Goal: Task Accomplishment & Management: Manage account settings

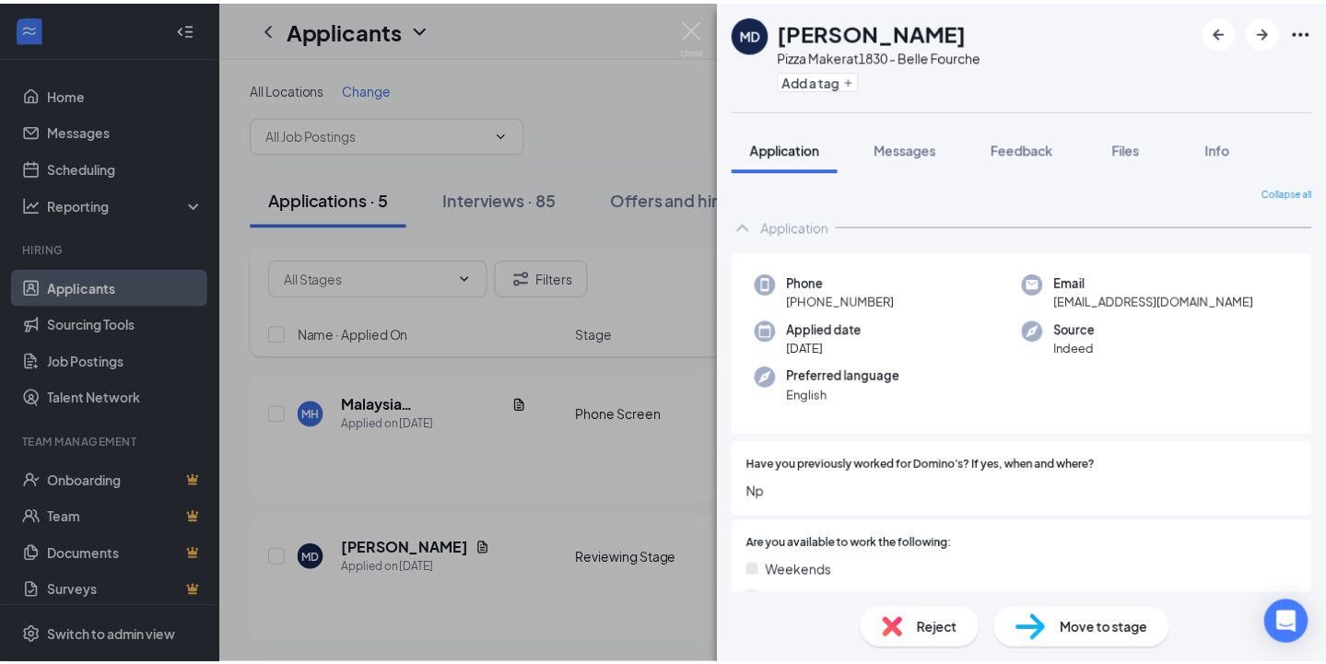
scroll to position [91, 0]
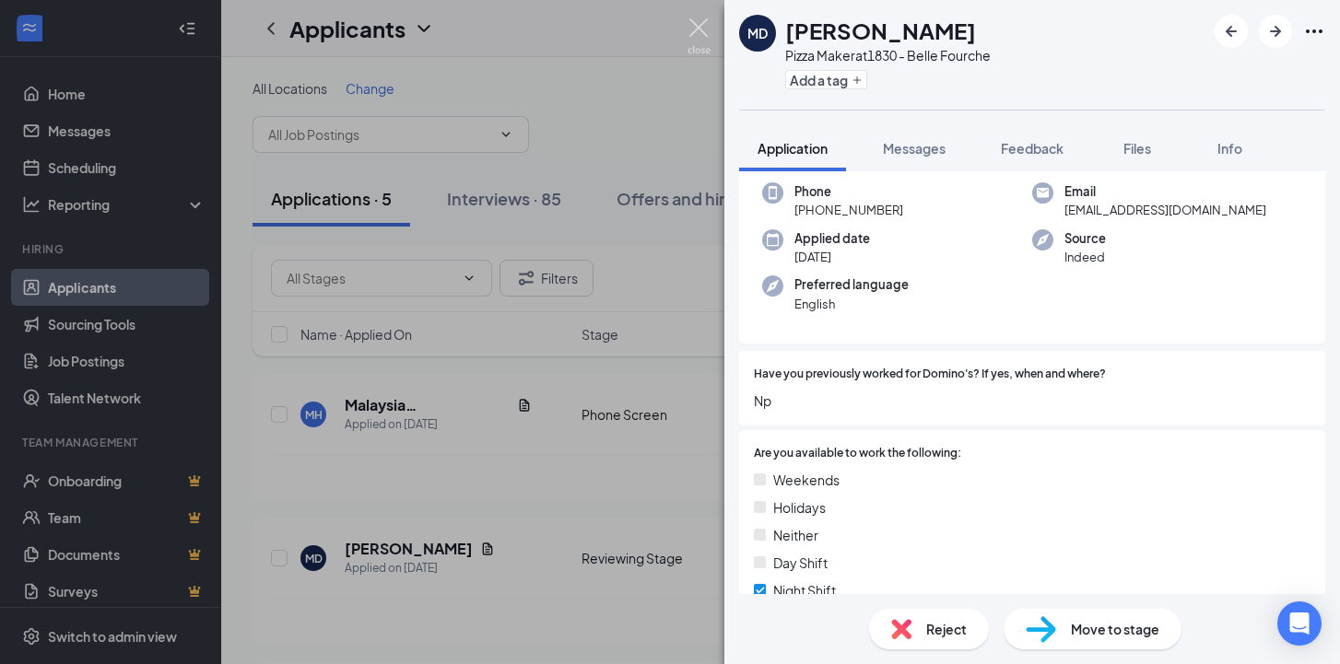
click at [709, 21] on img at bounding box center [698, 36] width 23 height 36
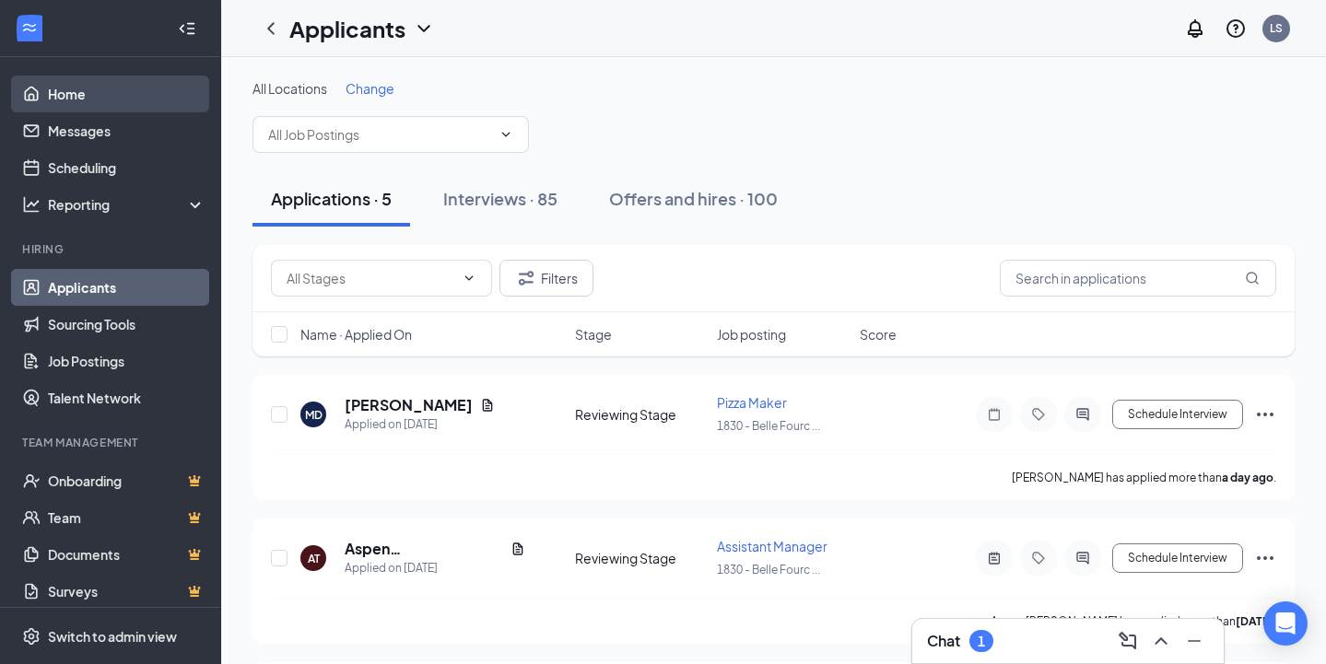
click at [99, 99] on link "Home" at bounding box center [127, 94] width 158 height 37
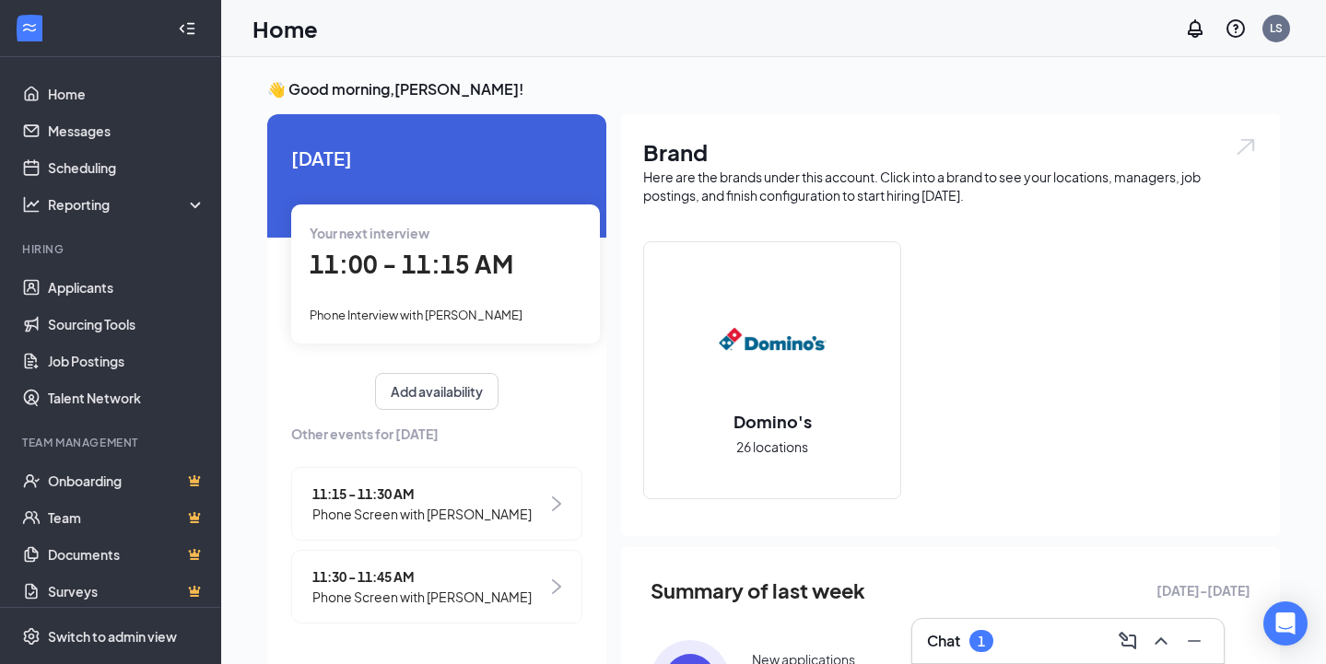
click at [407, 276] on span "11:00 - 11:15 AM" at bounding box center [412, 264] width 204 height 30
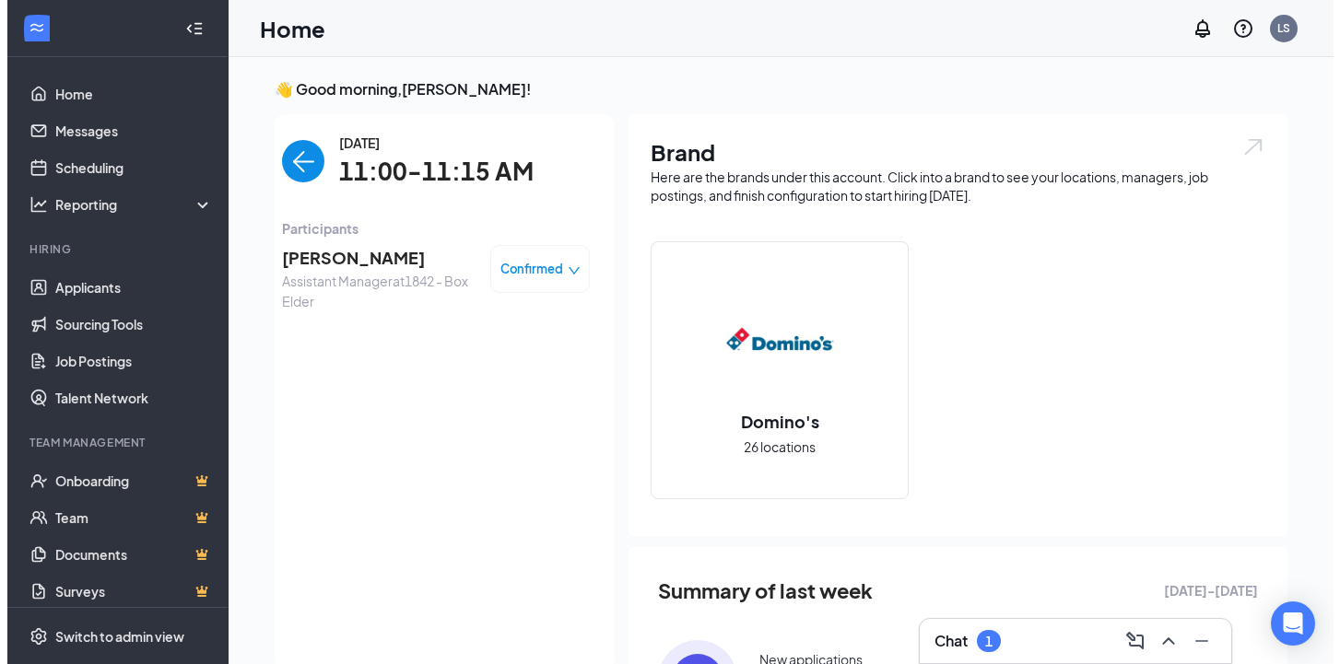
scroll to position [7, 0]
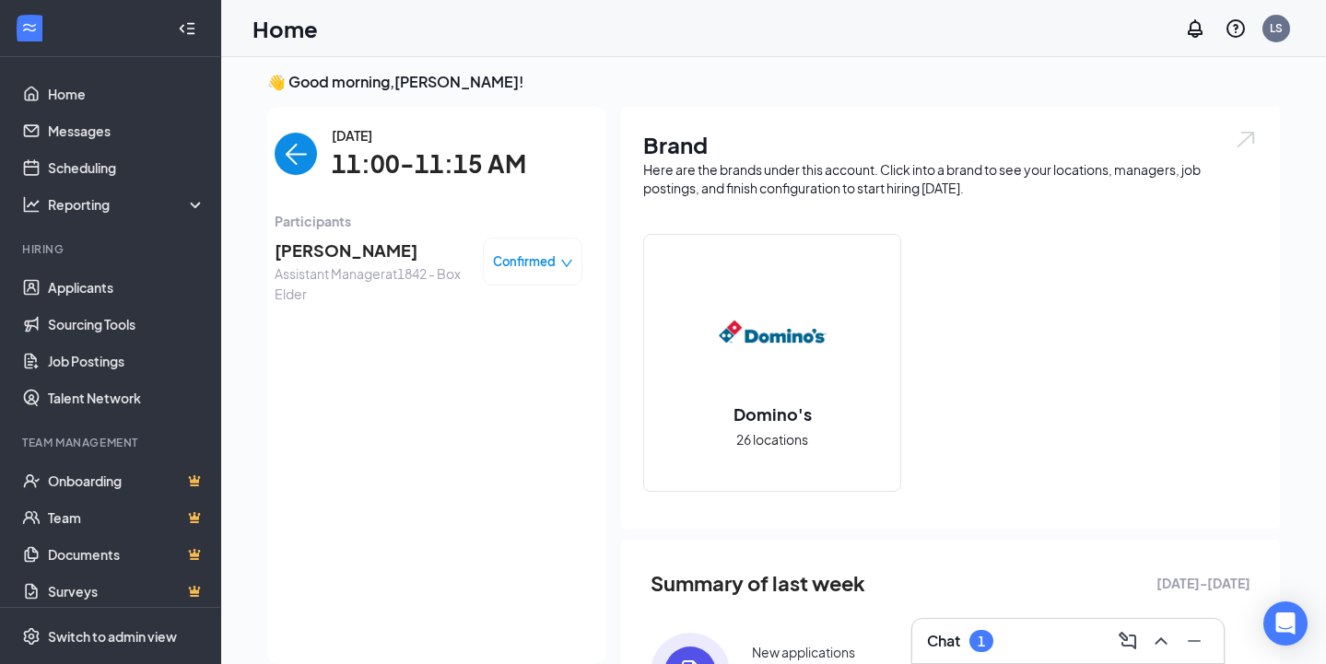
click at [330, 255] on span "[PERSON_NAME]" at bounding box center [372, 251] width 194 height 26
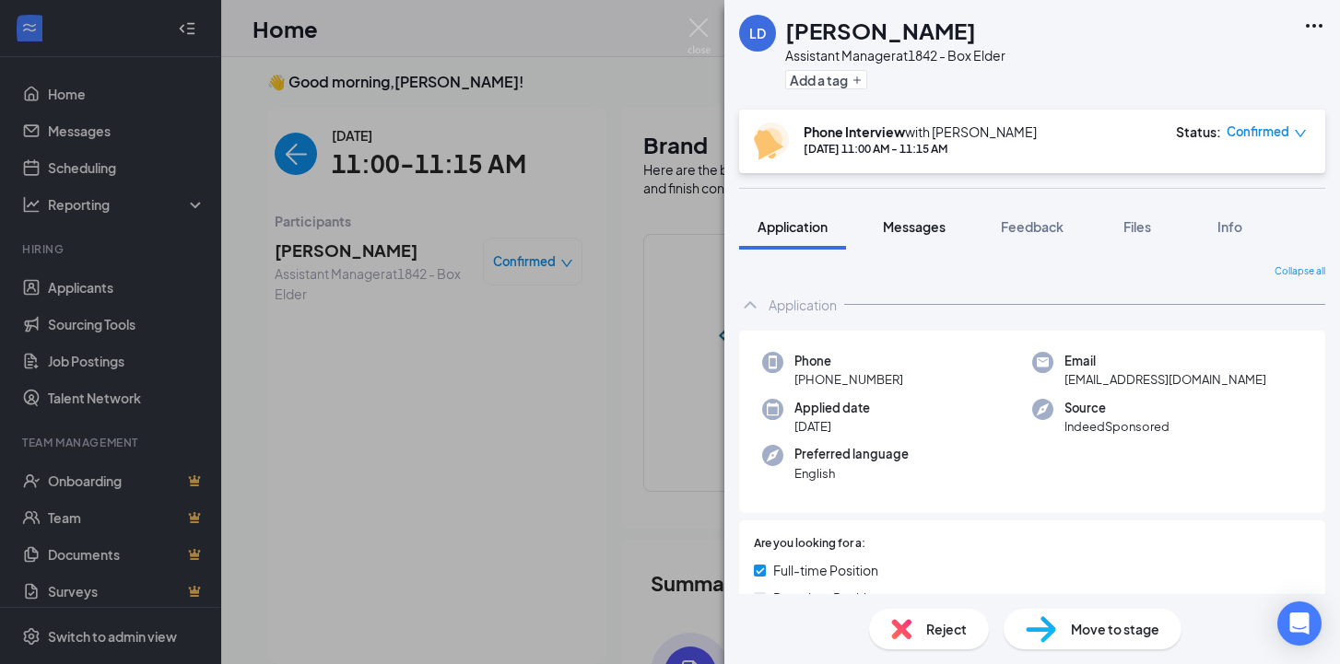
click at [919, 232] on span "Messages" at bounding box center [914, 226] width 63 height 17
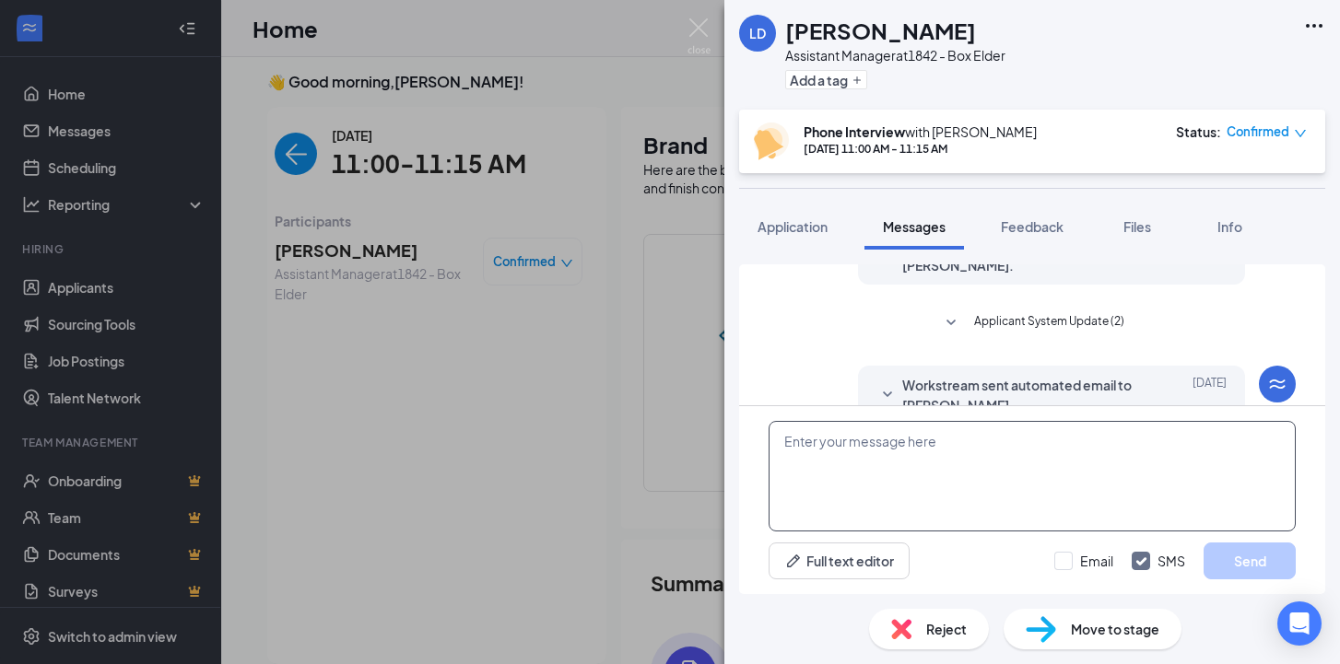
click at [838, 475] on textarea at bounding box center [1032, 476] width 527 height 111
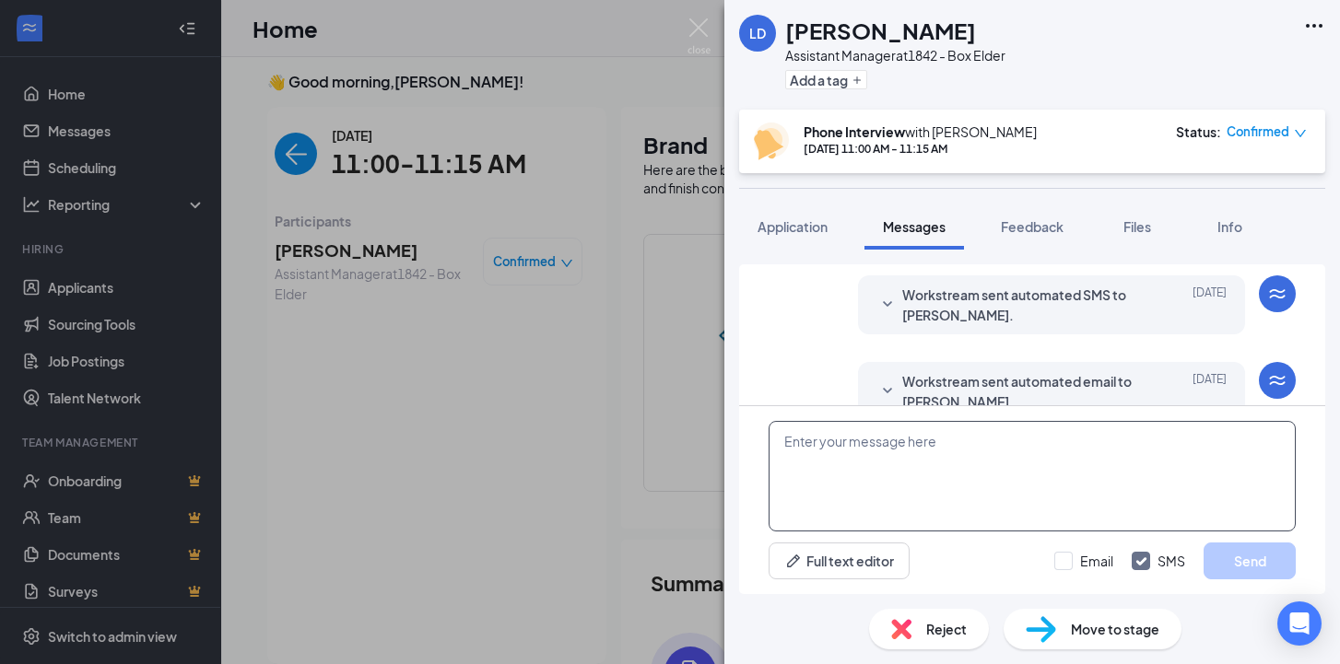
scroll to position [631, 0]
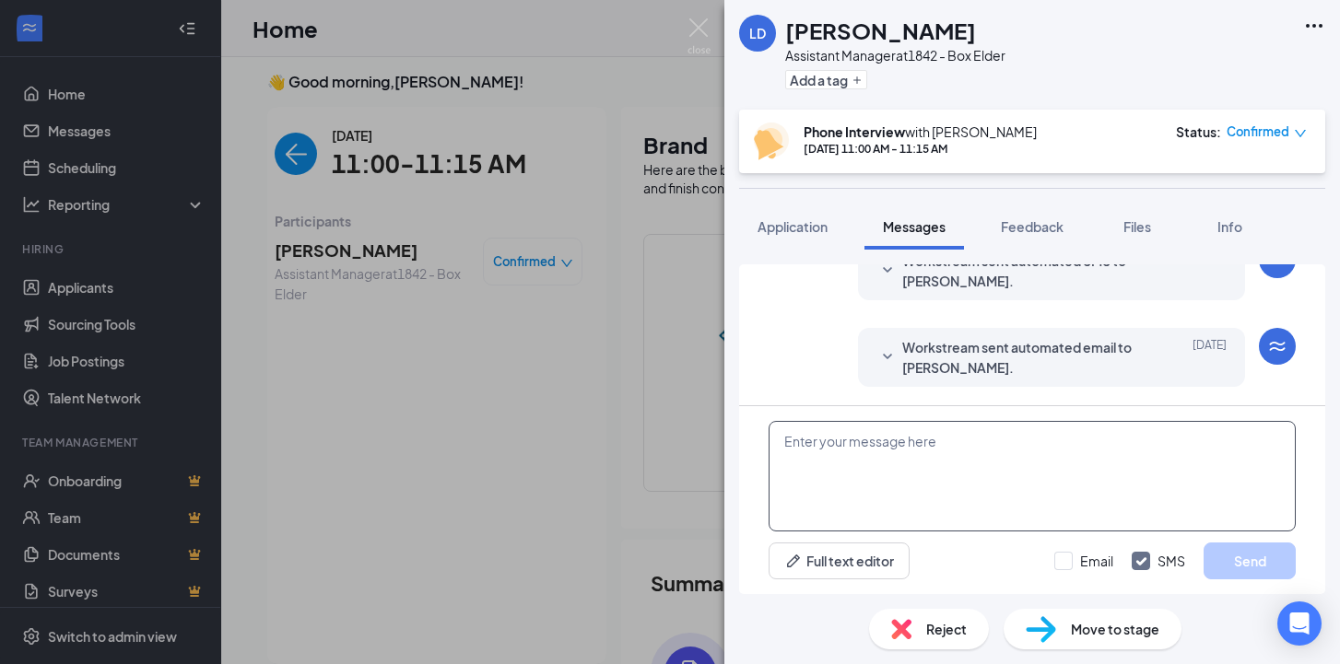
paste textarea "Hello, this is [PERSON_NAME] with the Domino’s Recruiting Team, a 307 Buffalo n…"
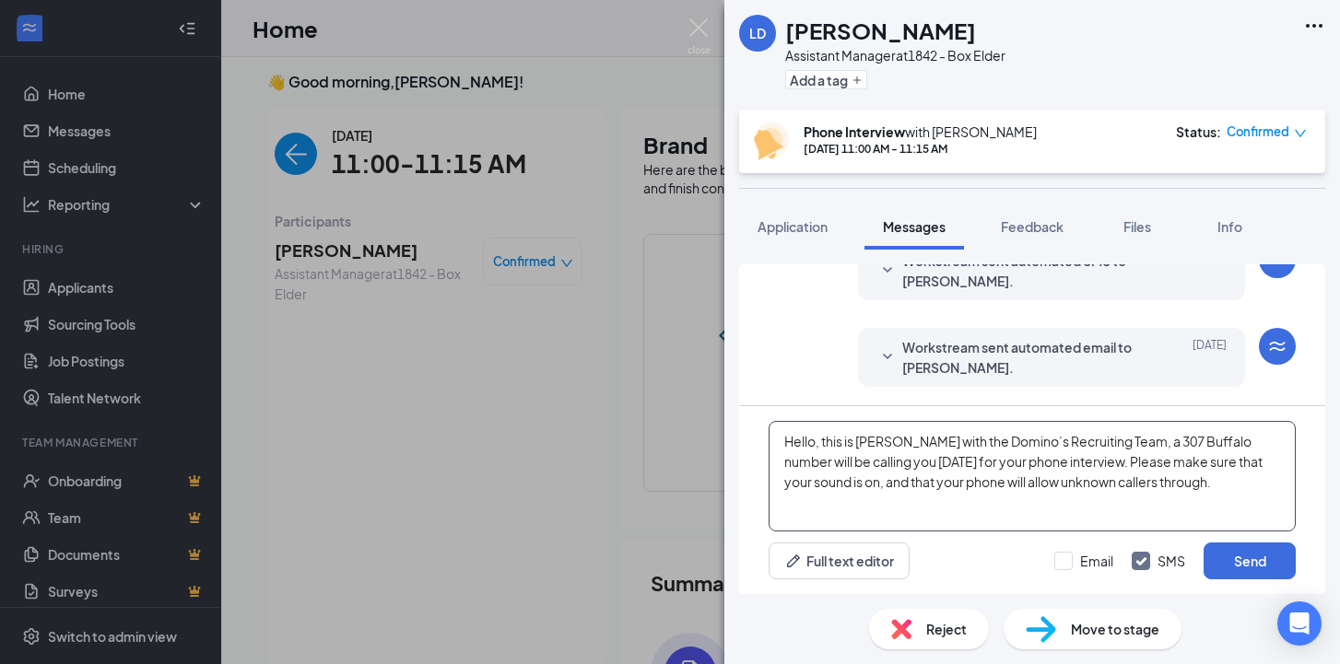
type textarea "Hello, this is [PERSON_NAME] with the Domino’s Recruiting Team, a 307 Buffalo n…"
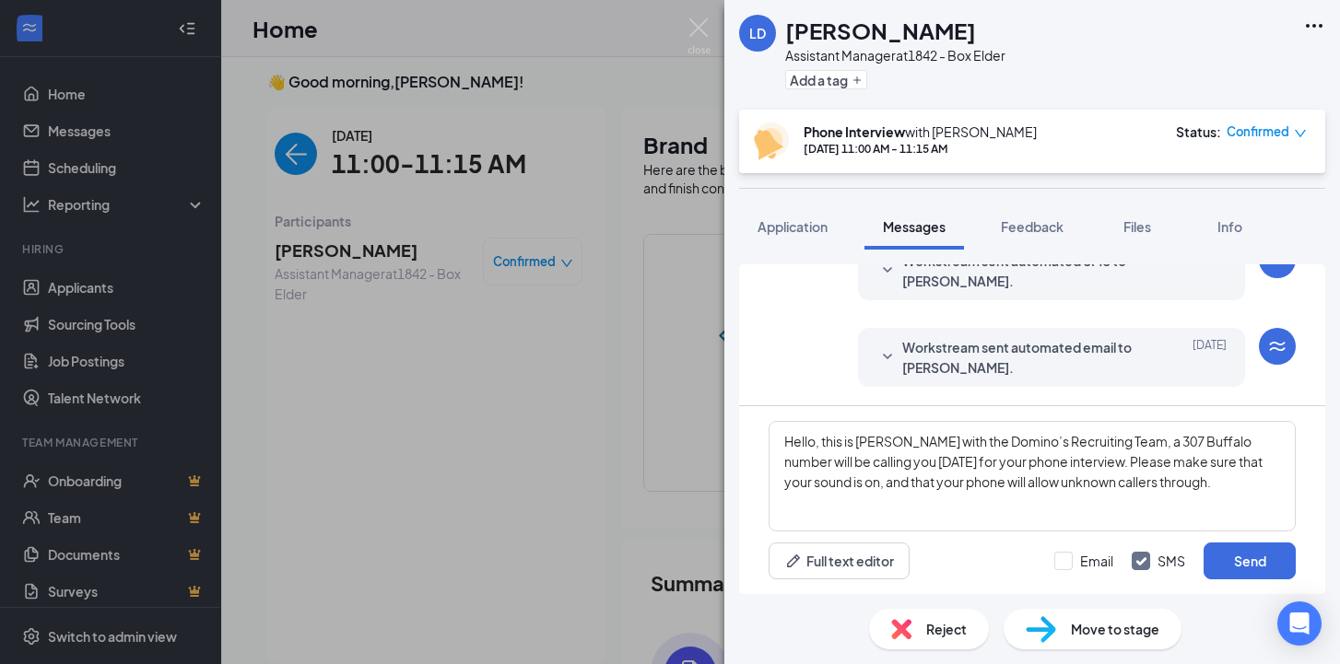
click at [1196, 559] on div "Email SMS Send" at bounding box center [1174, 561] width 241 height 37
click at [1258, 561] on button "Send" at bounding box center [1249, 561] width 92 height 37
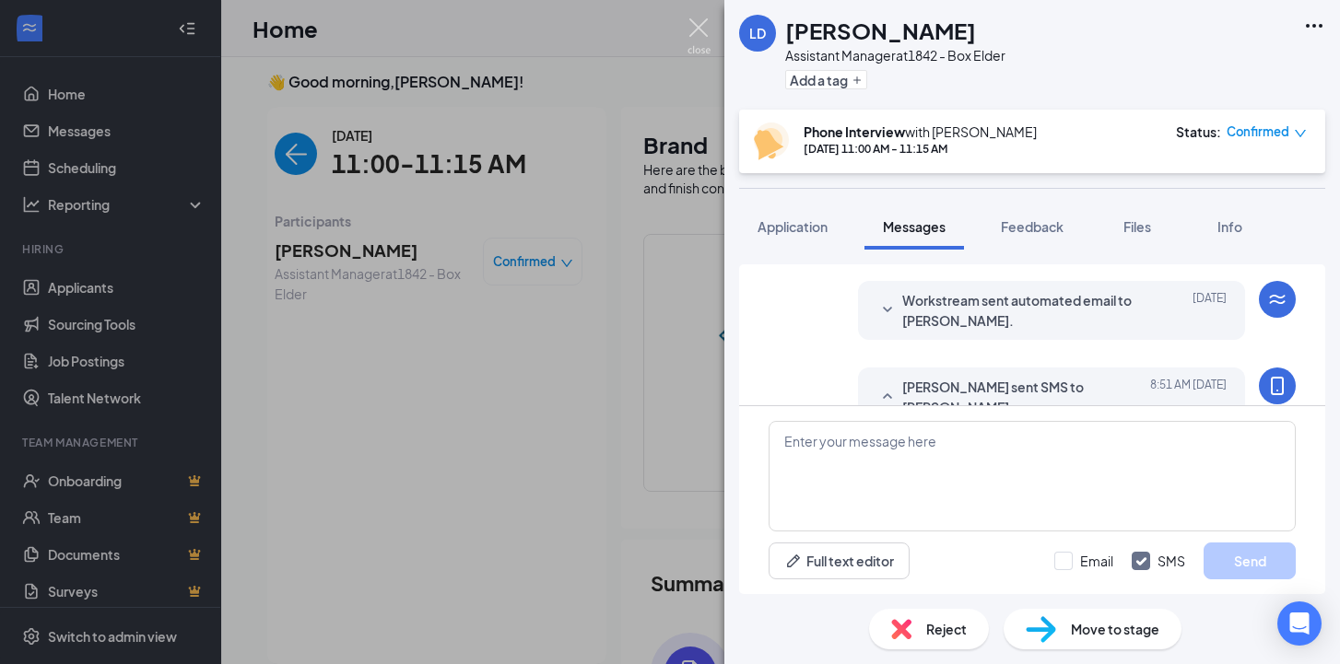
scroll to position [810, 0]
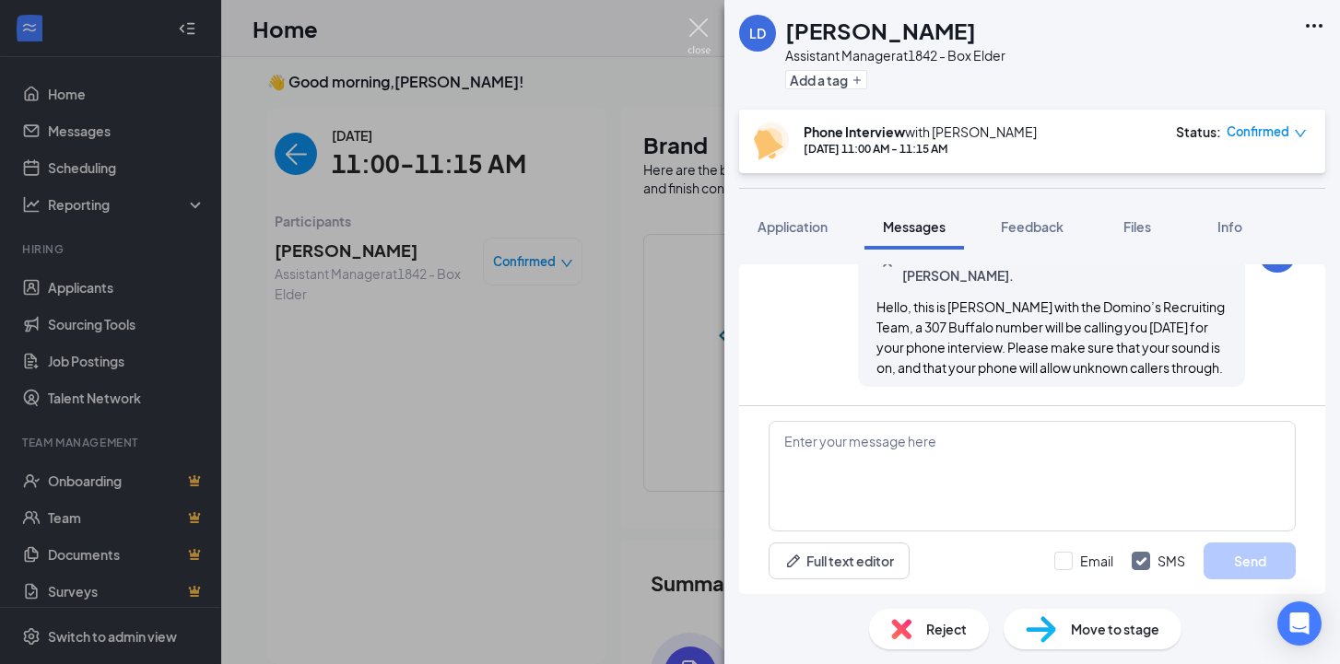
click at [701, 27] on img at bounding box center [698, 36] width 23 height 36
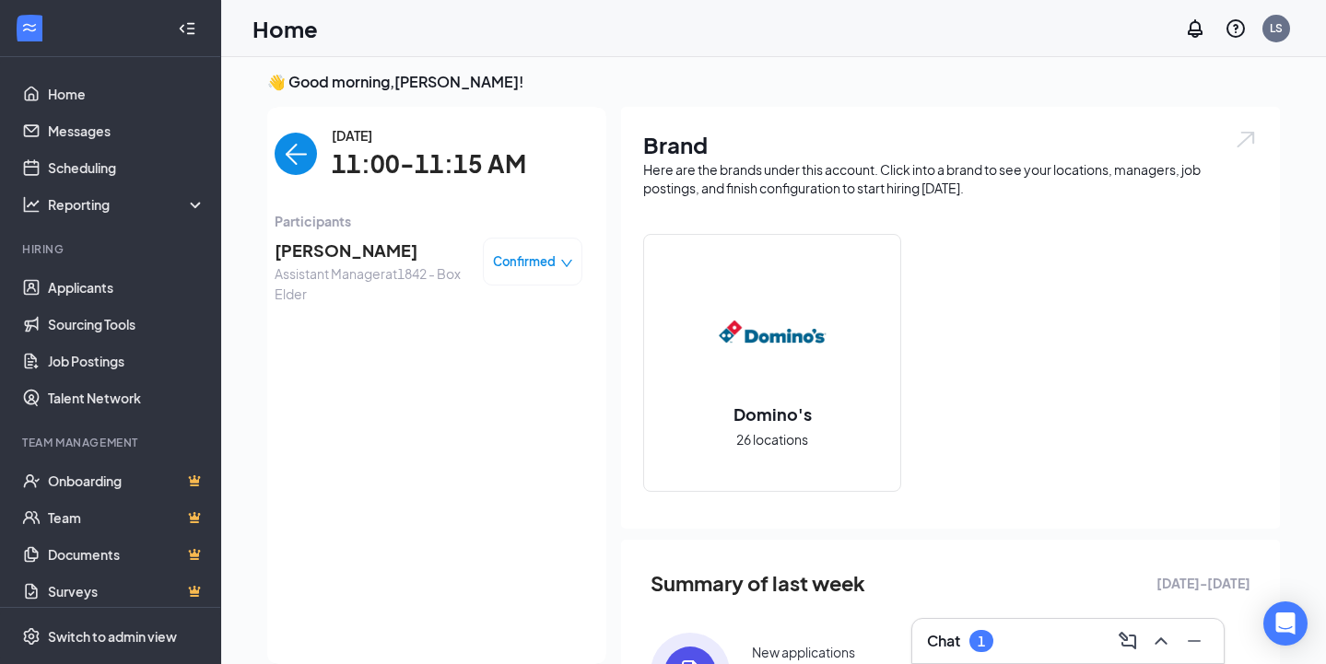
click at [298, 171] on img "back-button" at bounding box center [296, 154] width 42 height 42
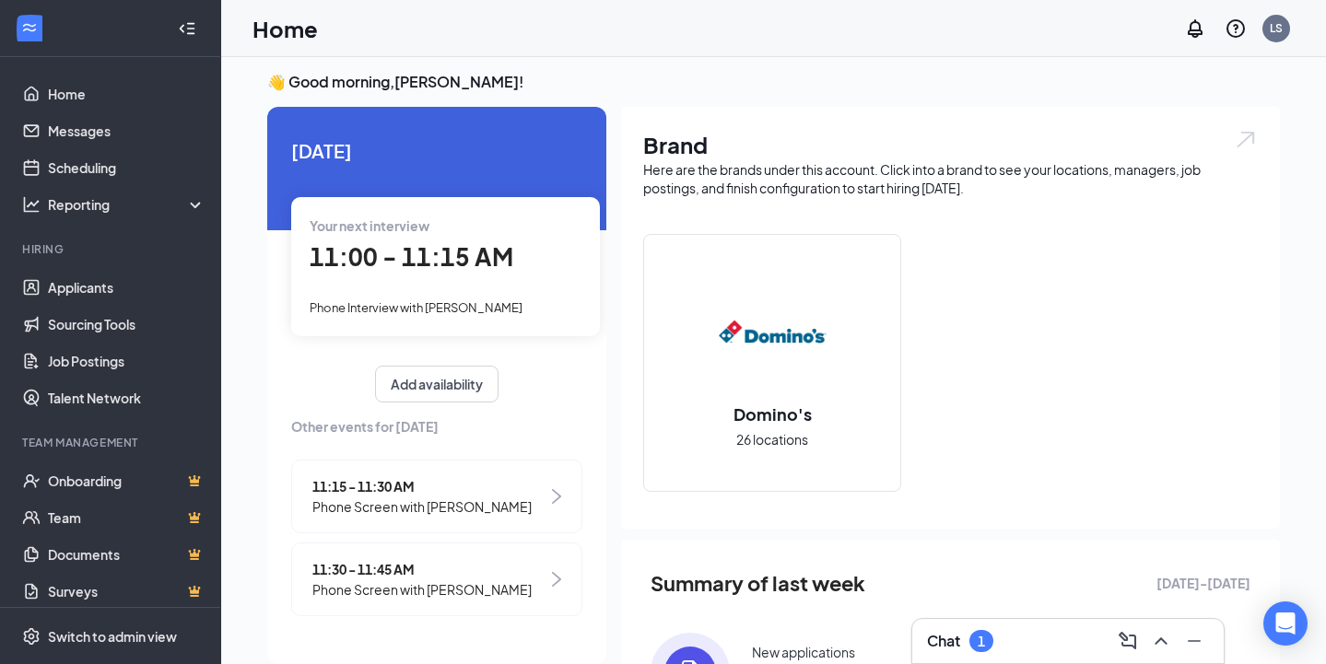
click at [359, 501] on span "Phone Screen with [PERSON_NAME]" at bounding box center [421, 507] width 219 height 20
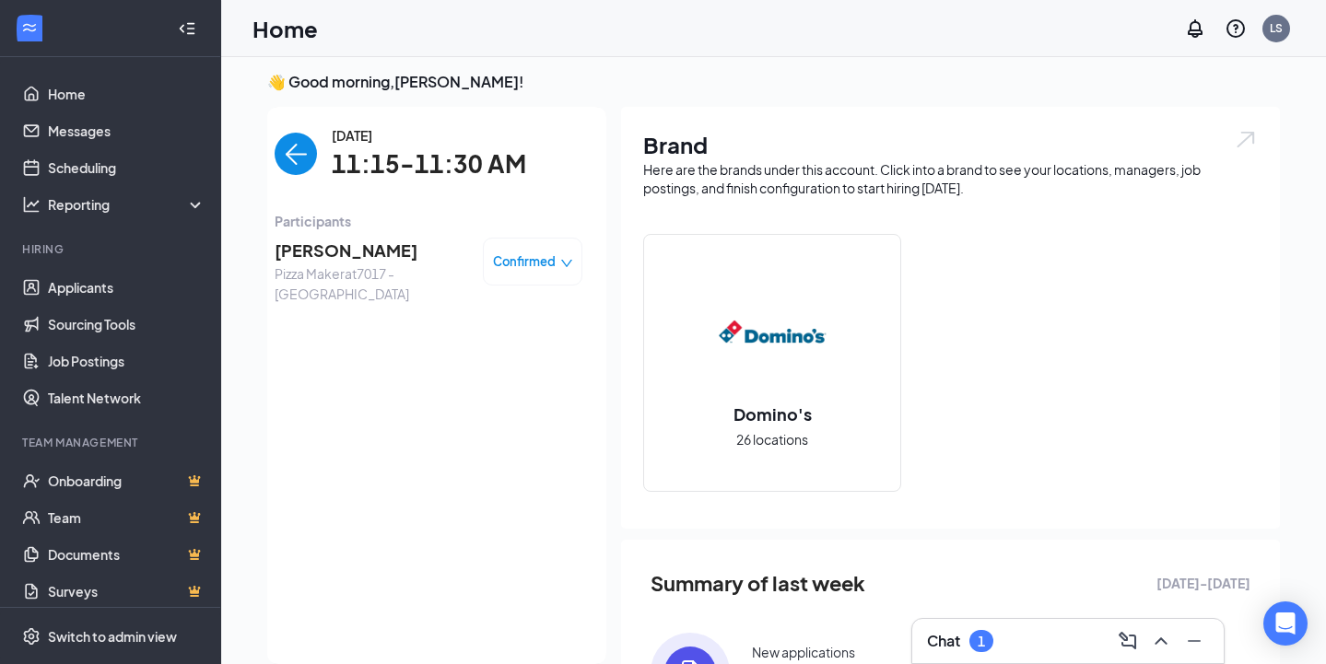
click at [353, 251] on span "[PERSON_NAME]" at bounding box center [372, 251] width 194 height 26
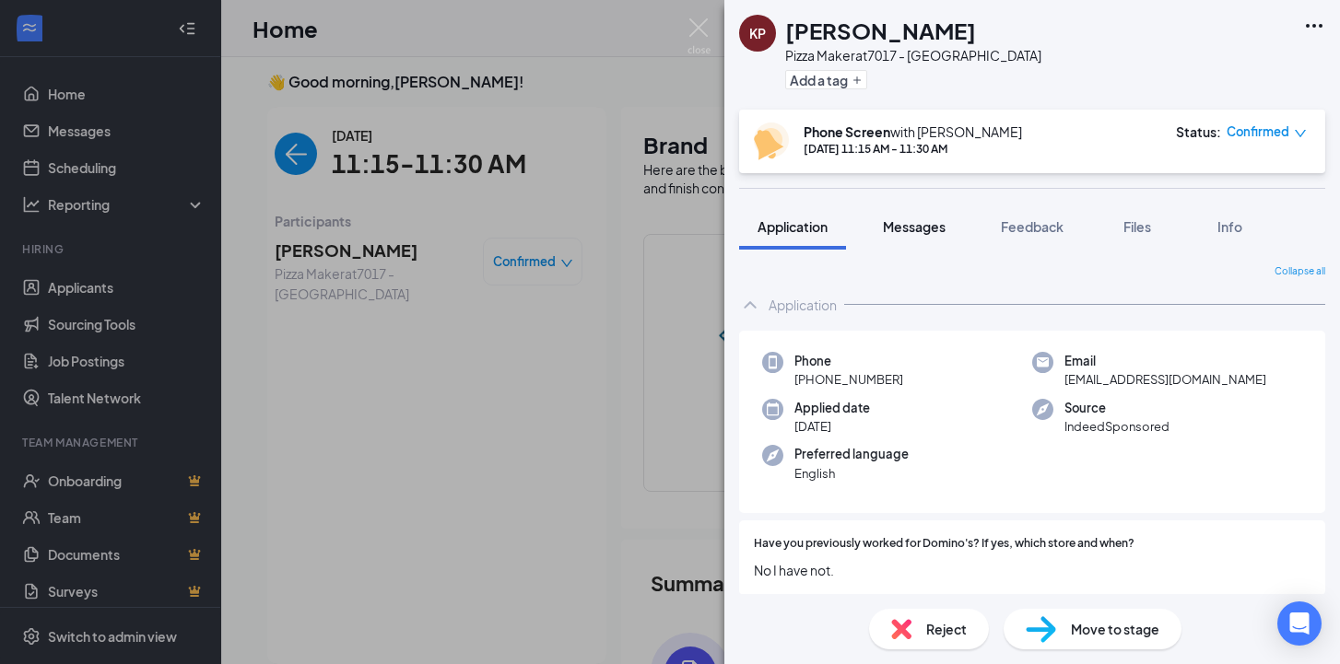
click at [913, 232] on span "Messages" at bounding box center [914, 226] width 63 height 17
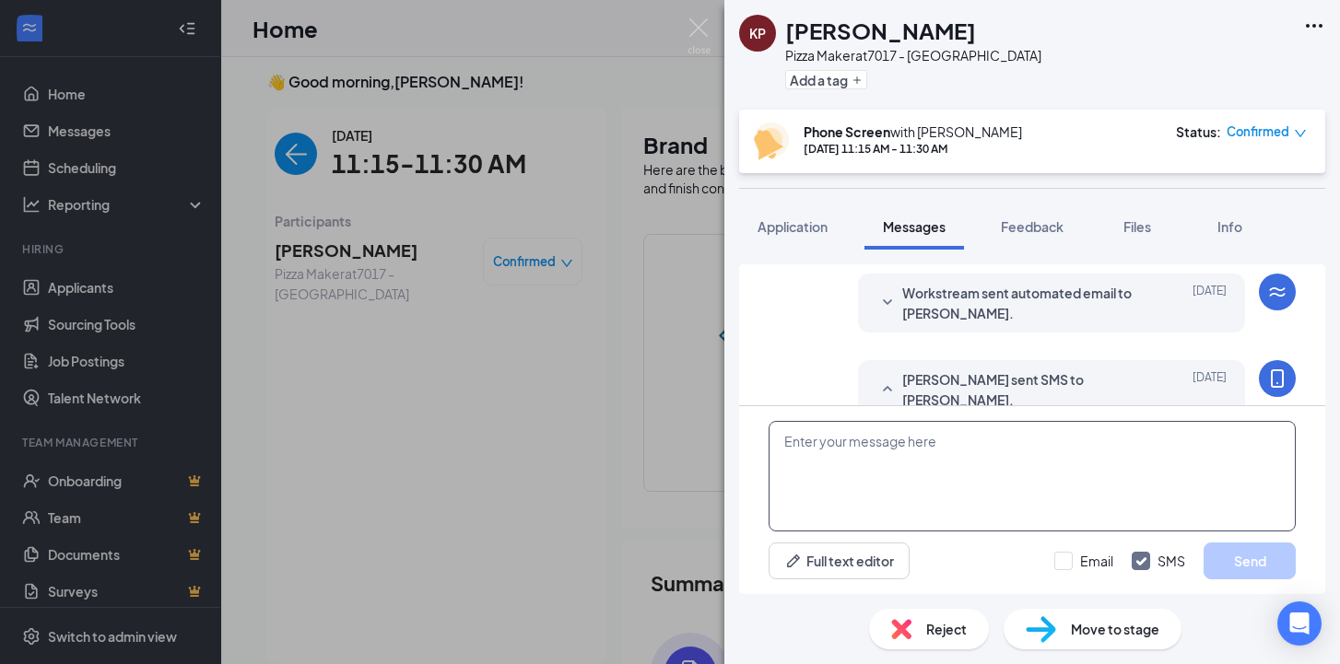
click at [828, 480] on textarea at bounding box center [1032, 476] width 527 height 111
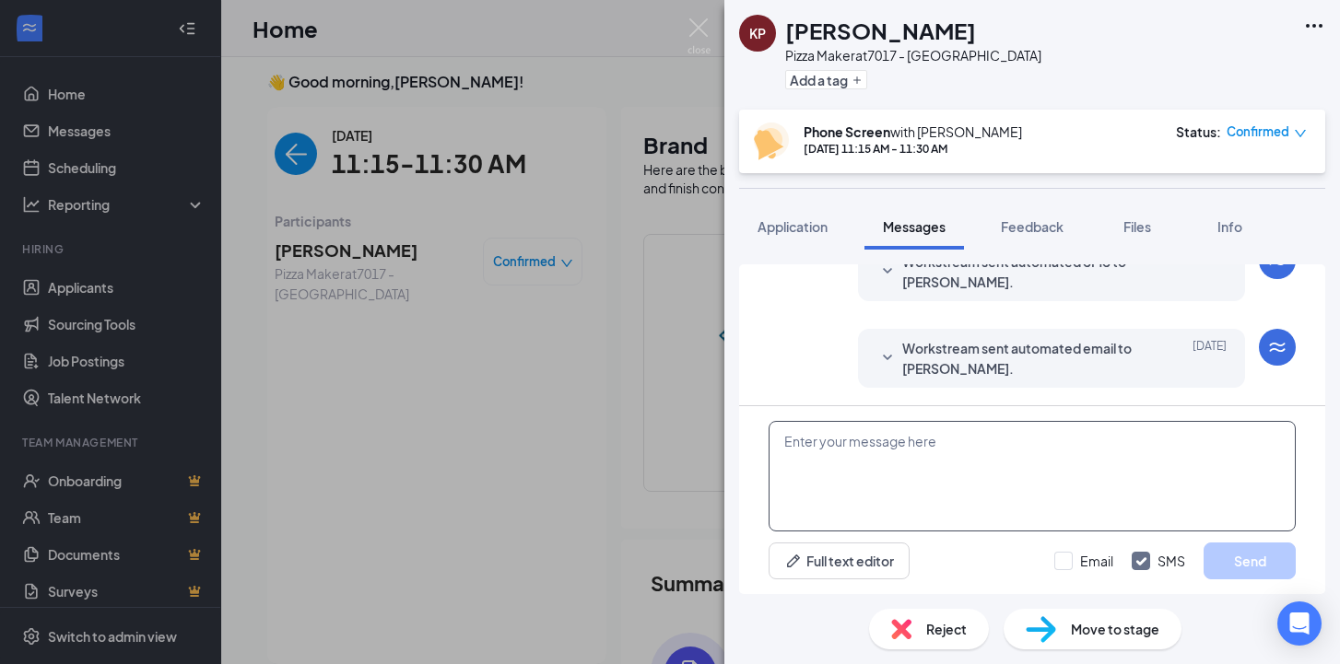
scroll to position [843, 0]
paste textarea "Hello, this is [PERSON_NAME] with the Domino’s Recruiting Team, a 307 Buffalo n…"
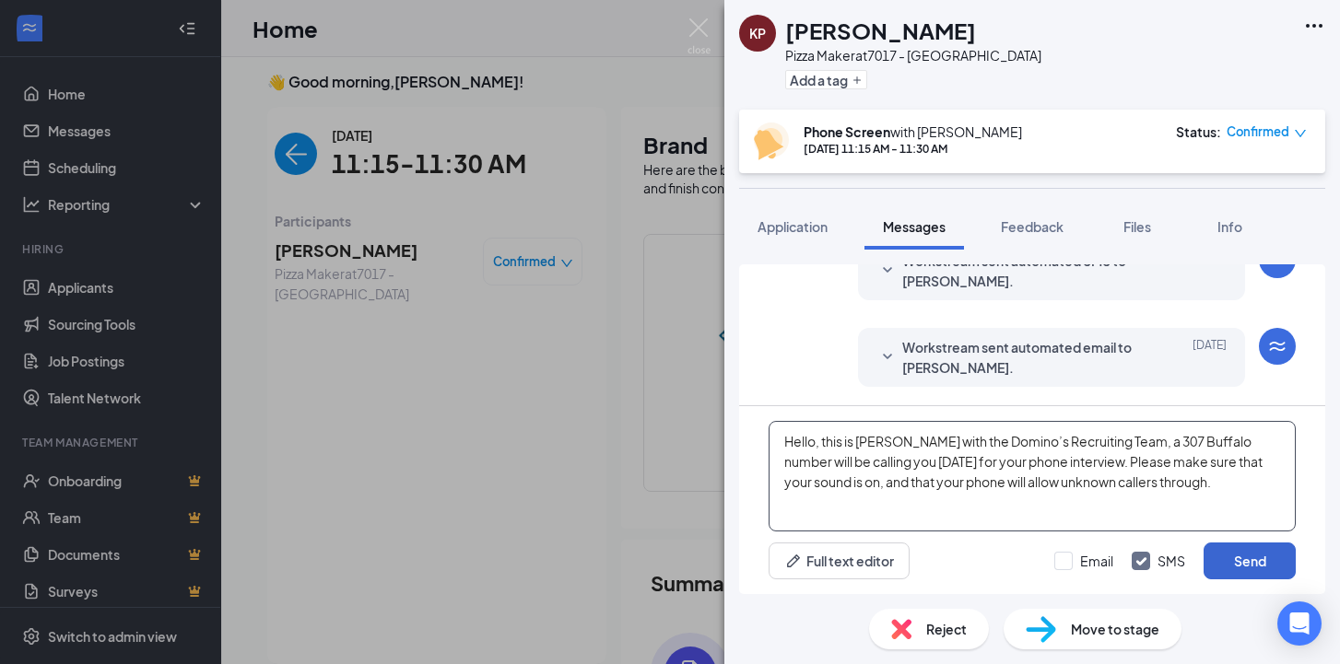
type textarea "Hello, this is [PERSON_NAME] with the Domino’s Recruiting Team, a 307 Buffalo n…"
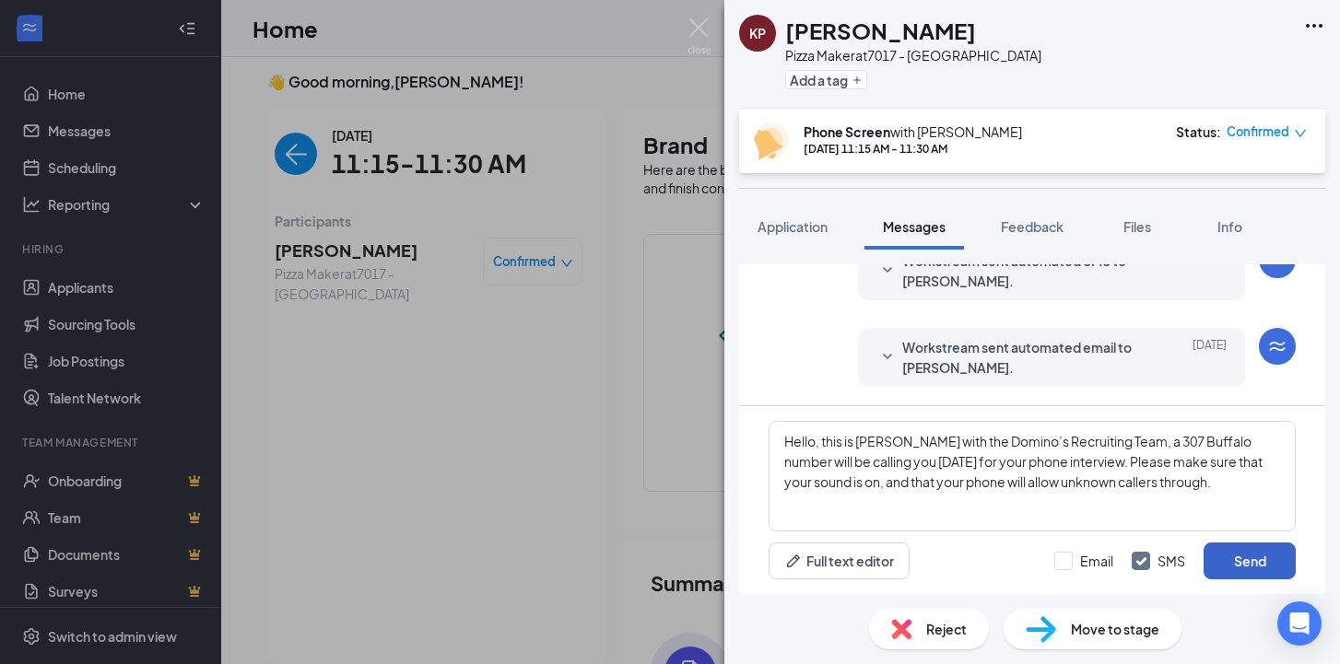
click at [1270, 557] on button "Send" at bounding box center [1249, 561] width 92 height 37
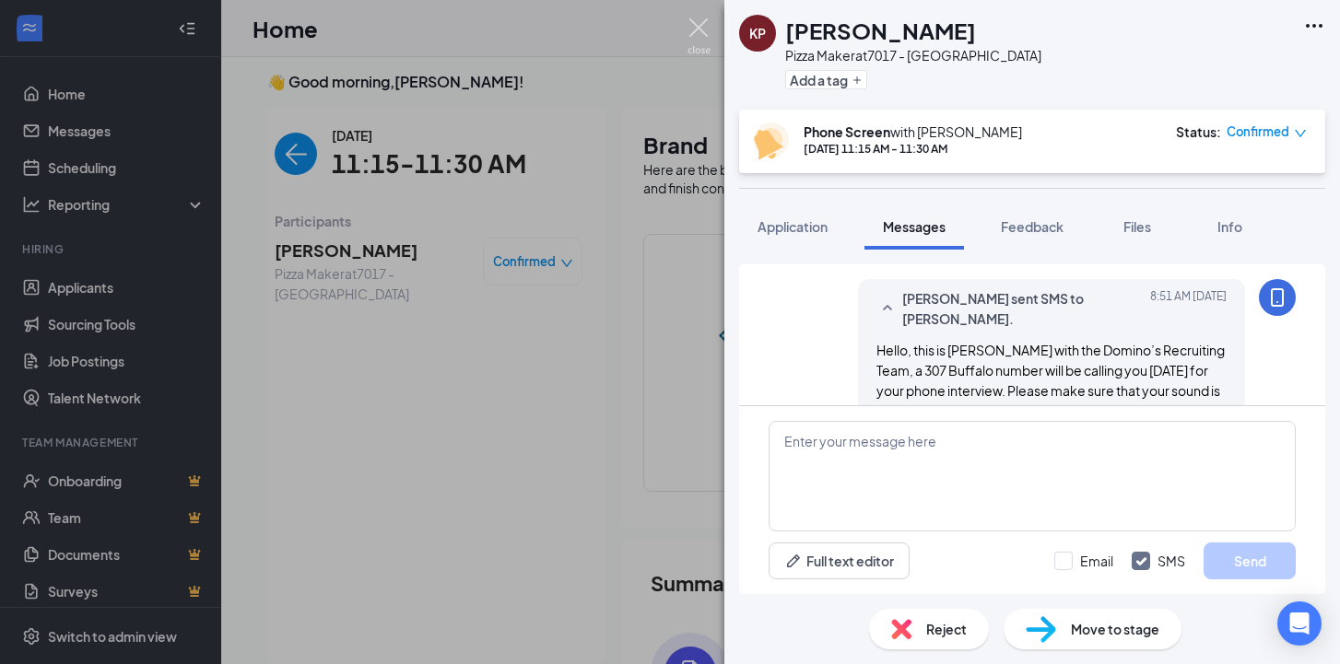
scroll to position [1022, 0]
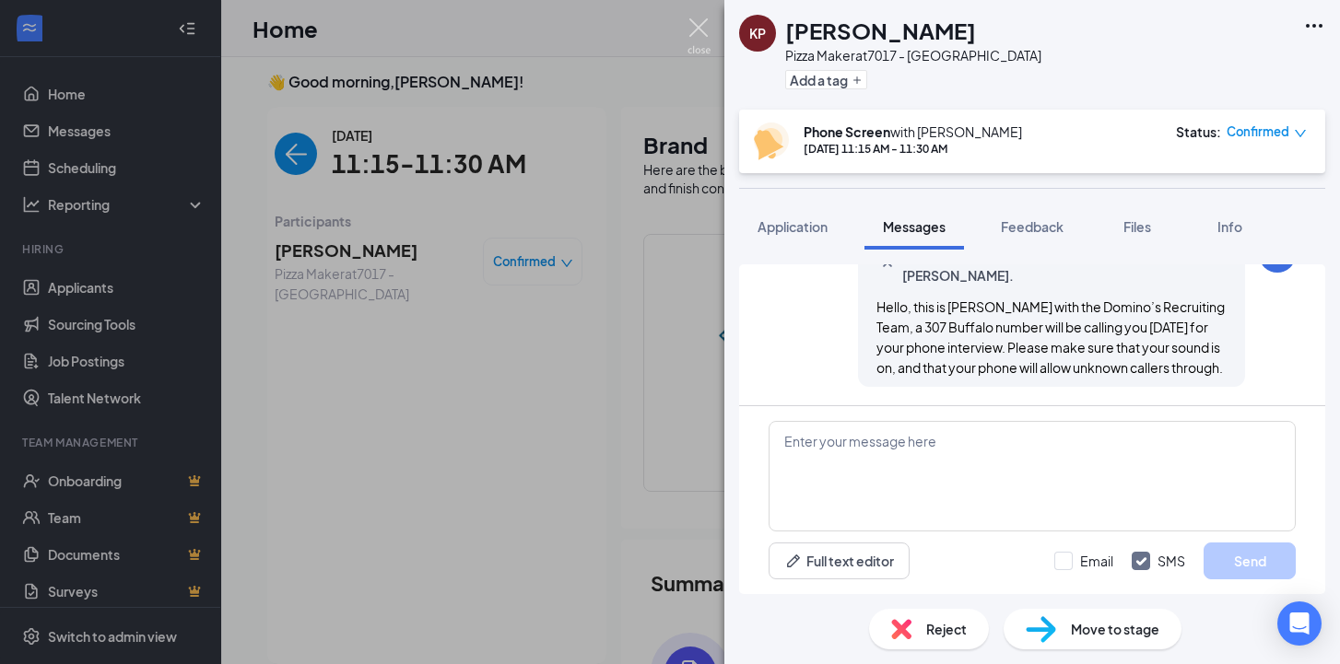
click at [695, 29] on img at bounding box center [698, 36] width 23 height 36
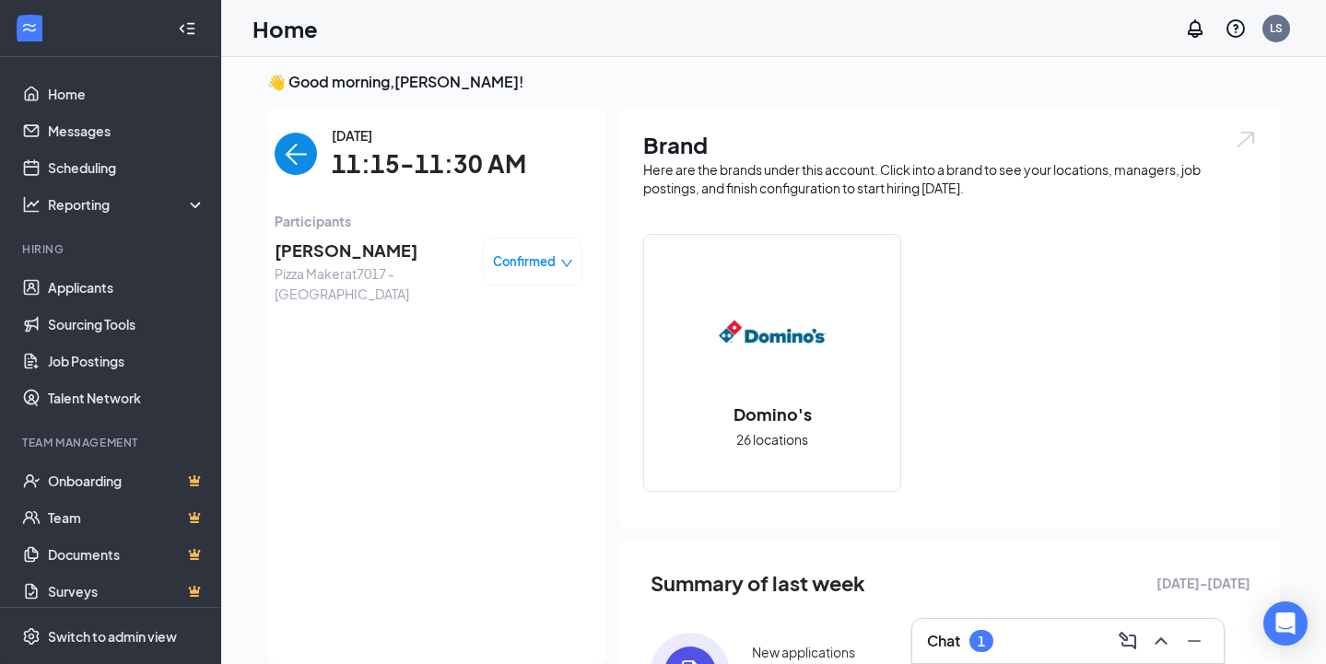
click at [299, 153] on img "back-button" at bounding box center [296, 154] width 42 height 42
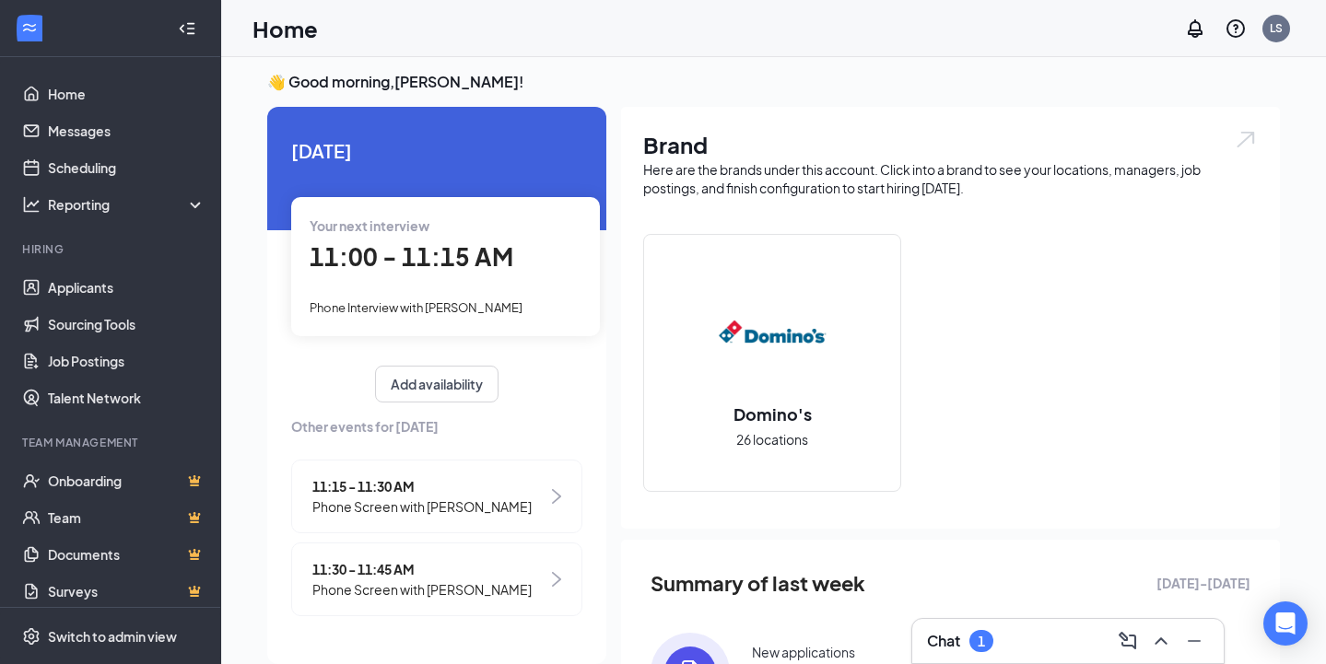
click at [364, 581] on span "Phone Screen with [PERSON_NAME]" at bounding box center [421, 590] width 219 height 20
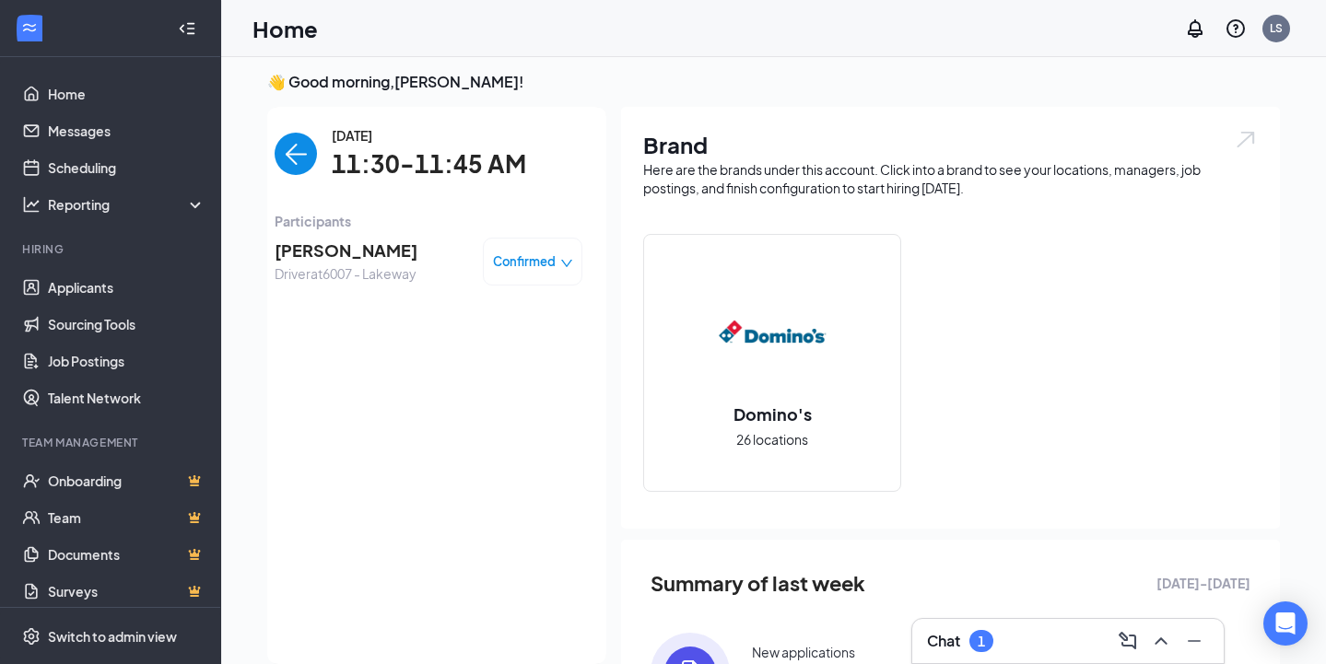
click at [354, 252] on span "[PERSON_NAME]" at bounding box center [346, 251] width 143 height 26
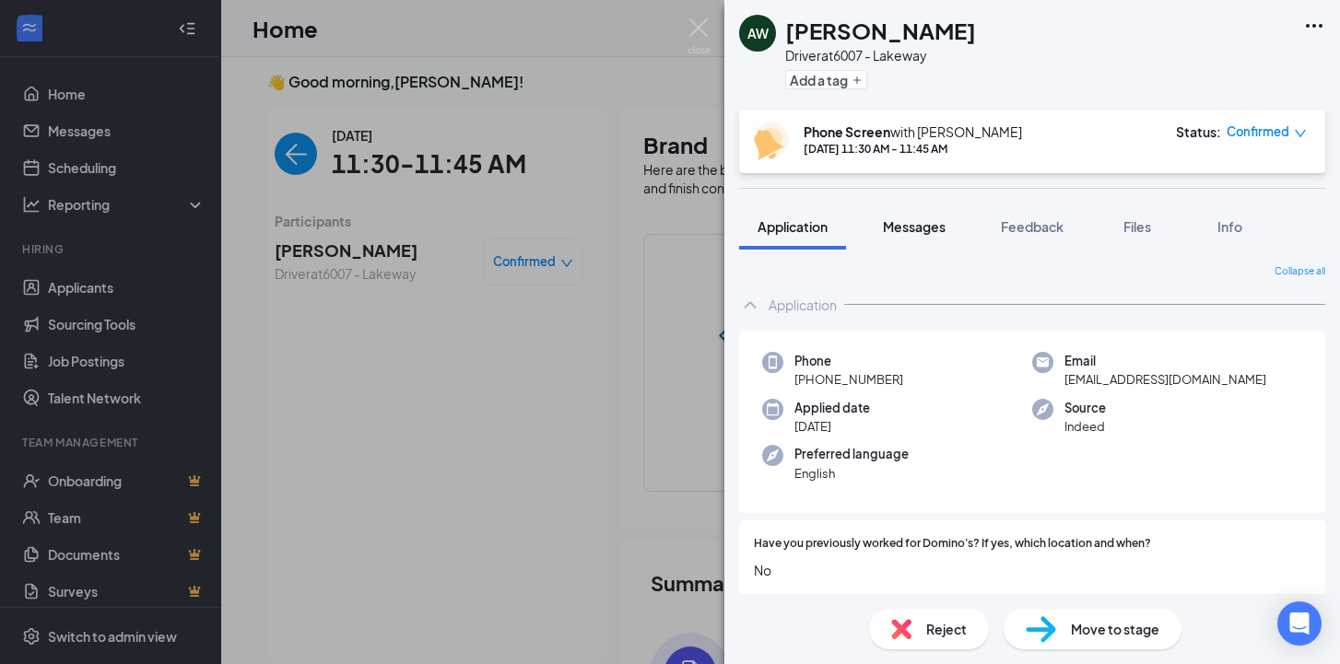
click at [931, 216] on button "Messages" at bounding box center [914, 227] width 100 height 46
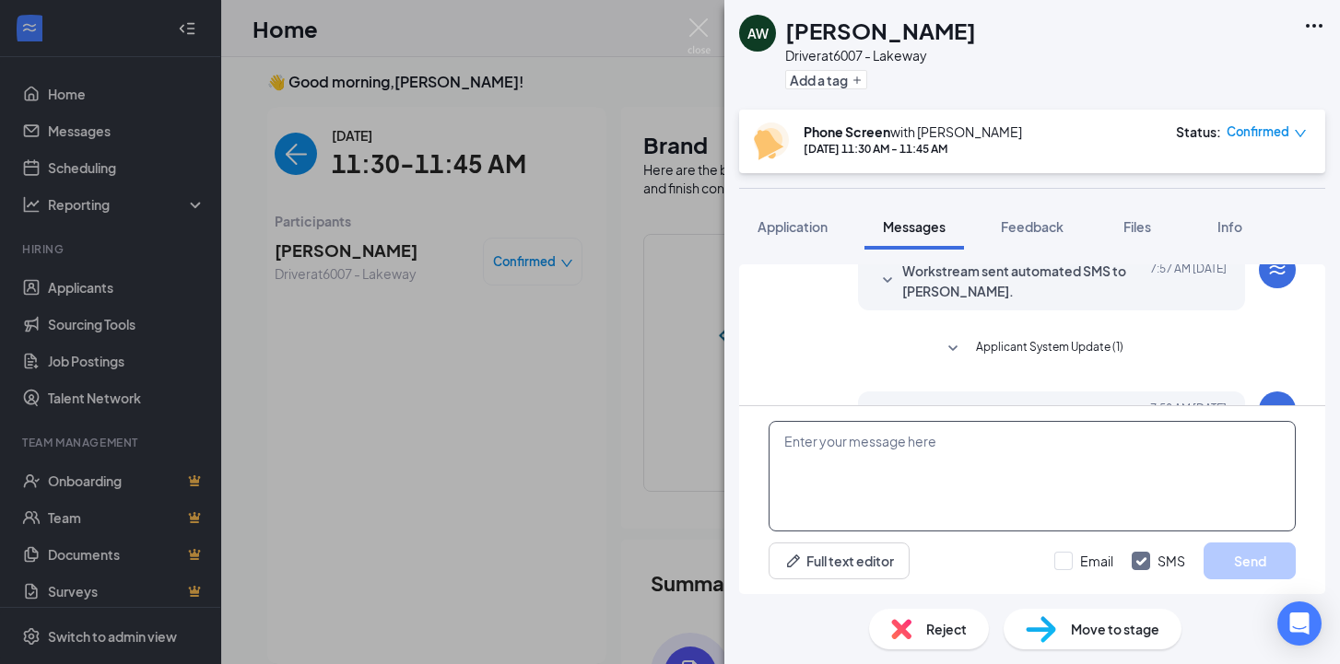
drag, startPoint x: 878, startPoint y: 504, endPoint x: 888, endPoint y: 476, distance: 29.4
click at [885, 487] on textarea at bounding box center [1032, 476] width 527 height 111
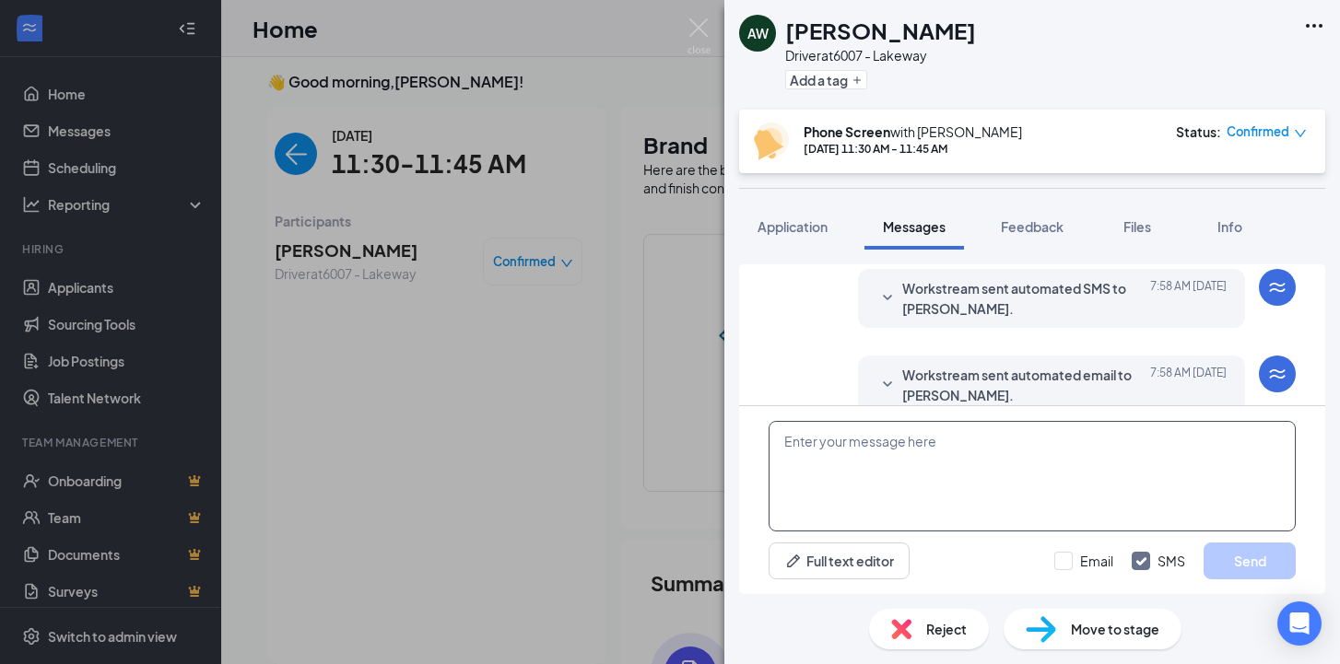
scroll to position [718, 0]
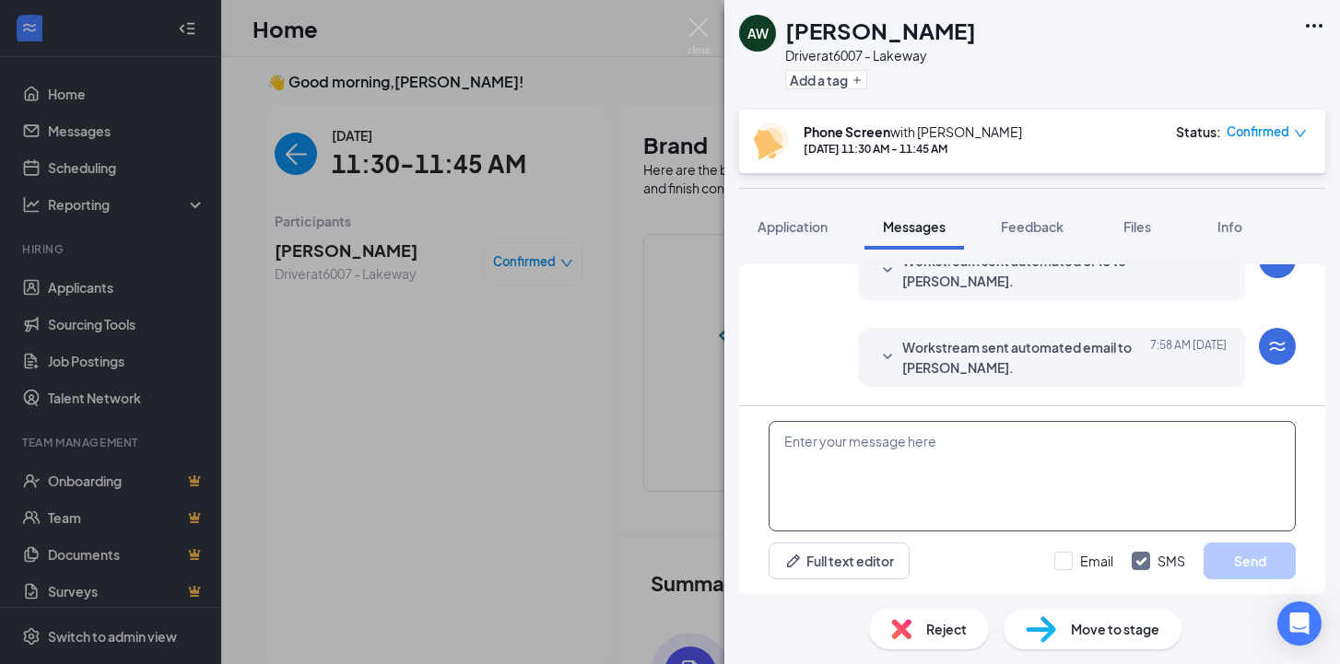
paste textarea "Hello, this is [PERSON_NAME] with the Domino’s Recruiting Team, a 307 Buffalo n…"
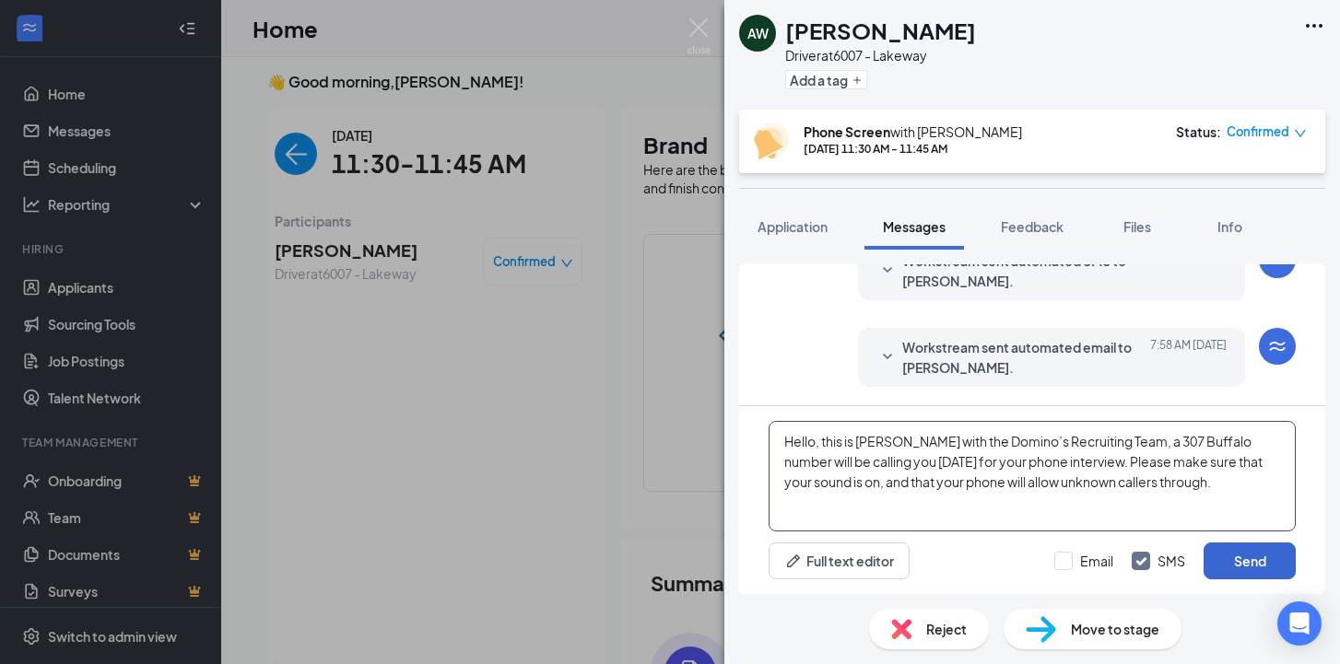
type textarea "Hello, this is [PERSON_NAME] with the Domino’s Recruiting Team, a 307 Buffalo n…"
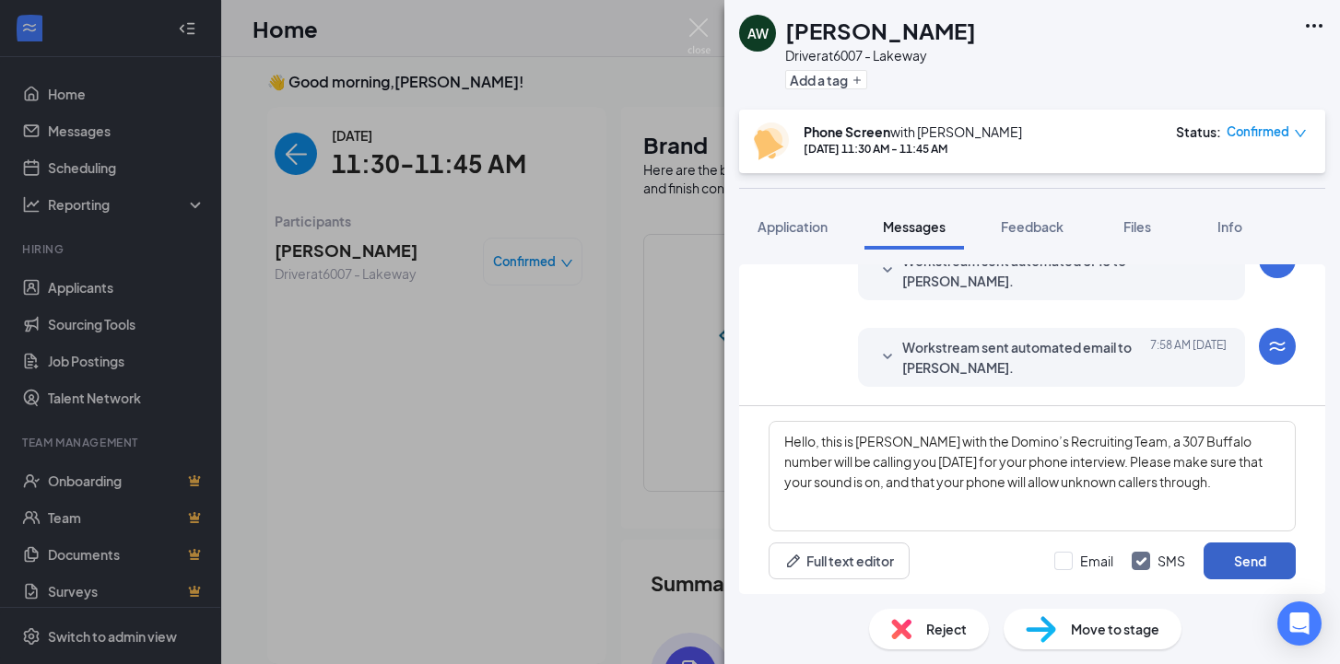
click at [1259, 575] on button "Send" at bounding box center [1249, 561] width 92 height 37
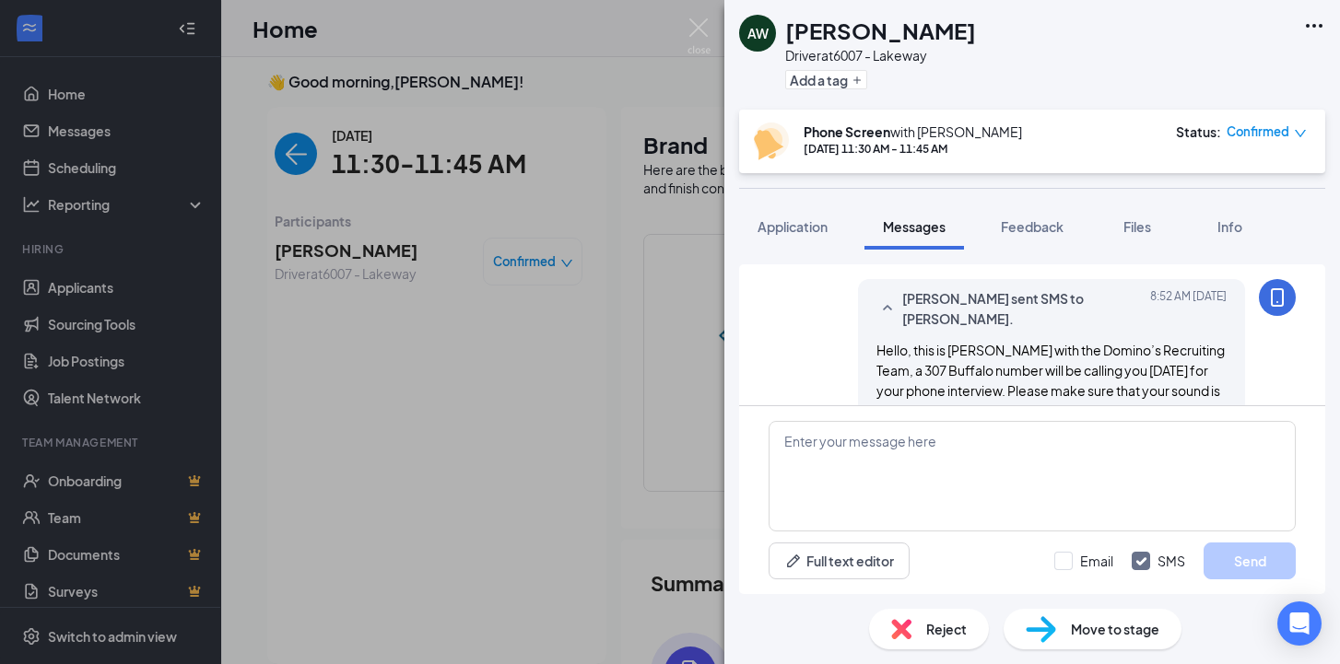
scroll to position [897, 0]
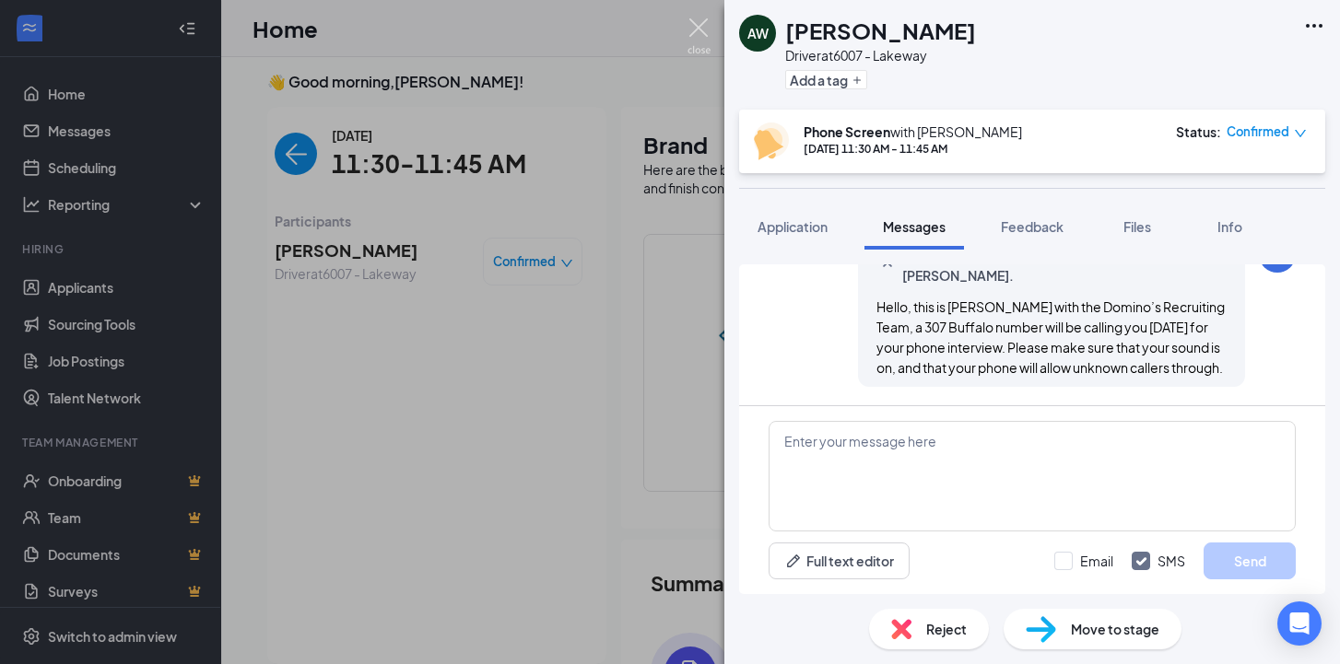
click at [700, 28] on img at bounding box center [698, 36] width 23 height 36
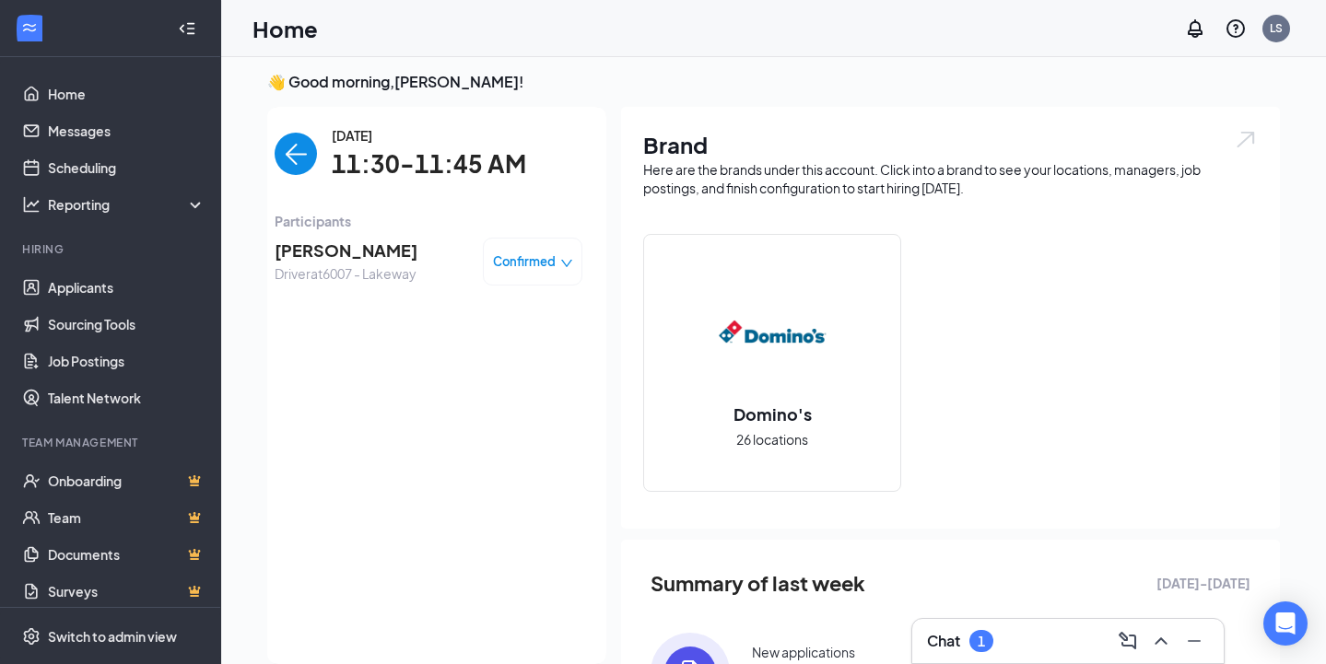
click at [290, 151] on img "back-button" at bounding box center [296, 154] width 42 height 42
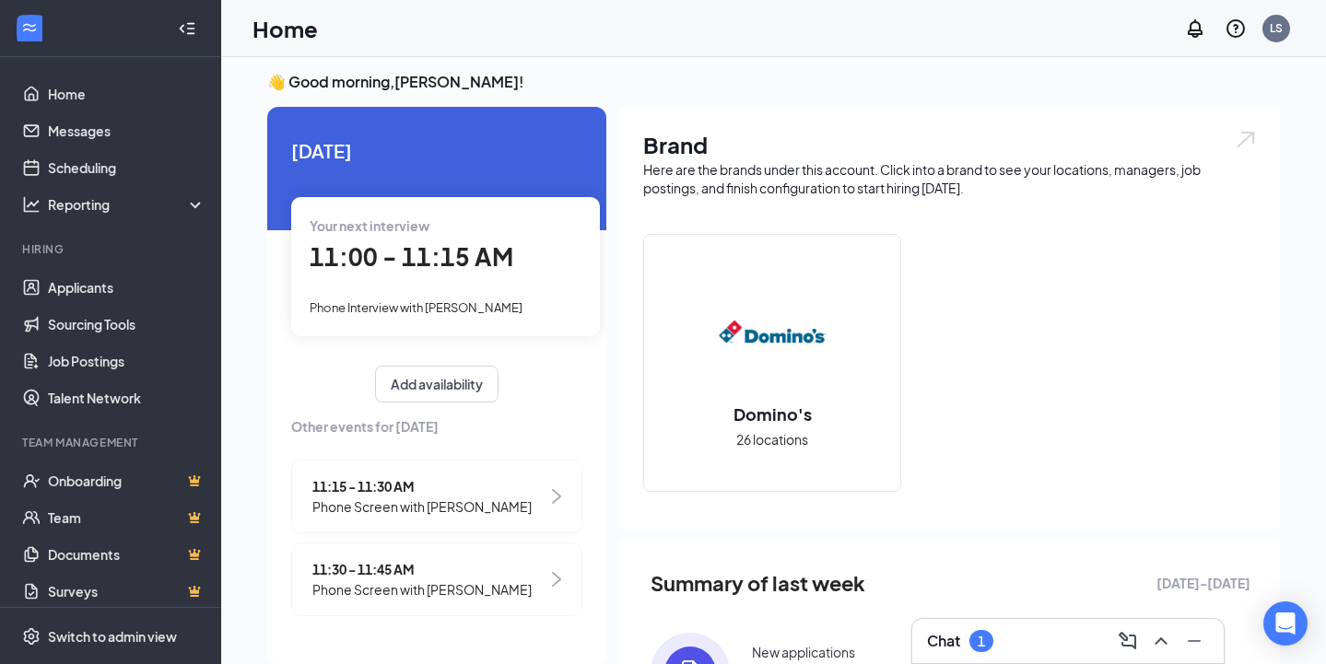
click at [374, 264] on span "11:00 - 11:15 AM" at bounding box center [412, 256] width 204 height 30
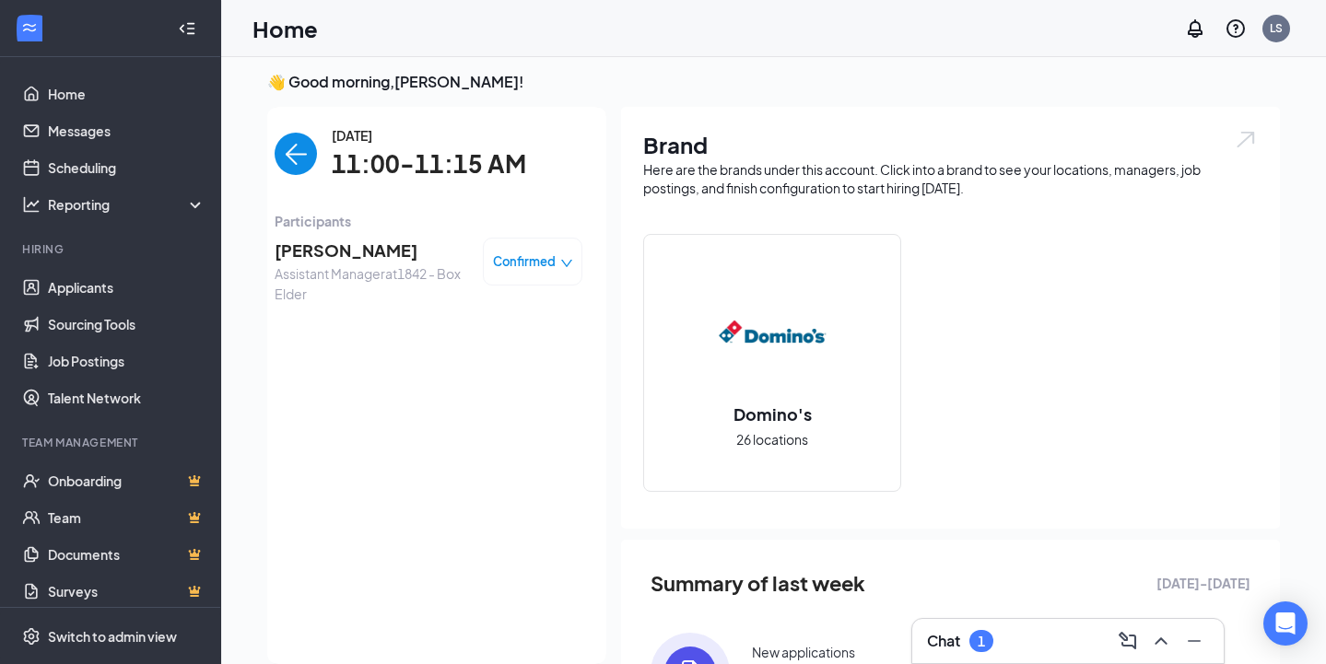
click at [361, 252] on span "[PERSON_NAME]" at bounding box center [372, 251] width 194 height 26
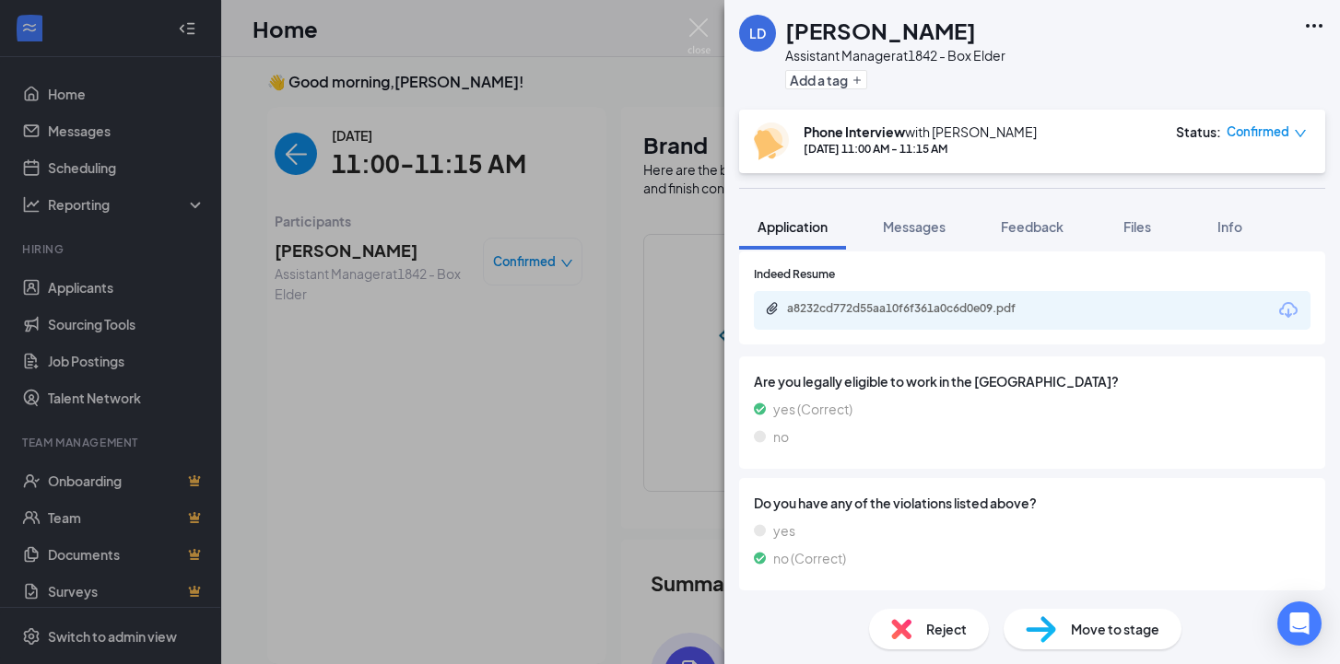
scroll to position [1153, 0]
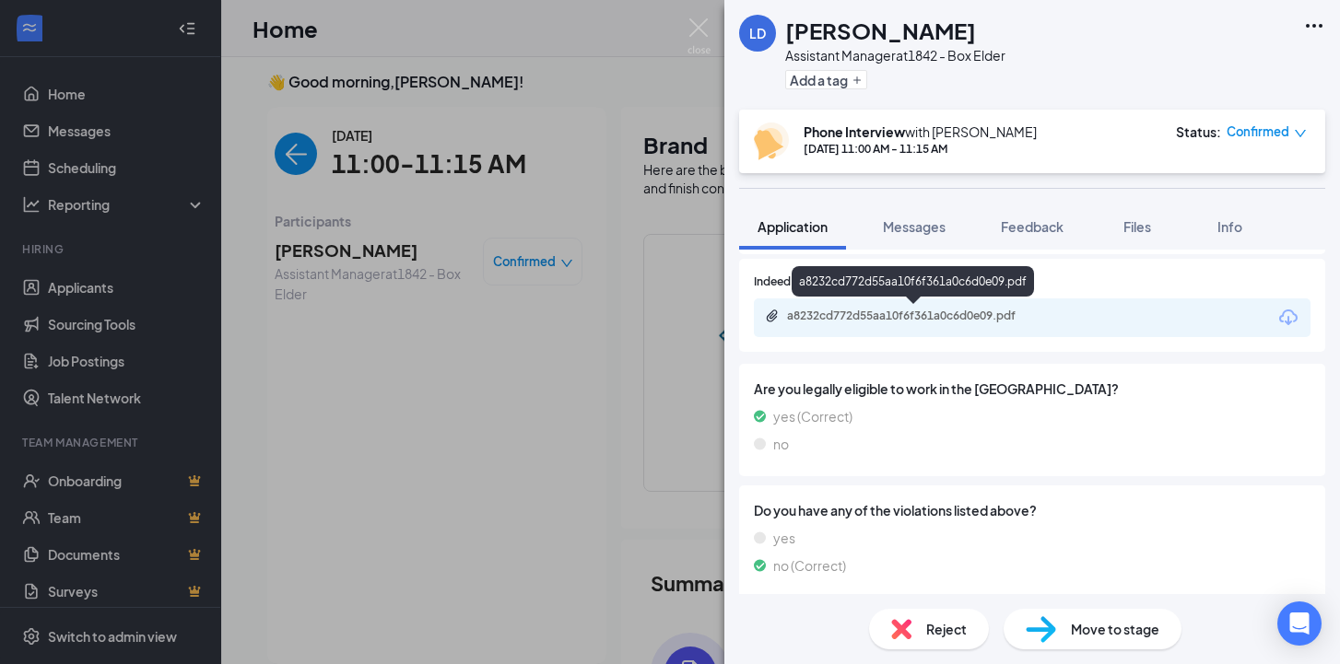
click at [846, 321] on div "a8232cd772d55aa10f6f361a0c6d0e09.pdf" at bounding box center [916, 316] width 258 height 15
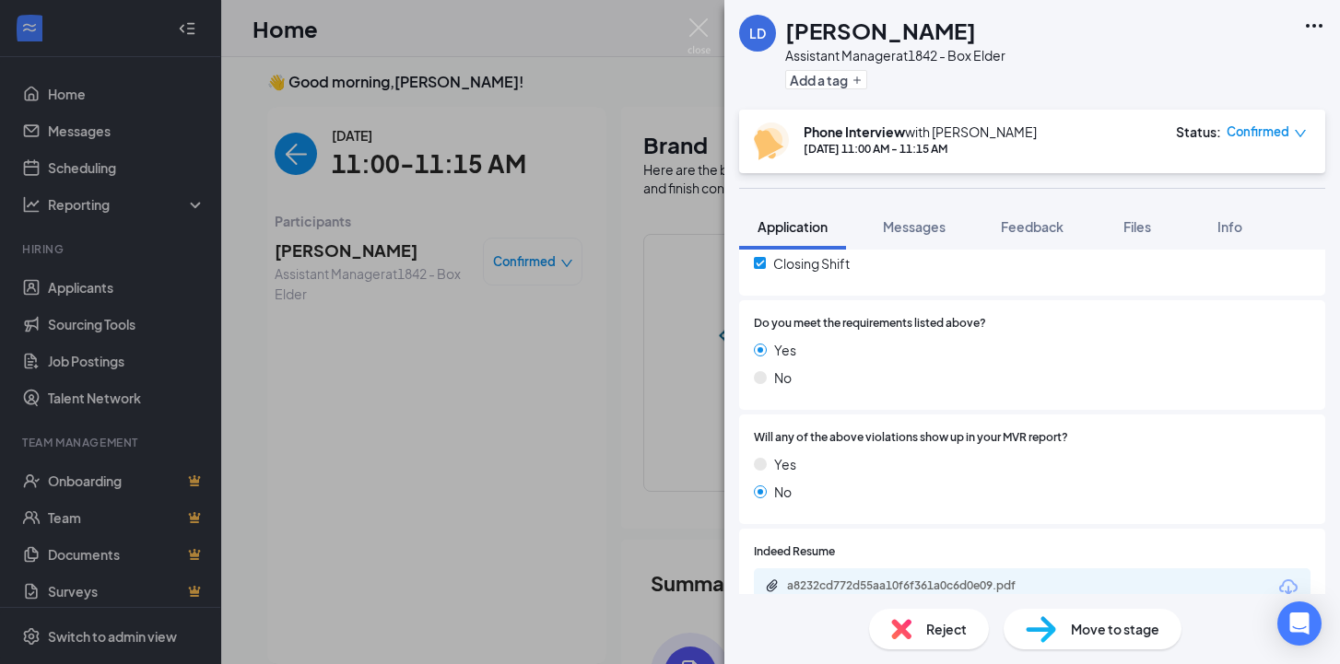
scroll to position [1062, 0]
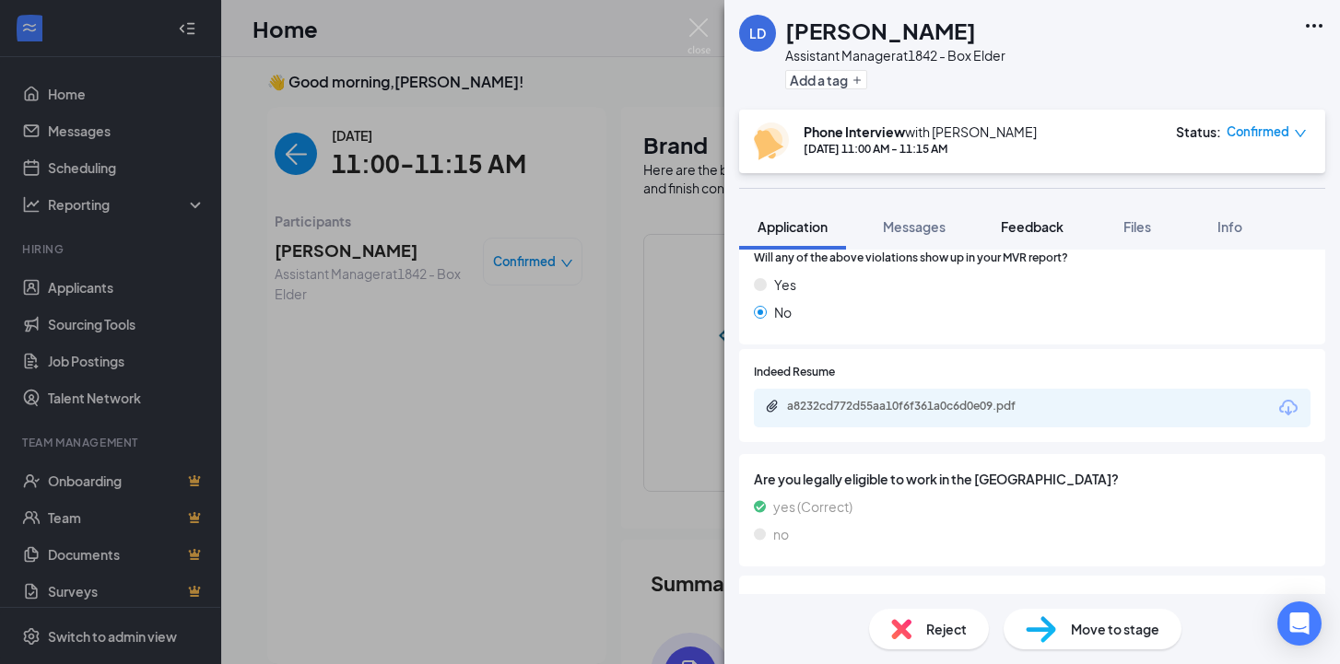
click at [1039, 225] on span "Feedback" at bounding box center [1032, 226] width 63 height 17
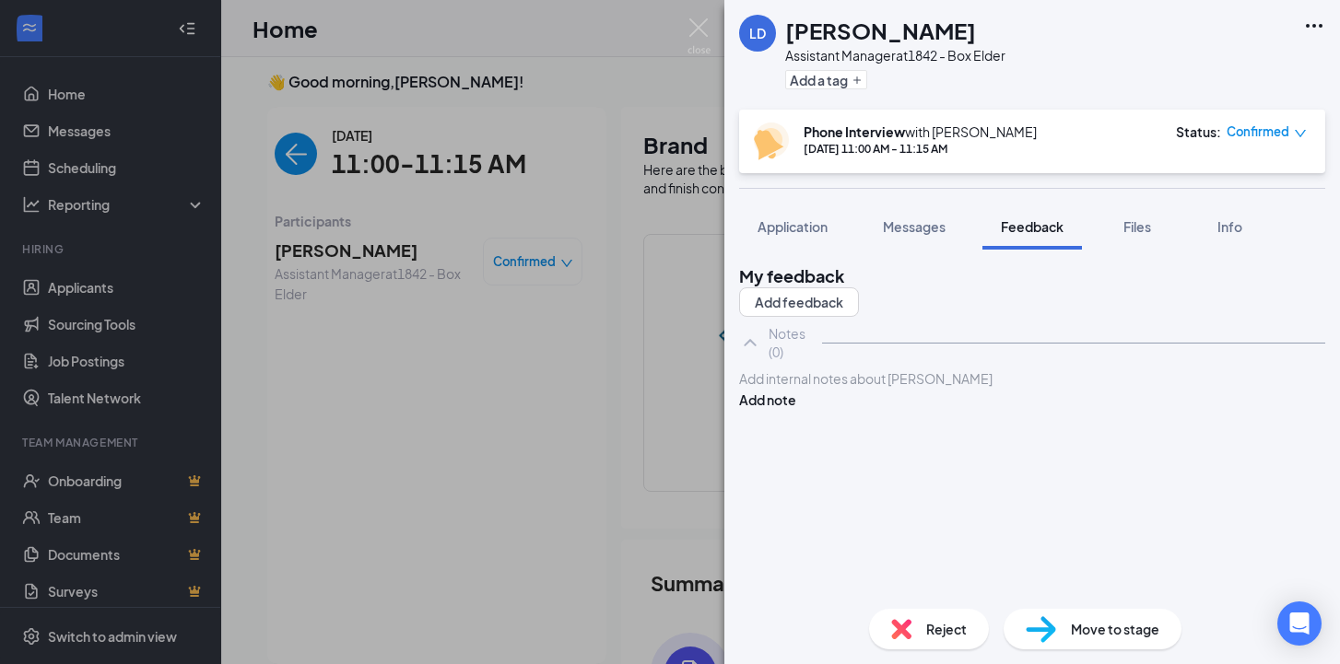
click at [925, 389] on div at bounding box center [1032, 379] width 584 height 19
click at [1053, 387] on span "Has management experience from [PERSON_NAME] in [US_STATE]." at bounding box center [942, 378] width 405 height 17
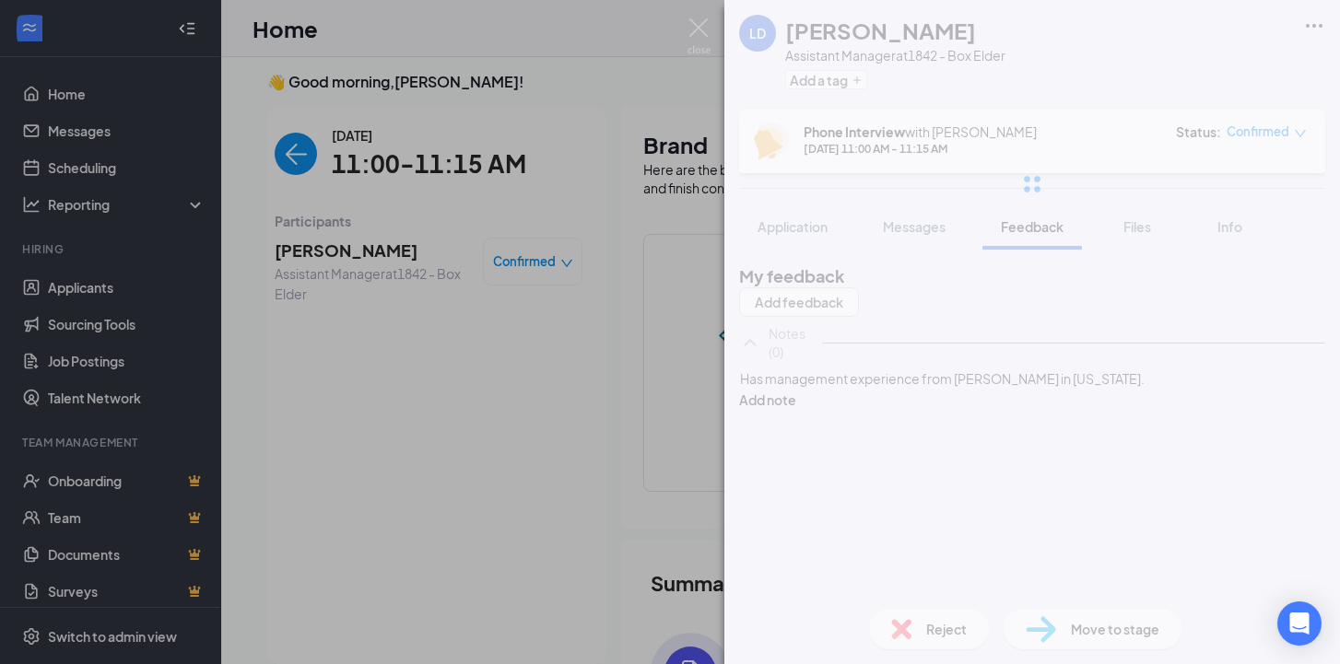
click at [1152, 440] on div "LD [PERSON_NAME] Assistant Manager at 1842 - Box Elder Add a tag Phone Intervie…" at bounding box center [1032, 332] width 616 height 664
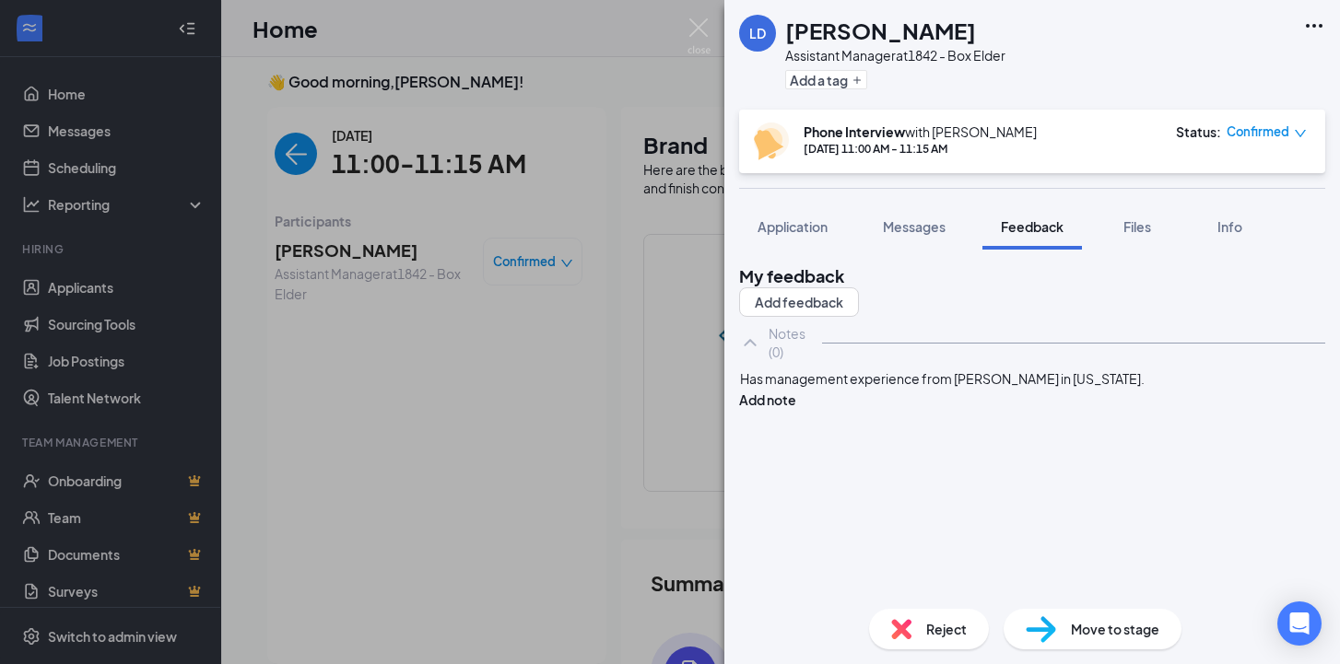
click at [1124, 389] on div "Has management experience from [PERSON_NAME] in [US_STATE]." at bounding box center [1032, 379] width 584 height 19
click at [1128, 389] on div "Has management experience from [PERSON_NAME] in [US_STATE]." at bounding box center [1032, 379] width 584 height 19
click at [1129, 389] on div "Has management experience from [PERSON_NAME] in [US_STATE]." at bounding box center [1032, 379] width 584 height 19
click at [944, 408] on div "Has management experience from [PERSON_NAME] in [US_STATE]. Has complete open a…" at bounding box center [1032, 389] width 584 height 39
click at [863, 408] on div "Has management experience from [PERSON_NAME] in [US_STATE]. Has complete open a…" at bounding box center [1032, 389] width 584 height 39
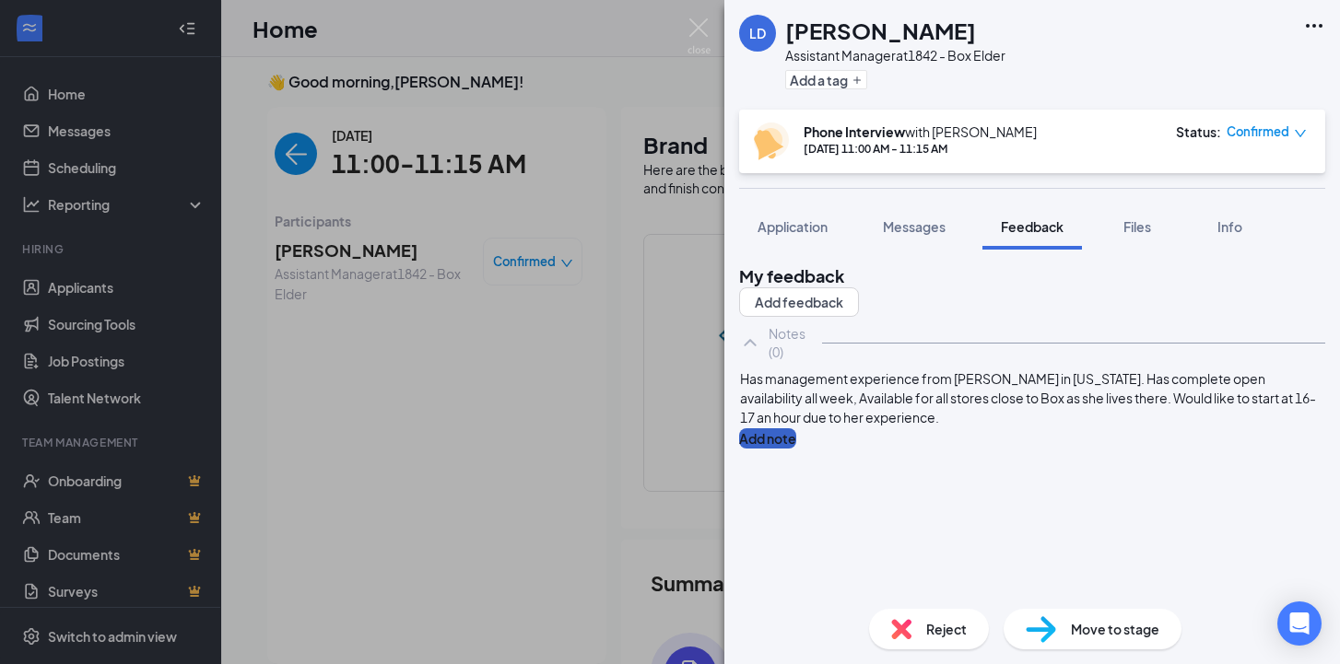
click at [796, 449] on button "Add note" at bounding box center [767, 438] width 57 height 20
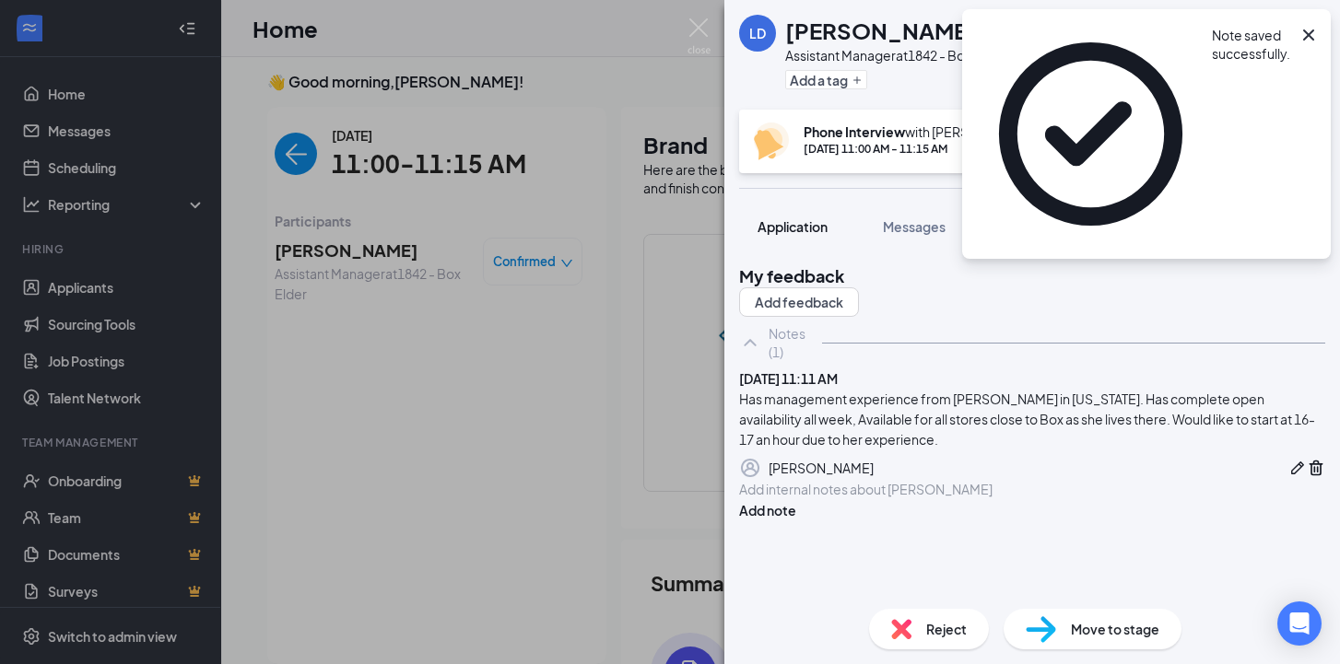
click at [791, 233] on span "Application" at bounding box center [792, 226] width 70 height 17
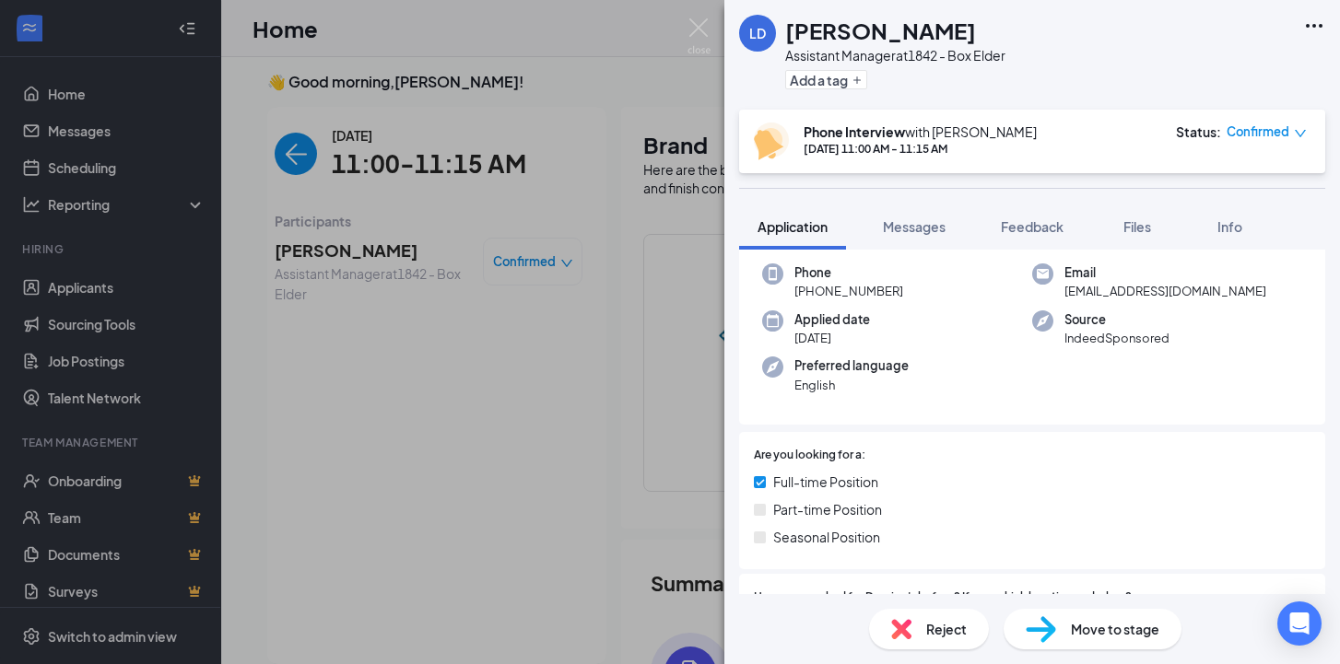
scroll to position [89, 0]
click at [728, 13] on div "LD [PERSON_NAME] Assistant Manager at 1842 - Box Elder Add a tag" at bounding box center [1032, 55] width 616 height 110
click at [734, 7] on div "LD [PERSON_NAME] Assistant Manager at 1842 - Box Elder Add a tag" at bounding box center [1032, 55] width 616 height 110
drag, startPoint x: 1059, startPoint y: 289, endPoint x: 1209, endPoint y: 289, distance: 150.2
click at [1210, 289] on div "Email [EMAIL_ADDRESS][DOMAIN_NAME]" at bounding box center [1167, 282] width 270 height 38
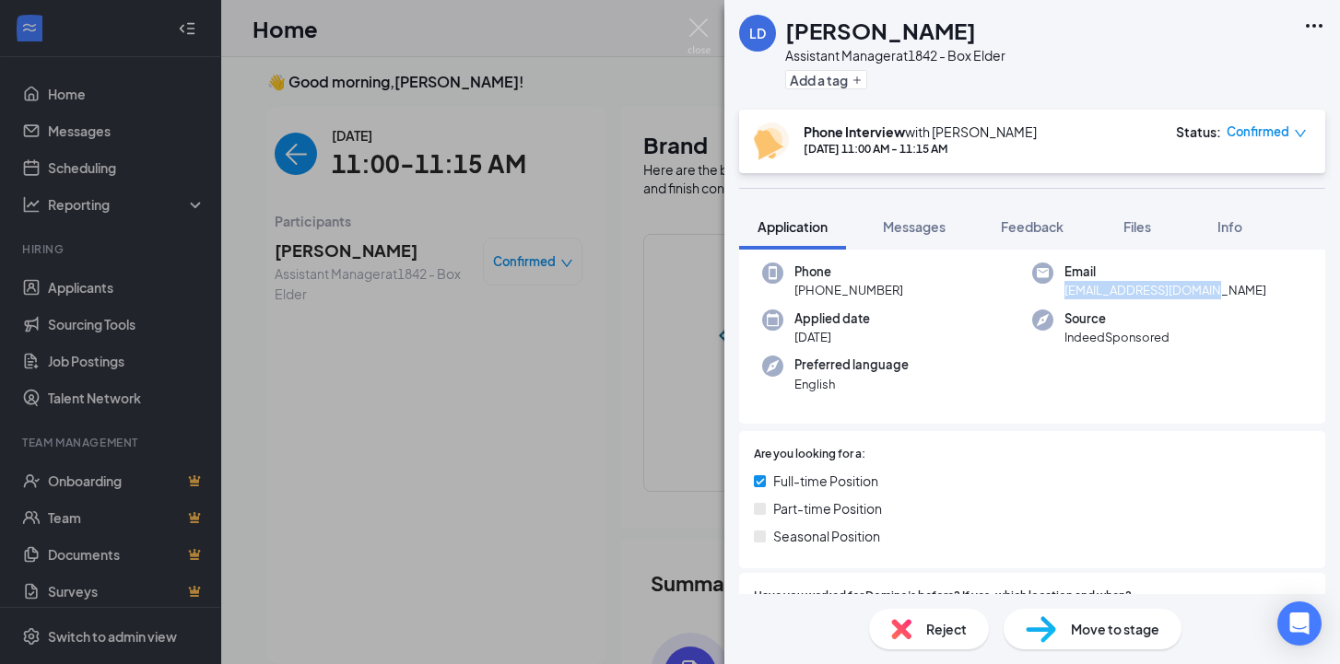
copy span "[EMAIL_ADDRESS][DOMAIN_NAME]"
click at [1020, 231] on span "Feedback" at bounding box center [1032, 226] width 63 height 17
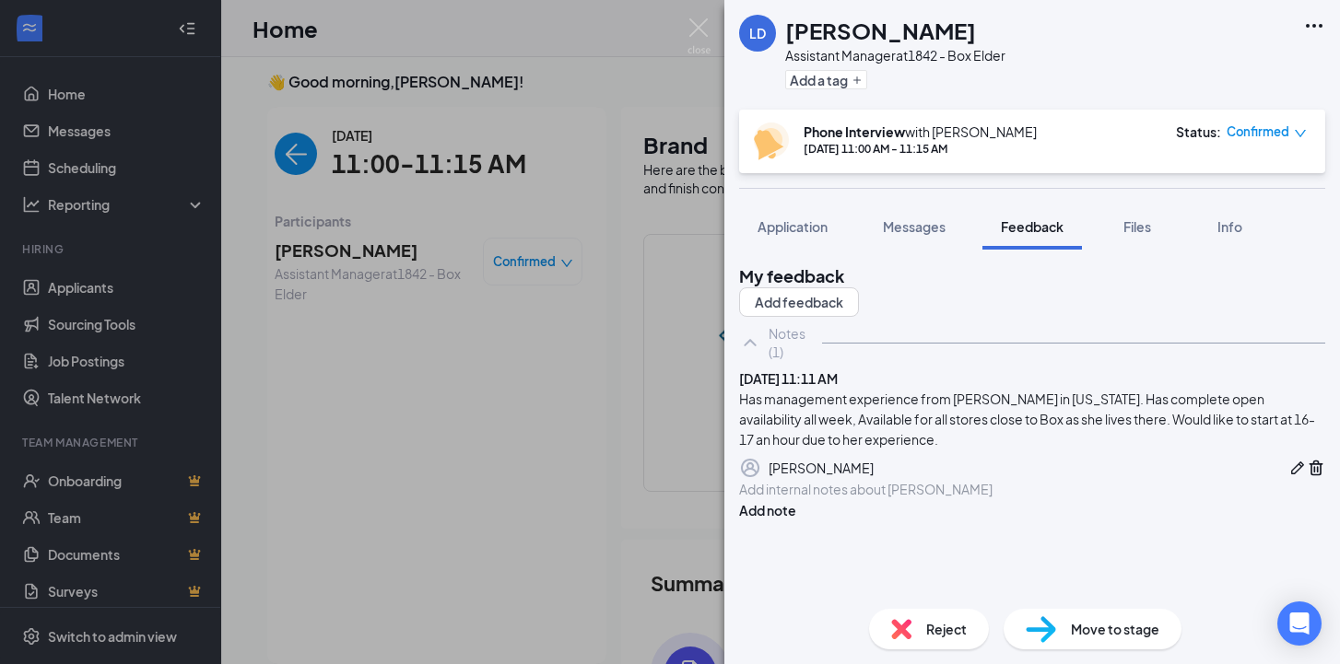
click at [1100, 450] on div "Has management experience from [PERSON_NAME] in [US_STATE]. Has complete open a…" at bounding box center [1032, 419] width 586 height 61
click at [1123, 450] on div "Has management experience from [PERSON_NAME] in [US_STATE]. Has complete open a…" at bounding box center [1032, 419] width 586 height 61
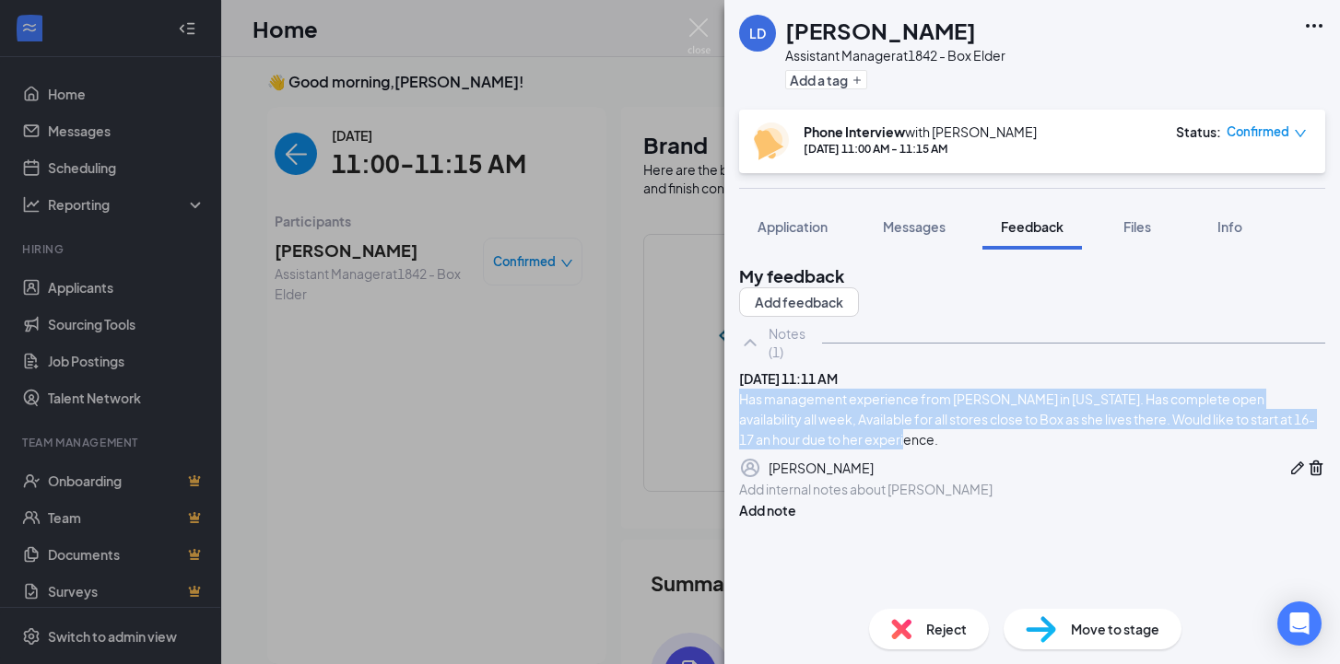
drag, startPoint x: 1100, startPoint y: 499, endPoint x: 773, endPoint y: 461, distance: 329.3
click at [773, 461] on div "[DATE] 11:11 AM Has management experience from [PERSON_NAME] in [US_STATE]. Has…" at bounding box center [1032, 424] width 586 height 111
copy div "Has management experience from [PERSON_NAME] in [US_STATE]. Has complete open a…"
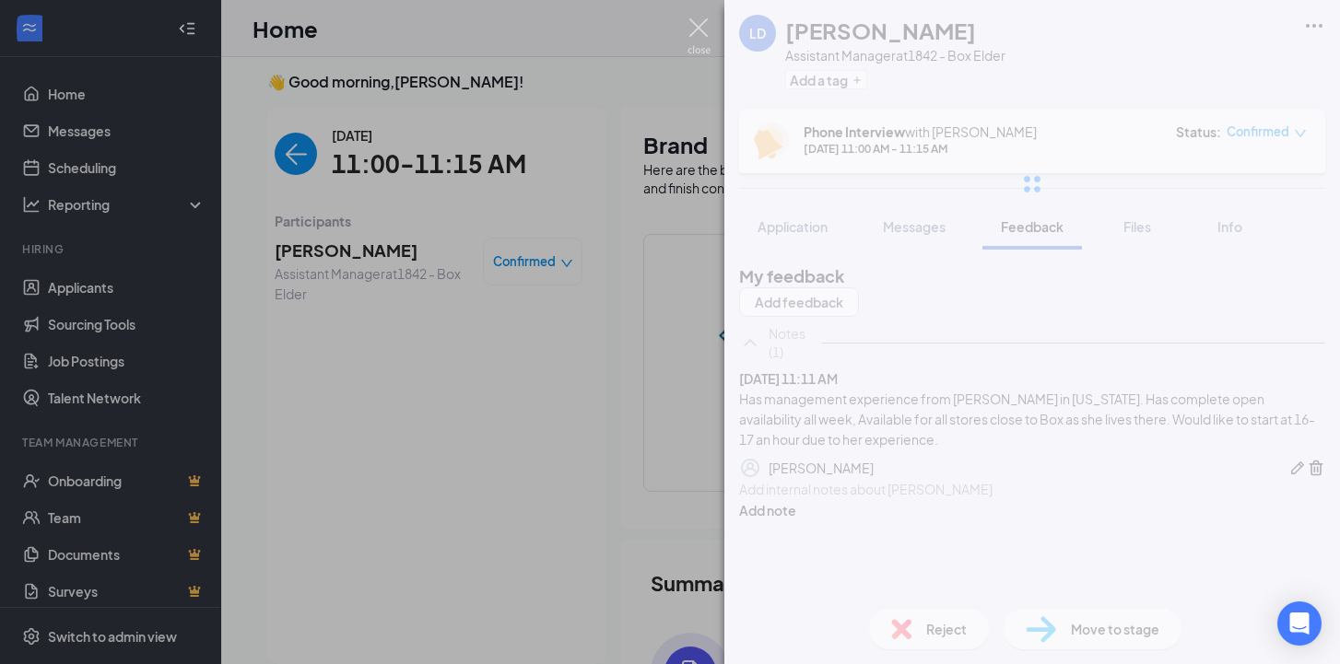
click at [697, 35] on img at bounding box center [698, 36] width 23 height 36
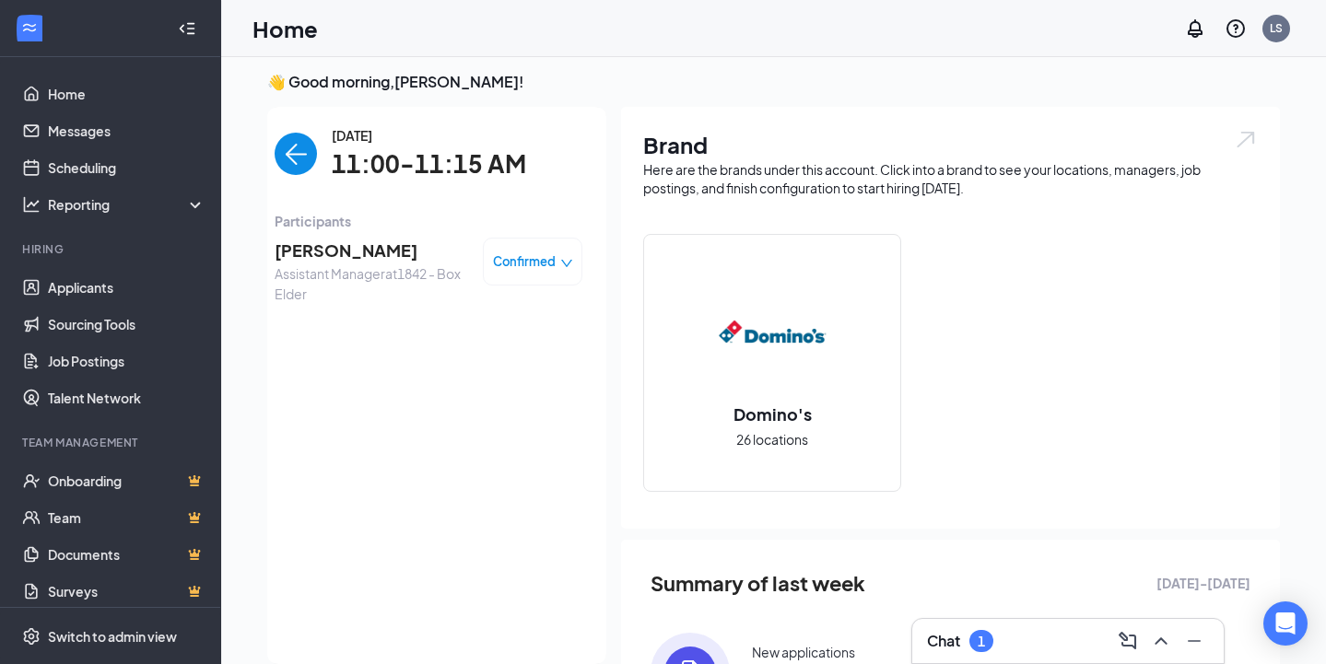
click at [294, 164] on img "back-button" at bounding box center [296, 154] width 42 height 42
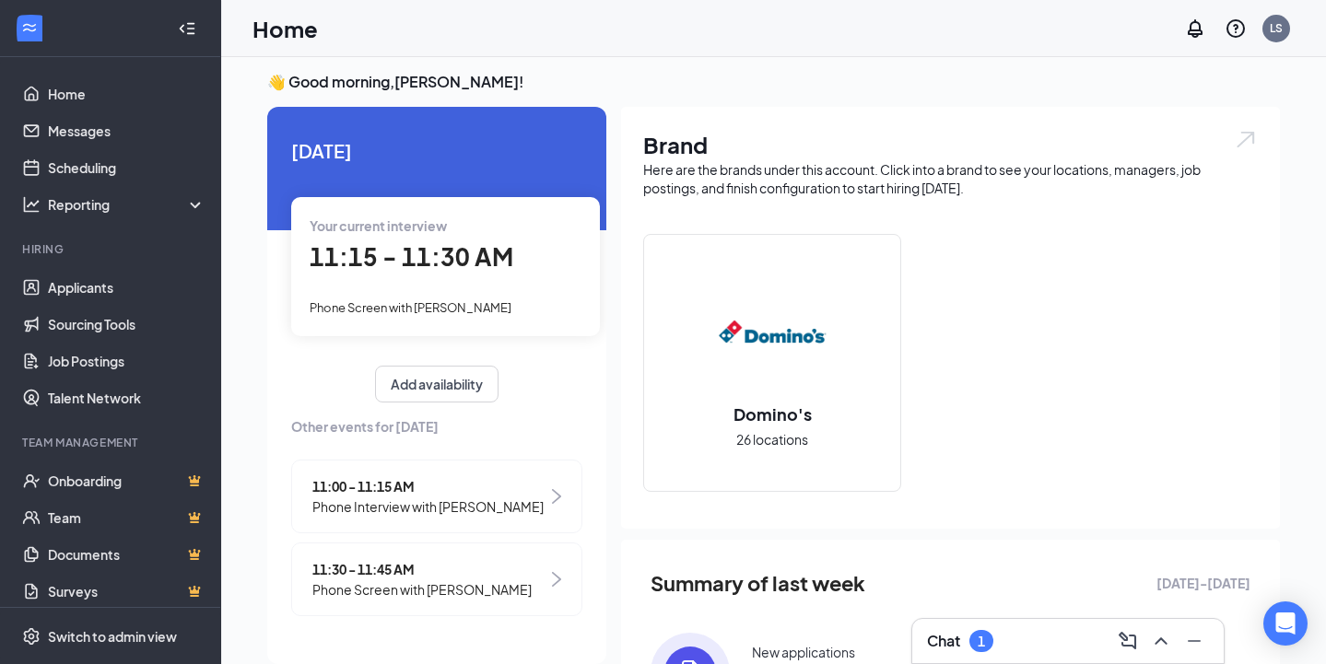
click at [396, 245] on span "11:15 - 11:30 AM" at bounding box center [412, 256] width 204 height 30
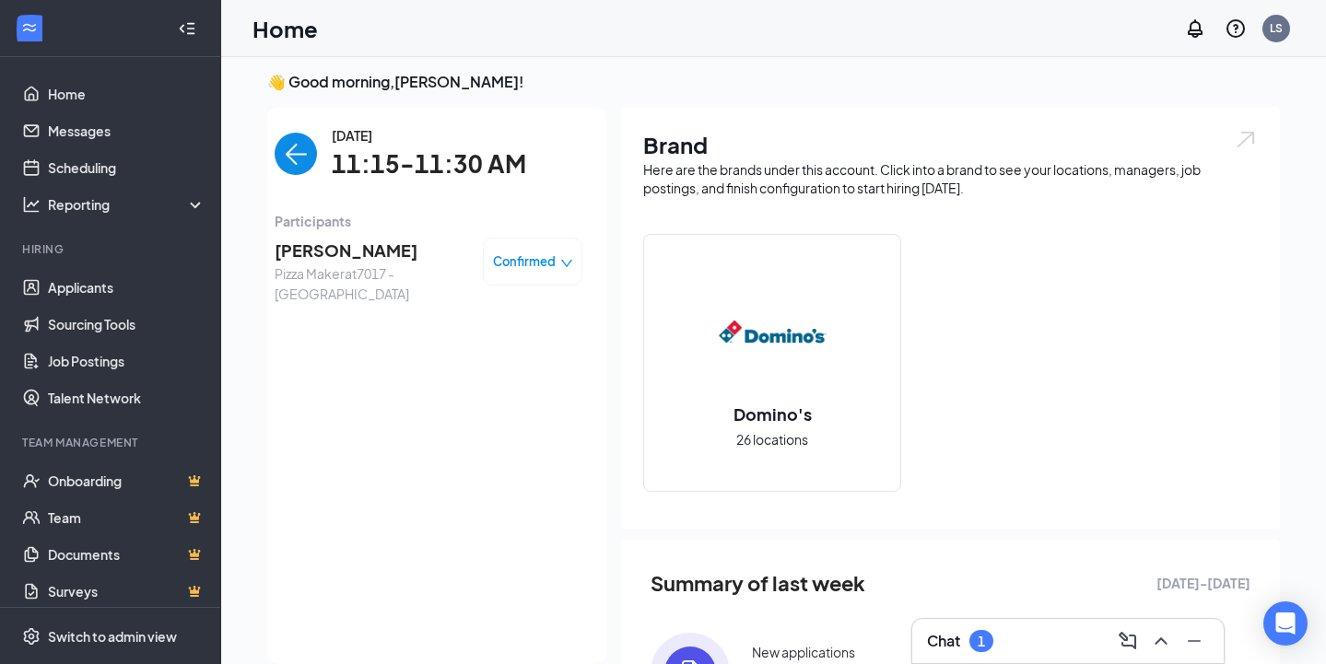
click at [377, 250] on span "[PERSON_NAME]" at bounding box center [372, 251] width 194 height 26
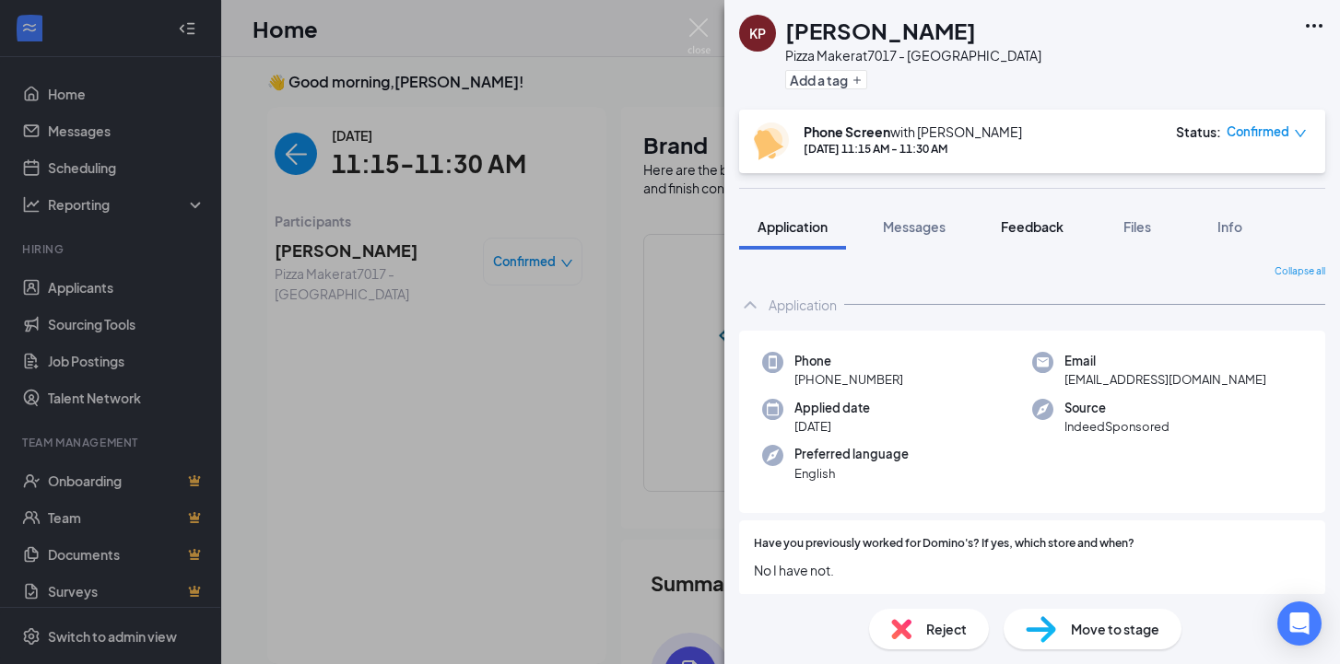
click at [1024, 232] on span "Feedback" at bounding box center [1032, 226] width 63 height 17
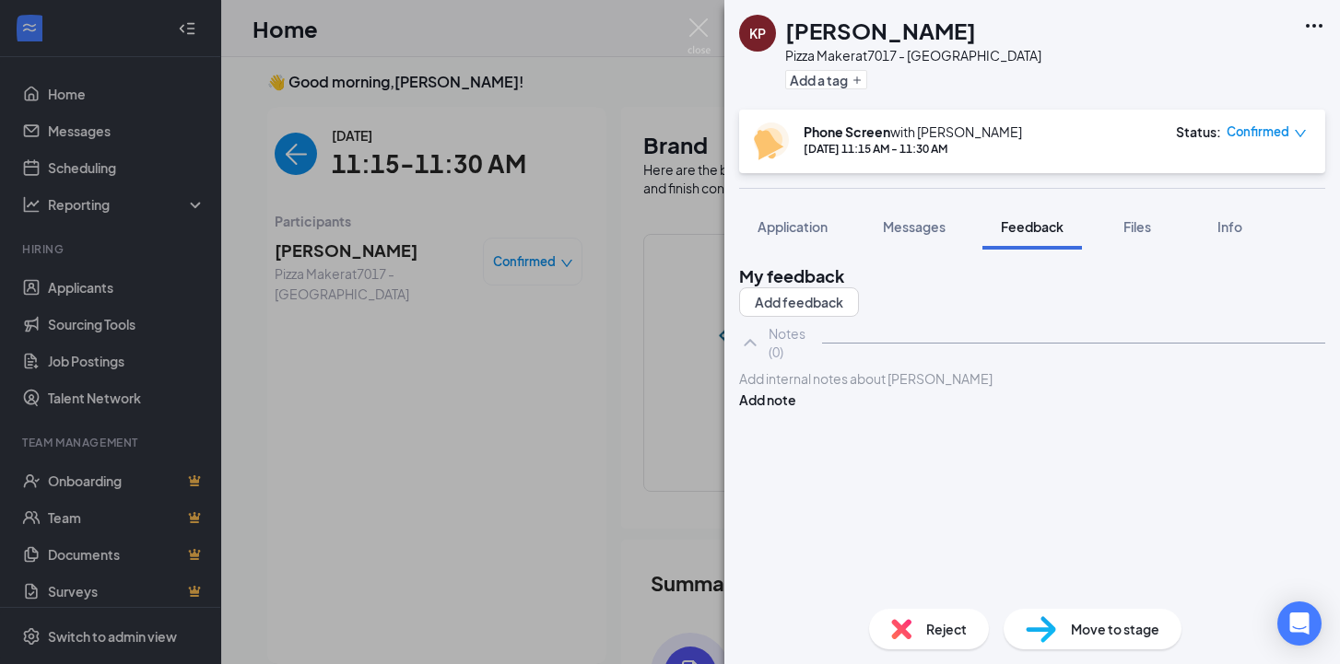
click at [895, 389] on div at bounding box center [1032, 379] width 584 height 19
click at [809, 226] on span "Application" at bounding box center [792, 226] width 70 height 17
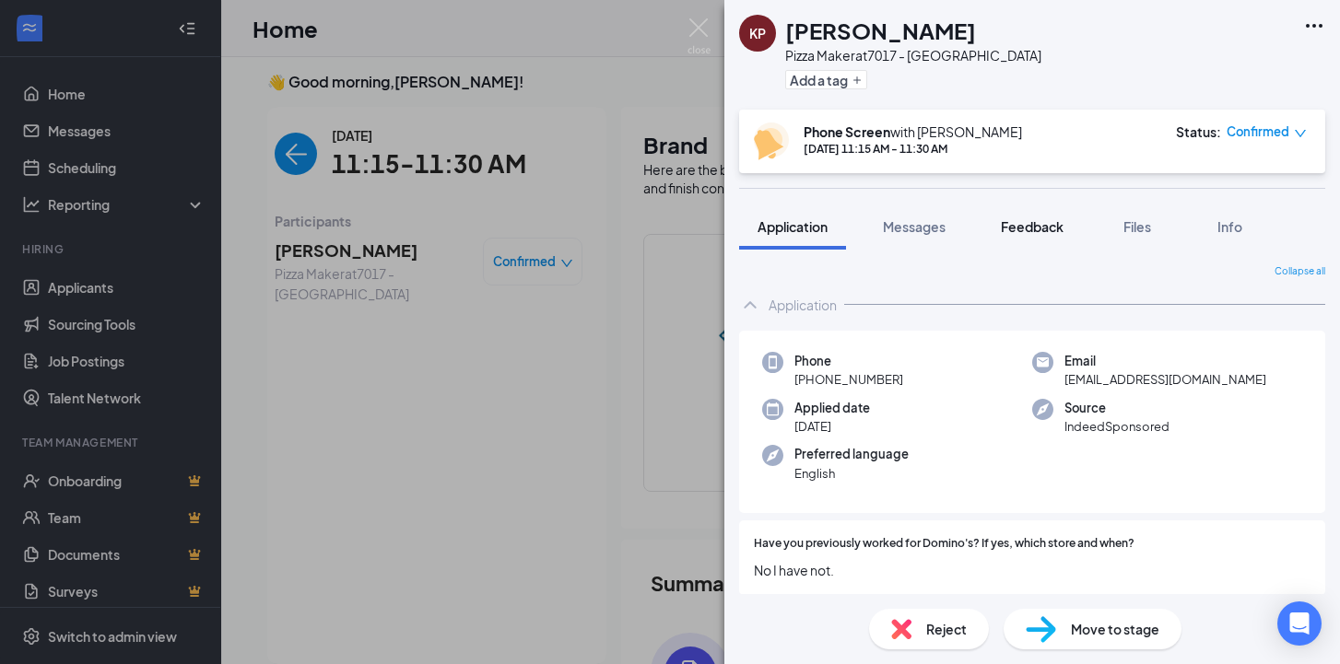
click at [1032, 236] on button "Feedback" at bounding box center [1032, 227] width 100 height 46
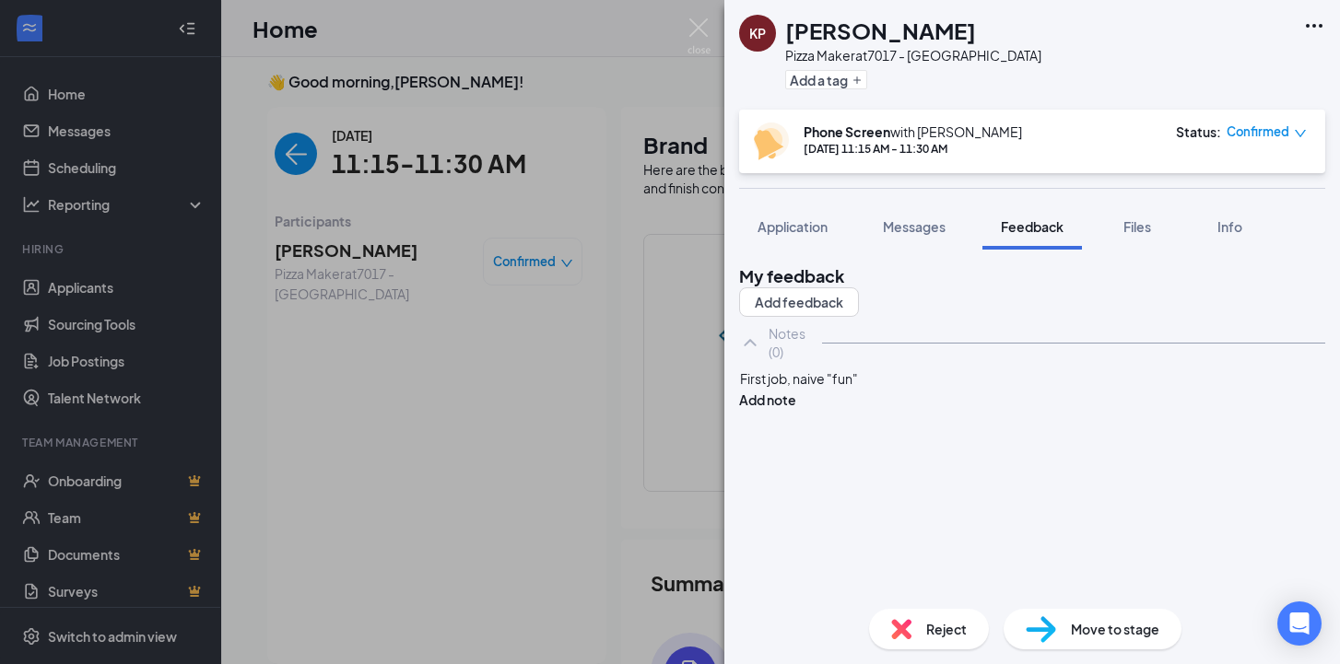
click at [923, 389] on div "First job, naive "fun"" at bounding box center [1032, 379] width 584 height 19
click at [796, 410] on button "Add note" at bounding box center [767, 400] width 57 height 20
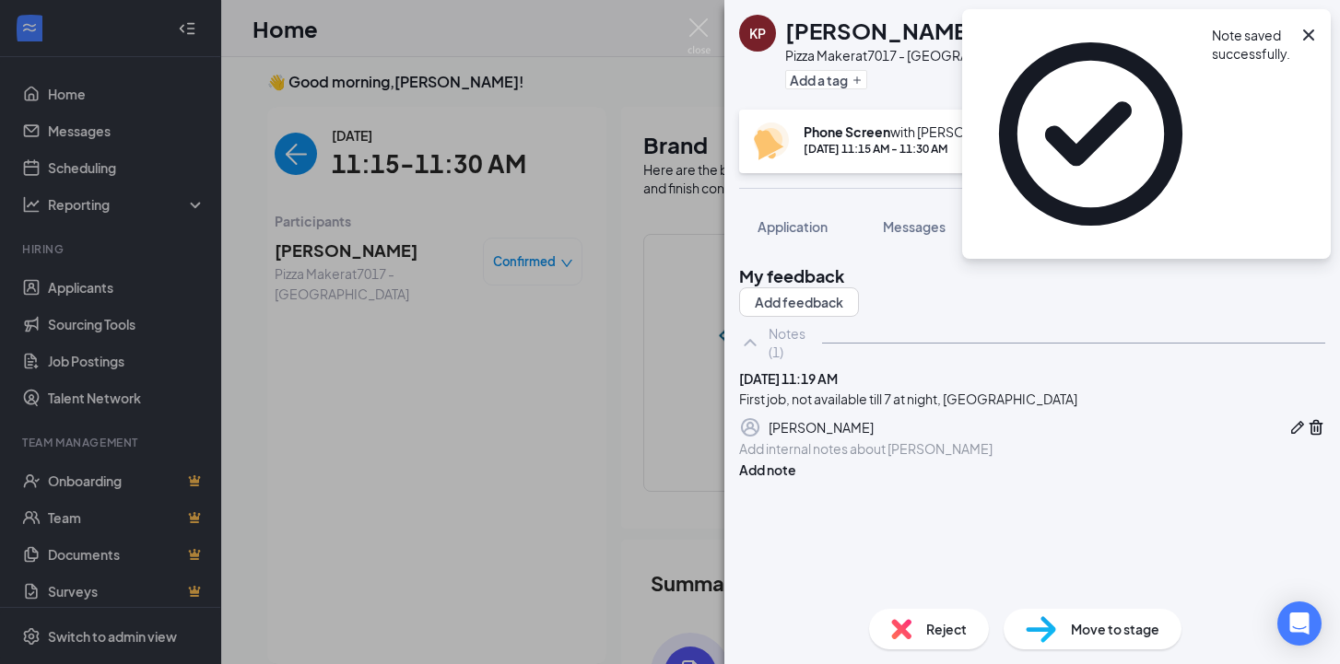
click at [1254, 135] on span "Confirmed" at bounding box center [1257, 132] width 63 height 18
click at [1144, 219] on icon "check-circle" at bounding box center [1146, 220] width 18 height 18
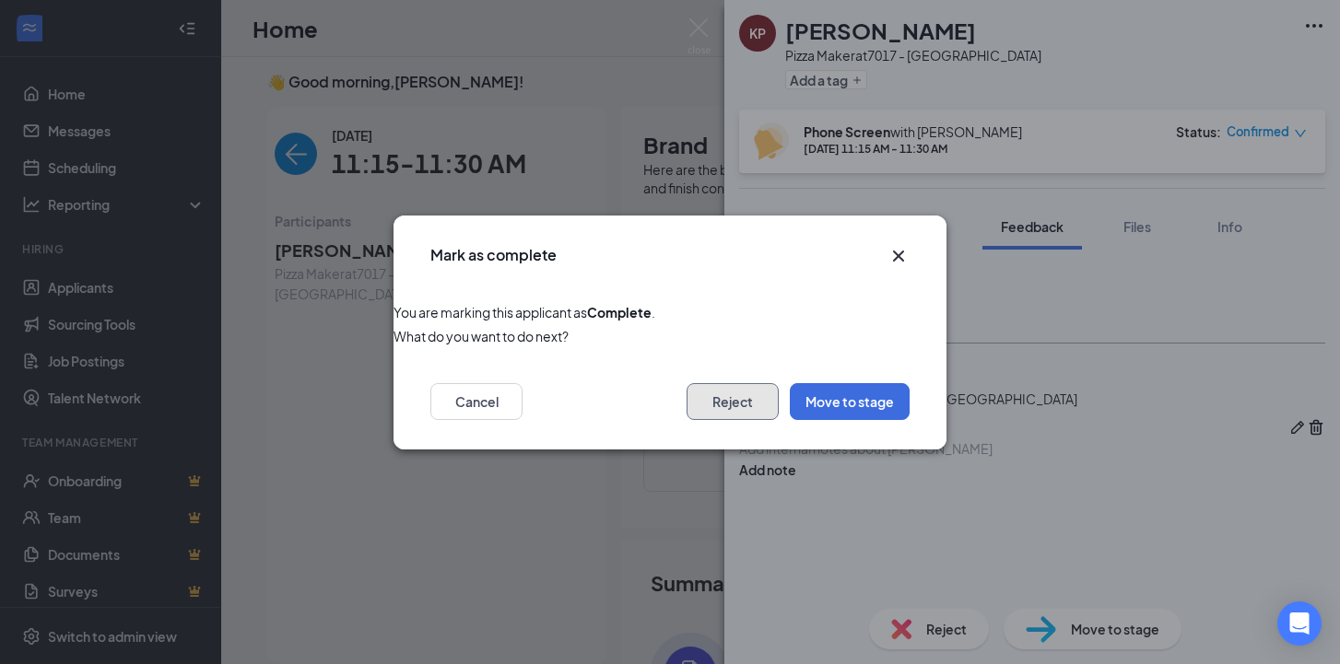
click at [739, 409] on button "Reject" at bounding box center [733, 401] width 92 height 37
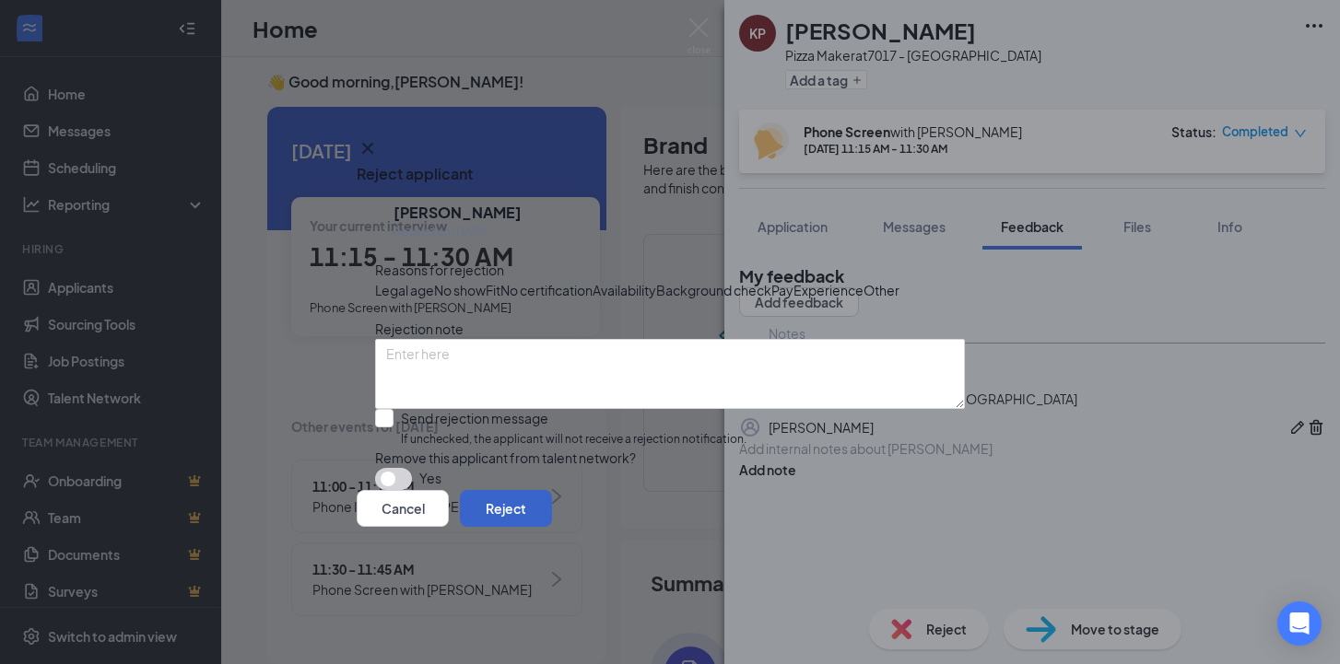
click at [552, 527] on button "Reject" at bounding box center [506, 508] width 92 height 37
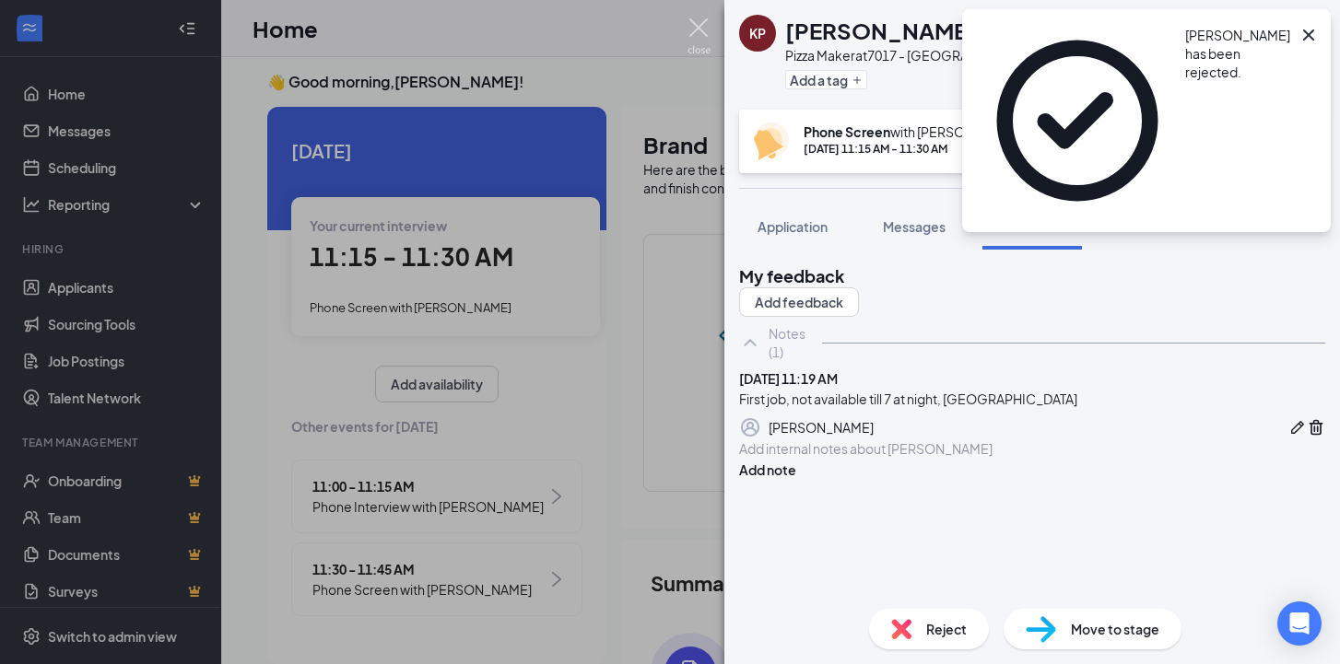
click at [700, 31] on img at bounding box center [698, 36] width 23 height 36
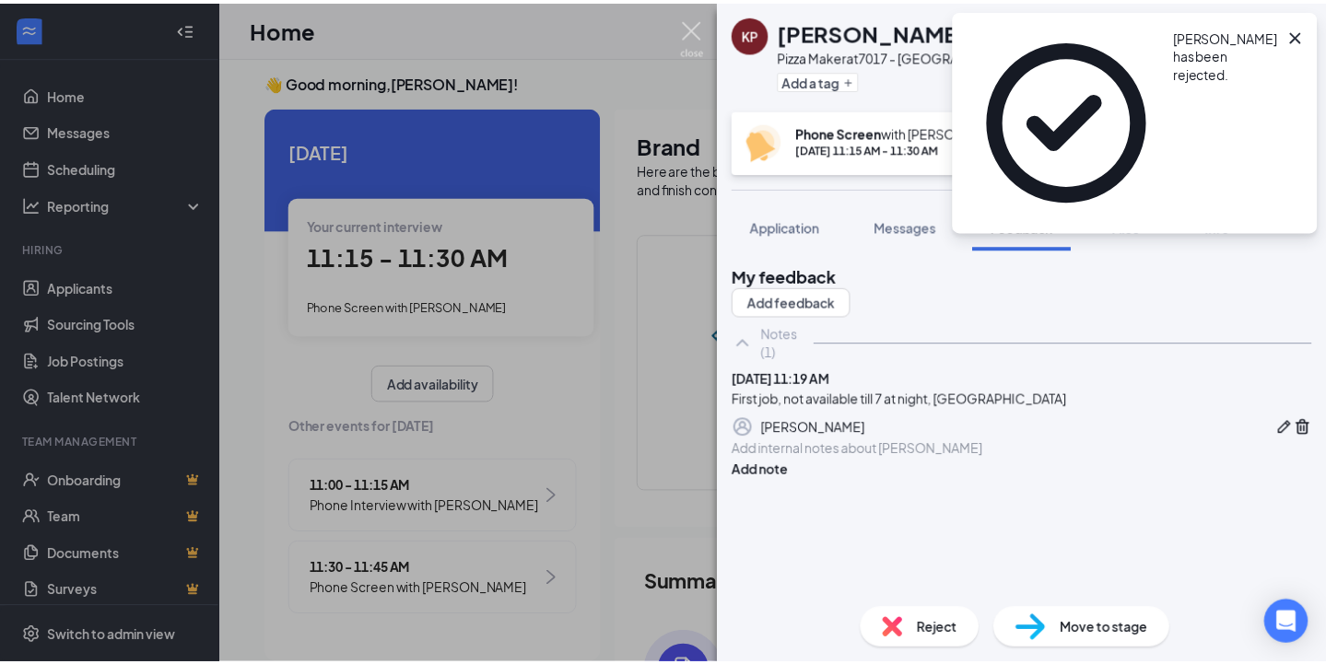
scroll to position [0, 170]
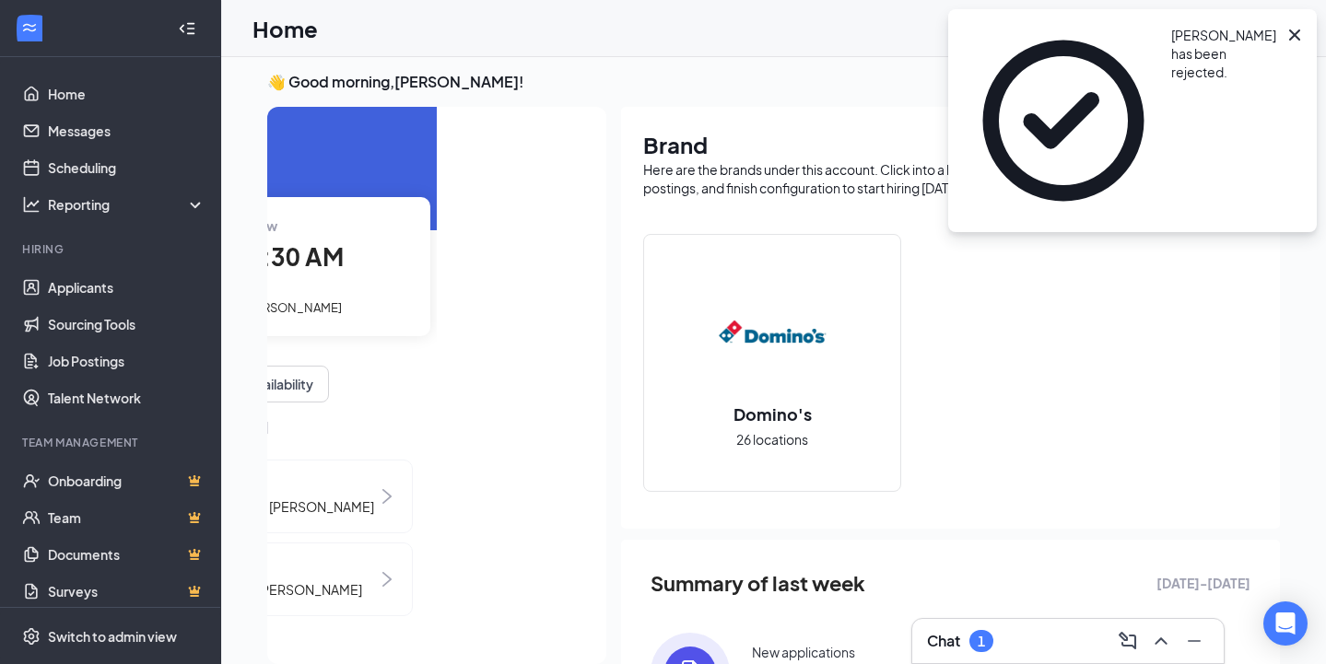
click at [352, 235] on div "Your current interview" at bounding box center [276, 226] width 272 height 20
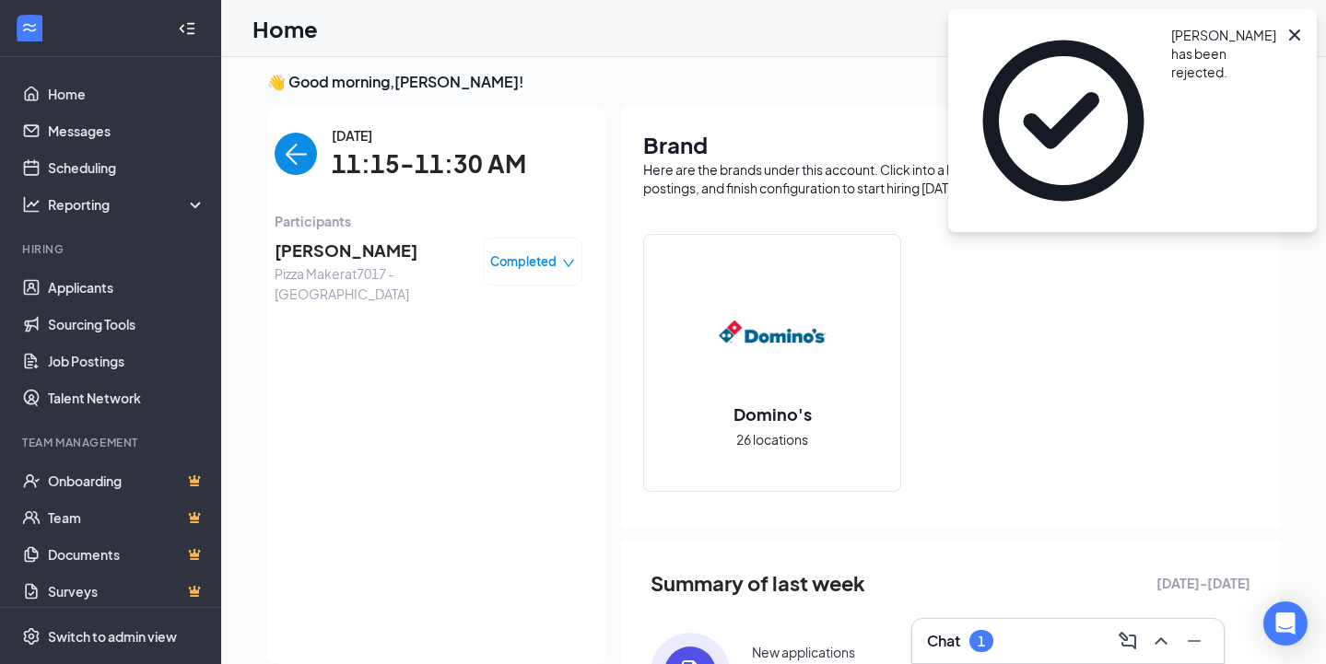
scroll to position [0, 0]
click at [300, 158] on img "back-button" at bounding box center [296, 154] width 42 height 42
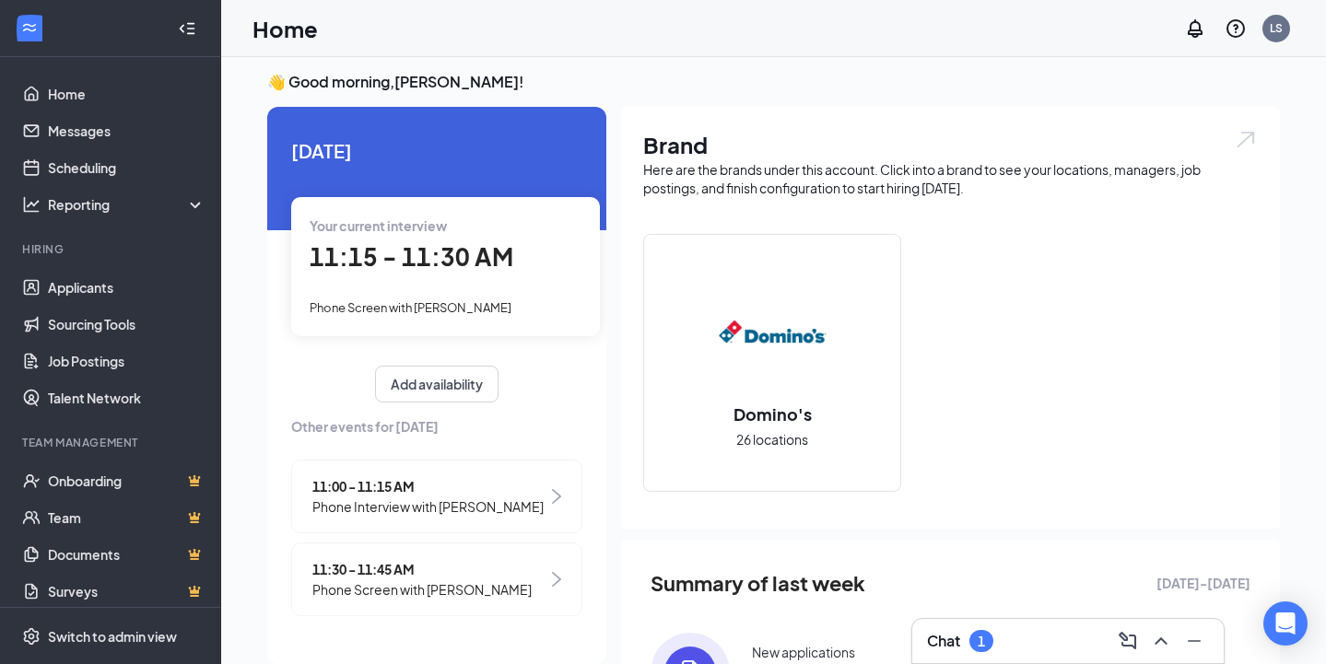
click at [346, 568] on span "11:30 - 11:45 AM" at bounding box center [421, 569] width 219 height 20
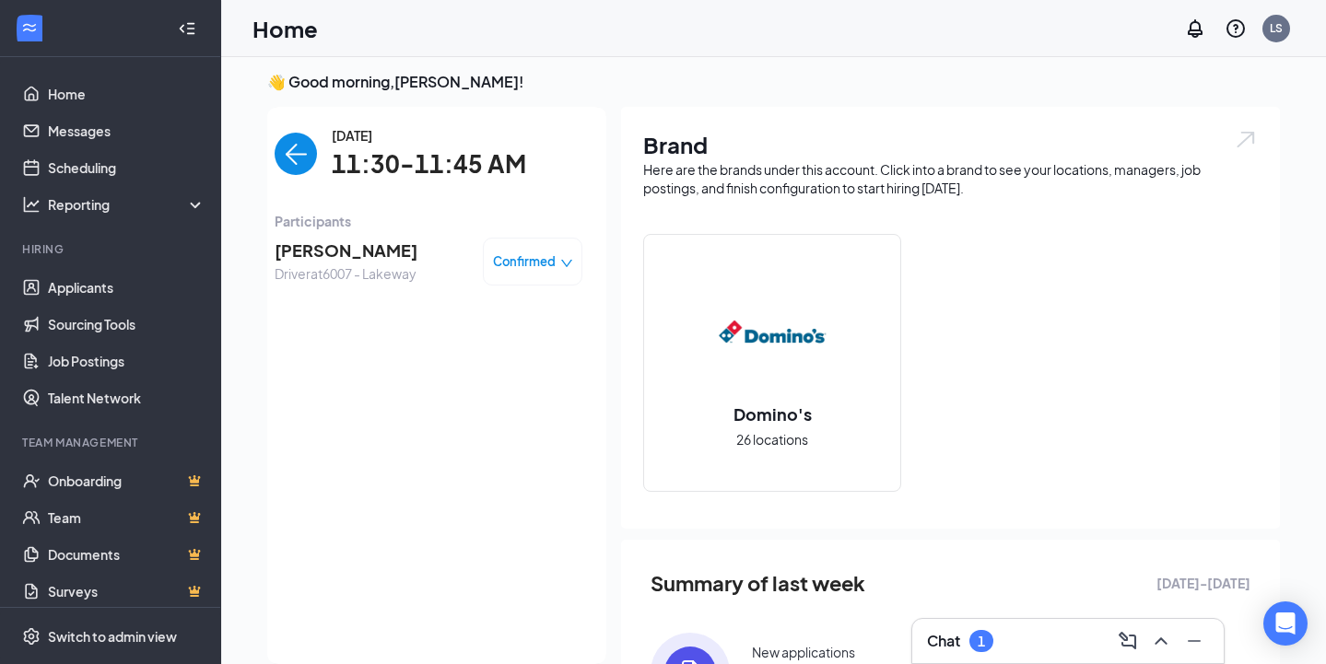
click at [314, 243] on span "[PERSON_NAME]" at bounding box center [346, 251] width 143 height 26
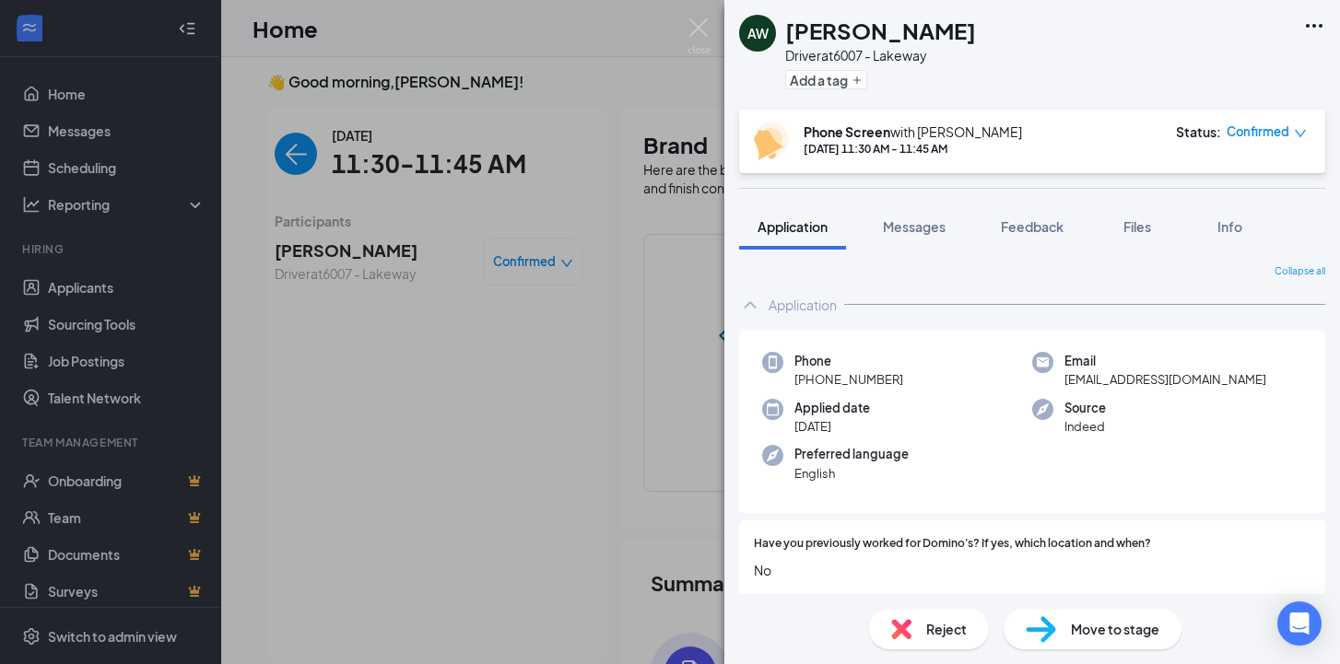
drag, startPoint x: 317, startPoint y: 163, endPoint x: 301, endPoint y: 158, distance: 16.6
click at [314, 163] on div "AW [PERSON_NAME] Driver at 6007 - Lakeway Add a tag Phone Screen with [PERSON_N…" at bounding box center [670, 332] width 1340 height 664
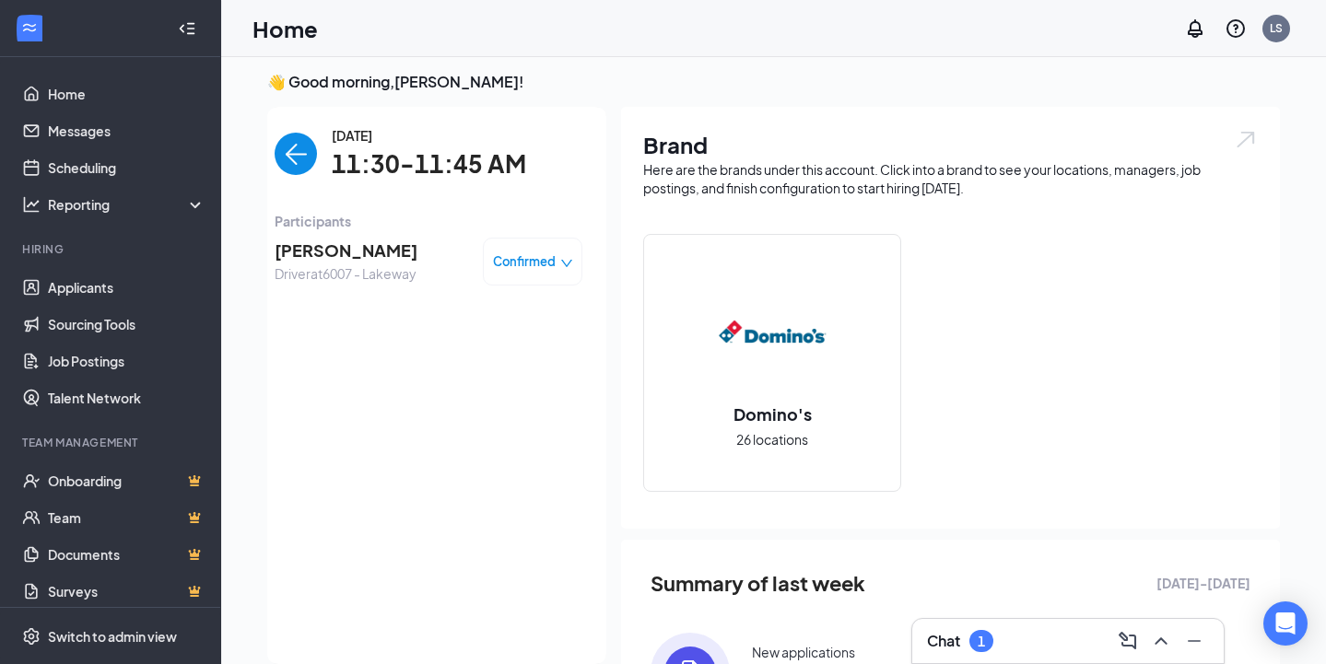
click at [299, 157] on img "back-button" at bounding box center [296, 154] width 42 height 42
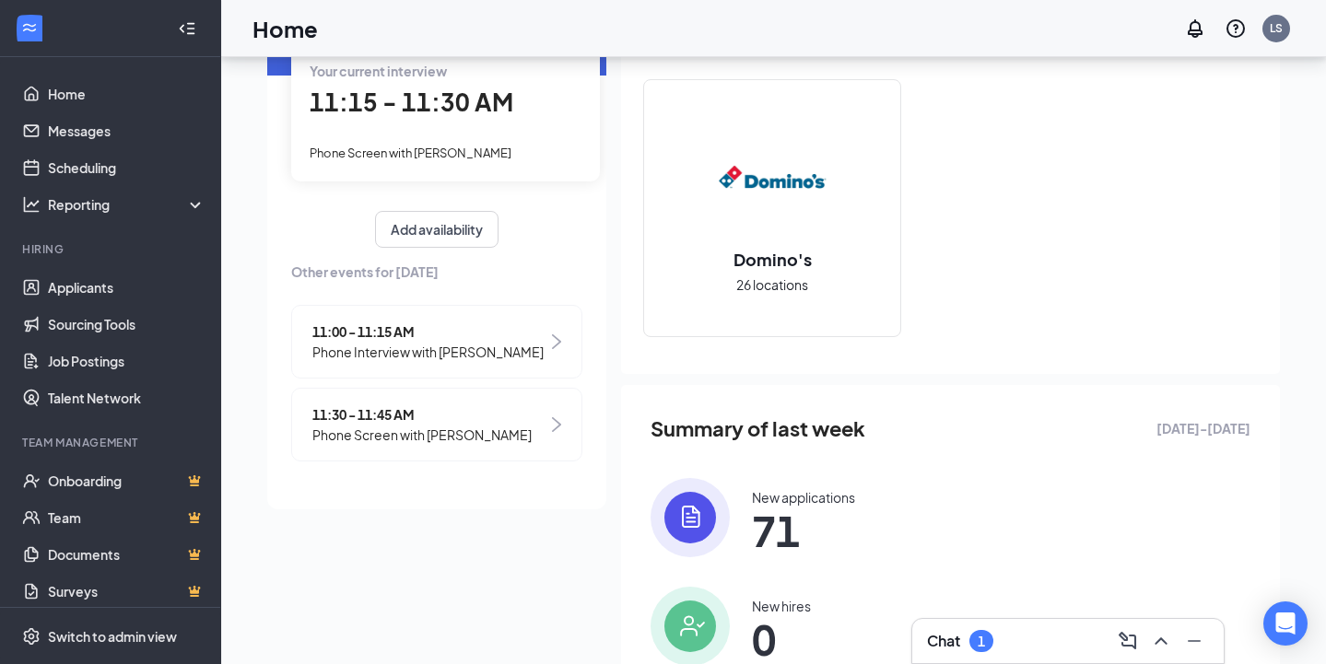
scroll to position [235, 0]
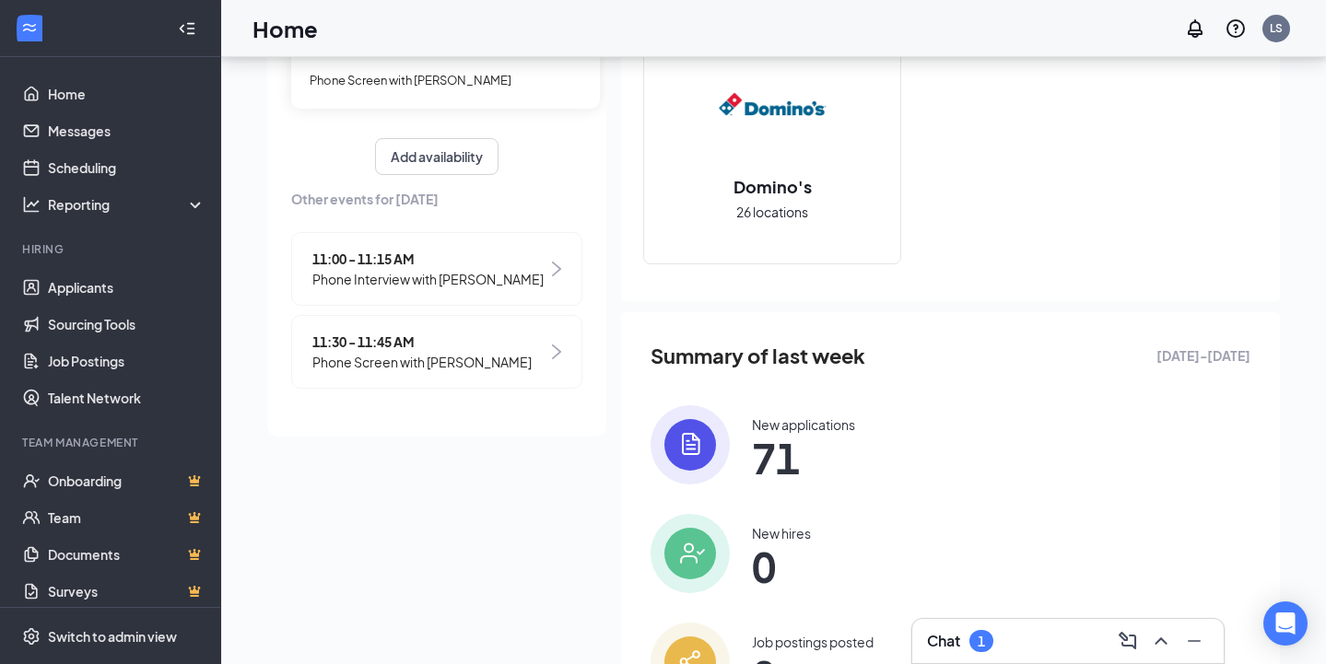
click at [393, 341] on span "11:30 - 11:45 AM" at bounding box center [421, 342] width 219 height 20
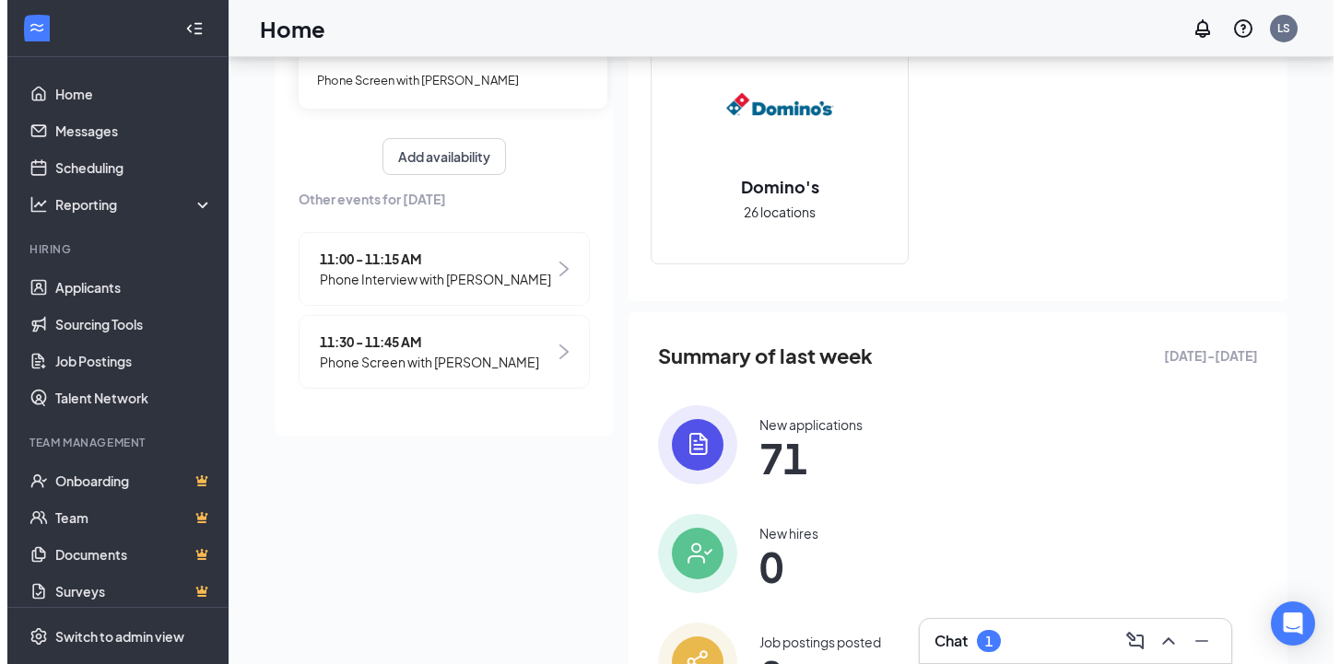
scroll to position [114, 0]
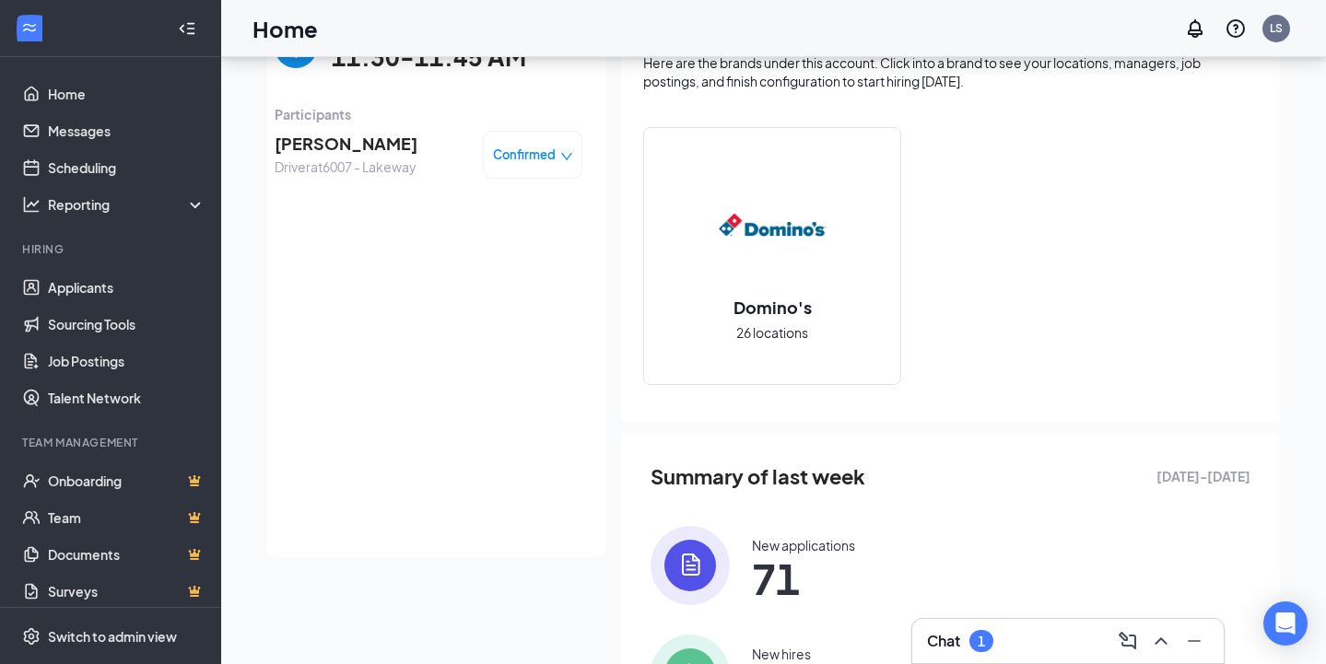
click at [346, 141] on span "[PERSON_NAME]" at bounding box center [346, 144] width 143 height 26
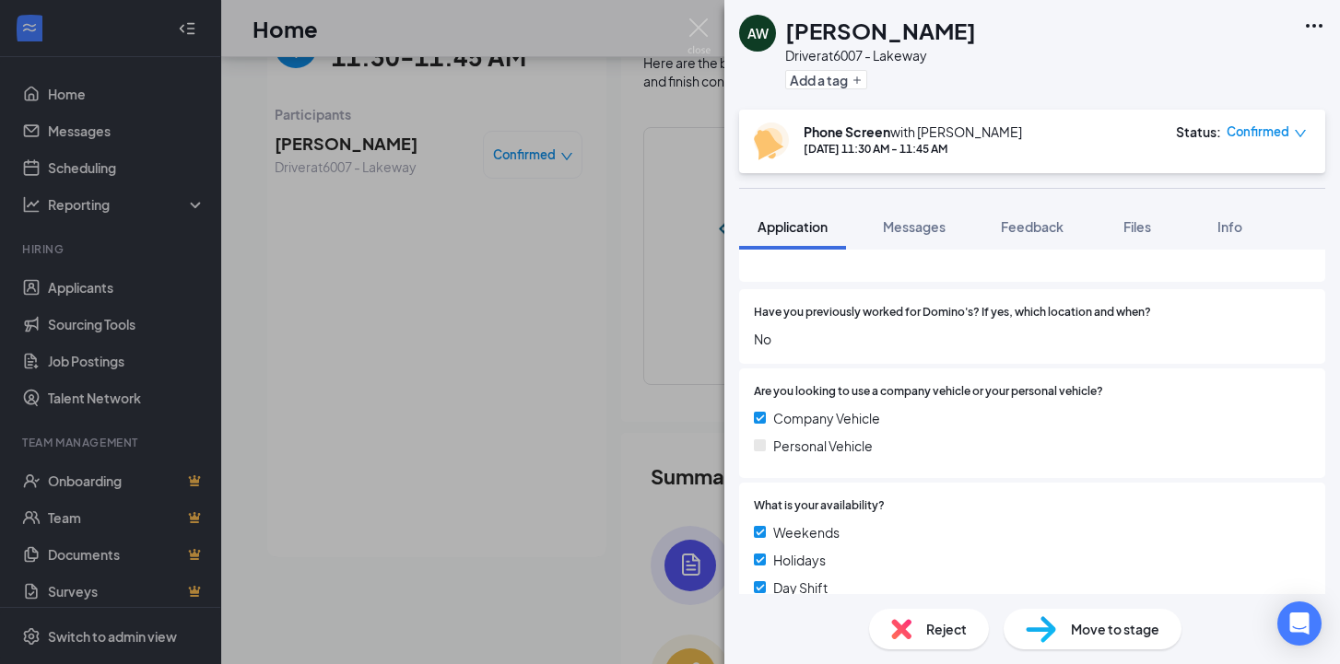
scroll to position [174, 0]
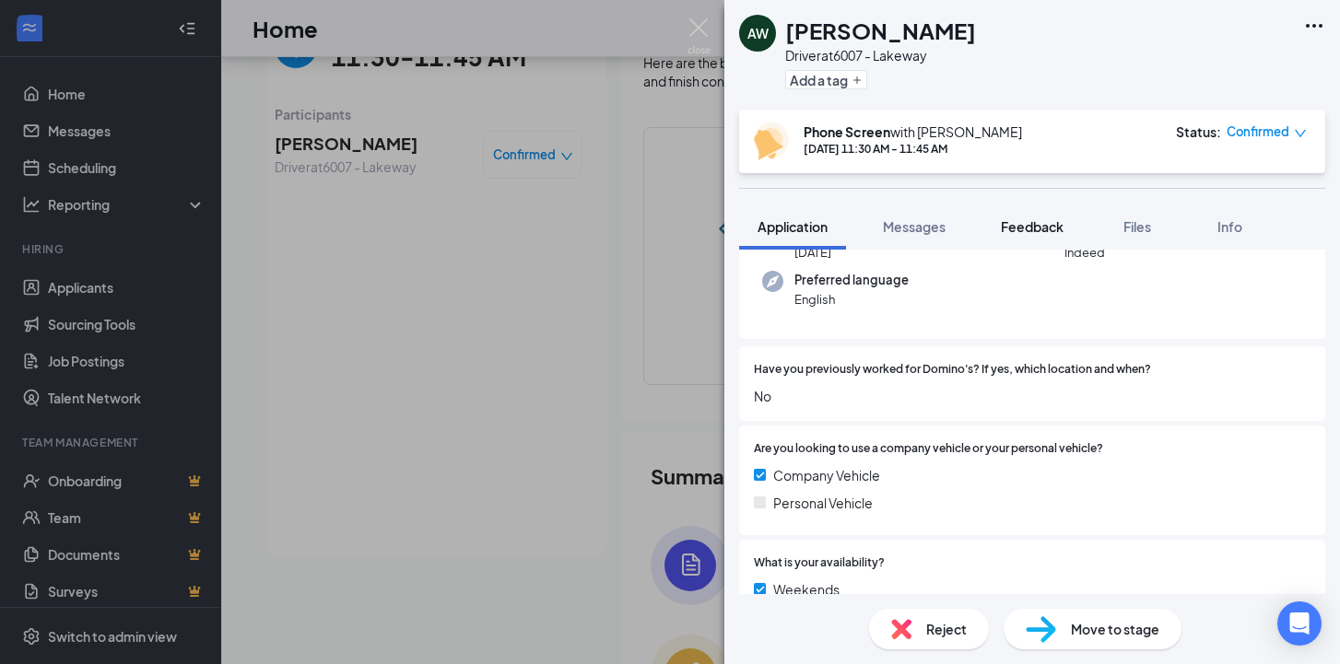
click at [1035, 224] on span "Feedback" at bounding box center [1032, 226] width 63 height 17
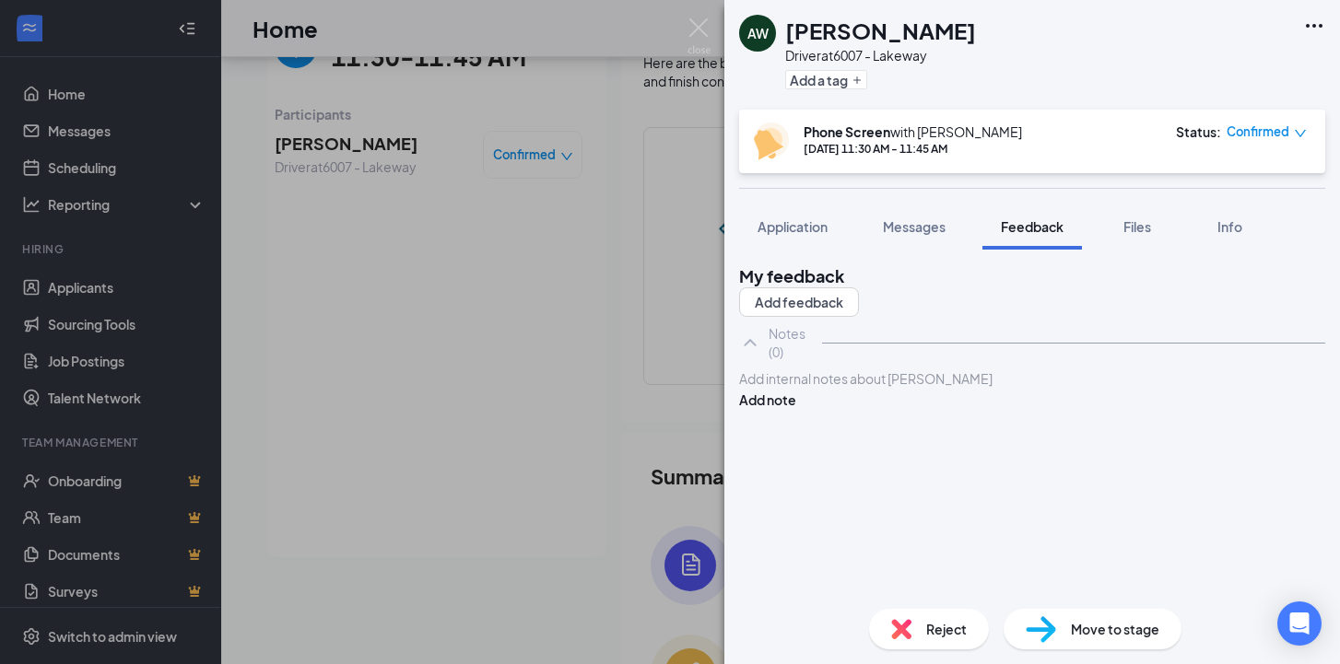
click at [1007, 389] on div at bounding box center [1032, 379] width 584 height 19
click at [690, 26] on img at bounding box center [698, 36] width 23 height 36
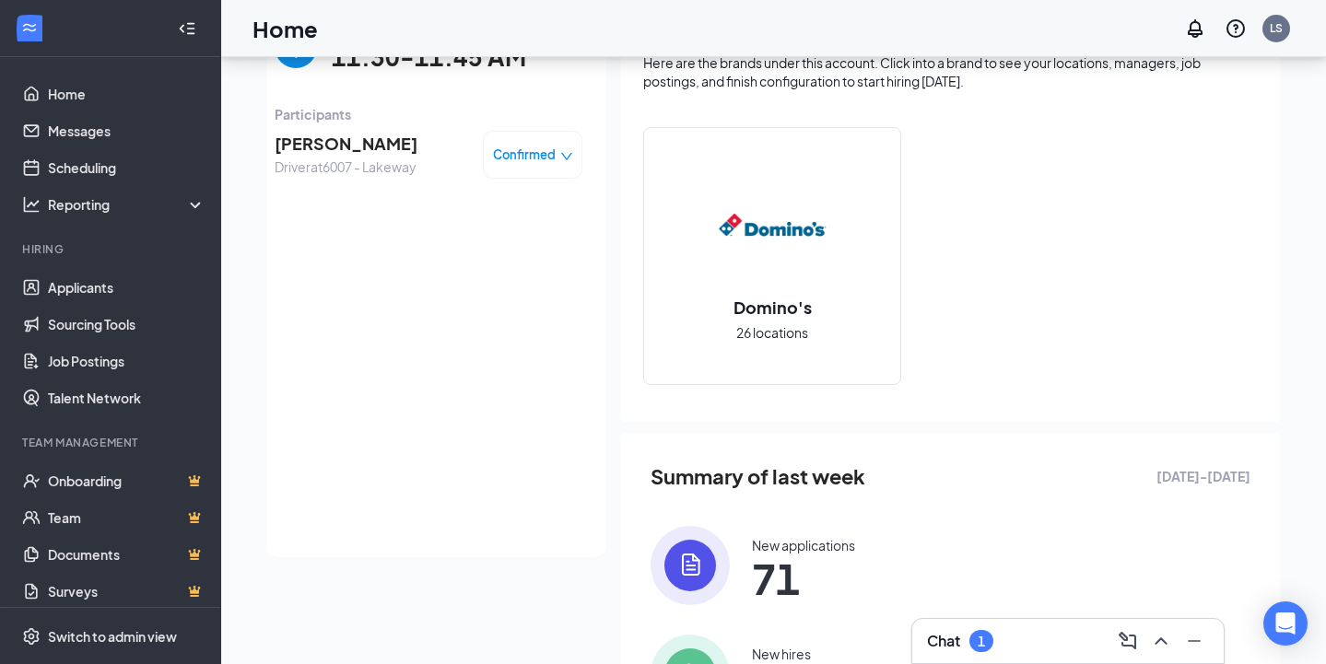
click at [296, 70] on div "[DATE] 11:30-11:45 AM" at bounding box center [429, 47] width 308 height 58
click at [298, 65] on img "back-button" at bounding box center [296, 47] width 42 height 42
